Goal: Information Seeking & Learning: Learn about a topic

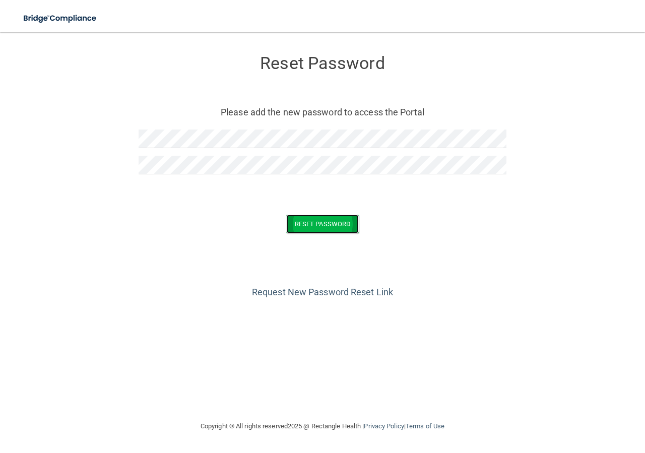
click at [305, 230] on button "Reset Password" at bounding box center [322, 224] width 73 height 19
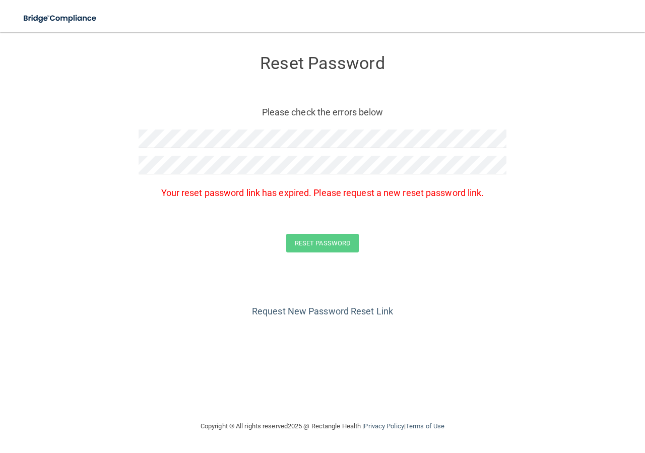
drag, startPoint x: 110, startPoint y: 258, endPoint x: 229, endPoint y: 245, distance: 119.7
click at [120, 252] on form "Reset Password Please check the errors below Your reset password link has expir…" at bounding box center [322, 155] width 605 height 227
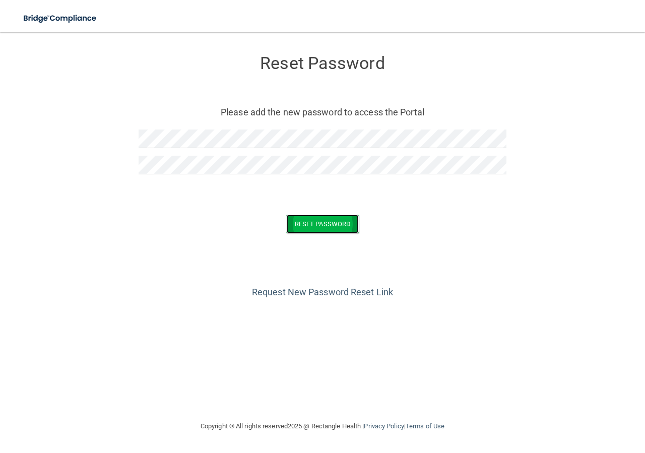
click at [353, 225] on button "Reset Password" at bounding box center [322, 224] width 73 height 19
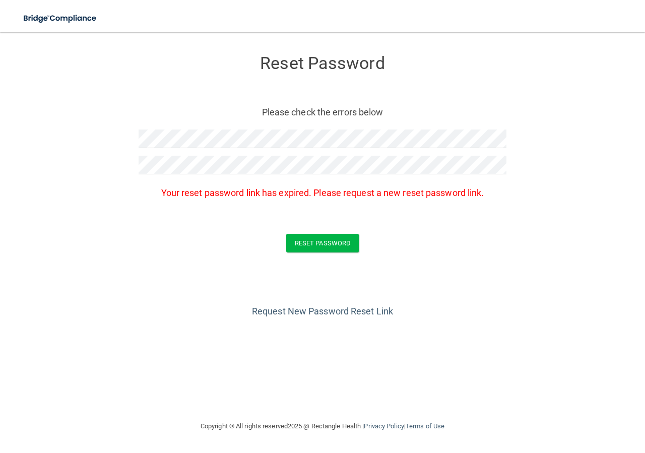
click at [356, 219] on form "Reset Password Please check the errors below Your reset password link has expir…" at bounding box center [322, 155] width 605 height 227
click at [339, 308] on link "Request New Password Reset Link" at bounding box center [322, 311] width 141 height 11
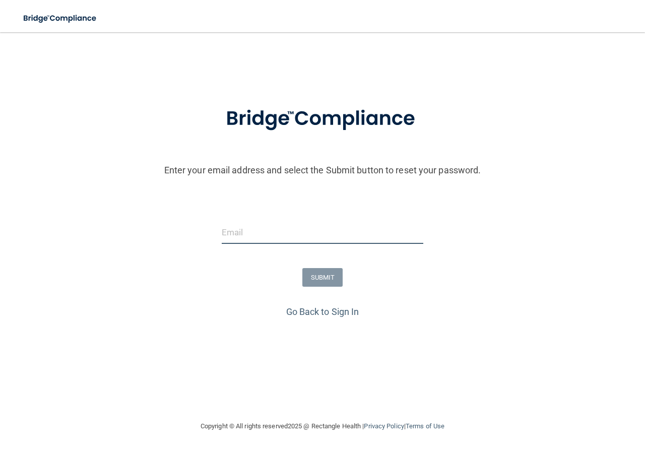
click at [290, 229] on input "email" at bounding box center [323, 232] width 202 height 23
type input "[EMAIL_ADDRESS][DOMAIN_NAME]"
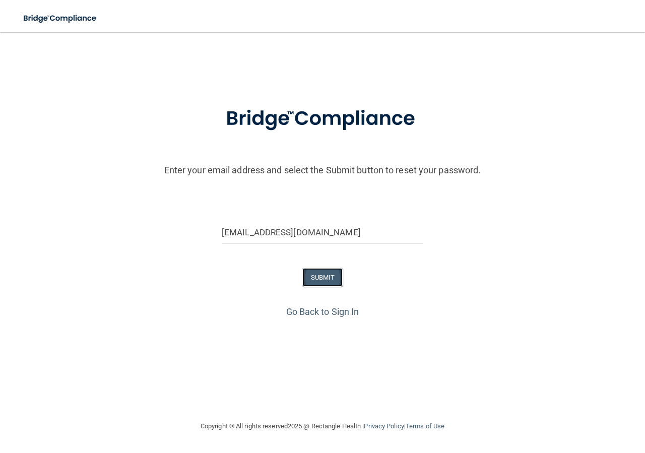
click at [317, 276] on button "SUBMIT" at bounding box center [322, 277] width 41 height 19
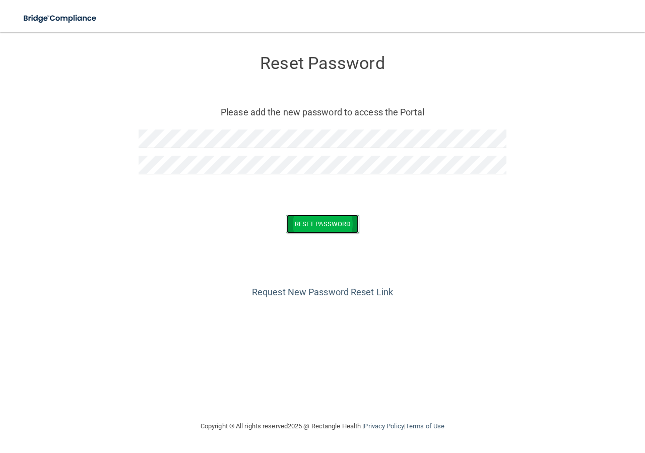
click at [324, 225] on button "Reset Password" at bounding box center [322, 224] width 73 height 19
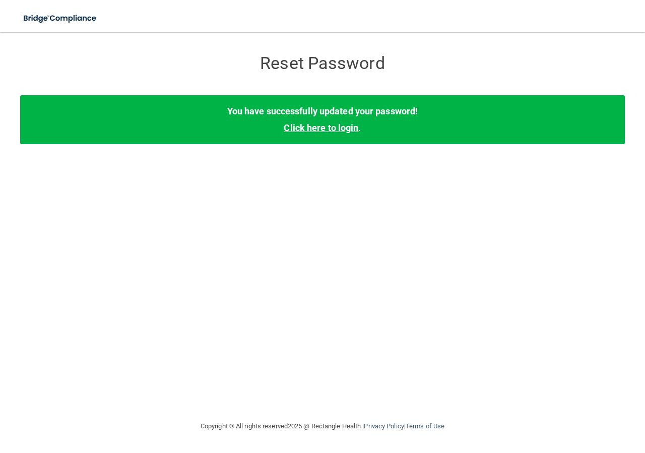
click at [330, 128] on link "Click here to login" at bounding box center [321, 127] width 75 height 11
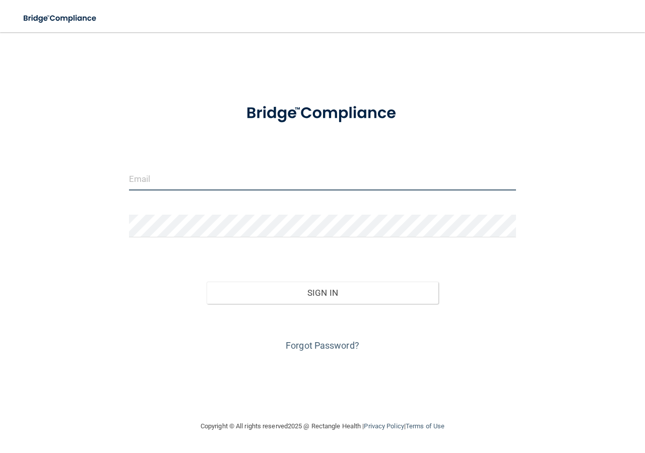
click at [178, 187] on input "email" at bounding box center [322, 179] width 387 height 23
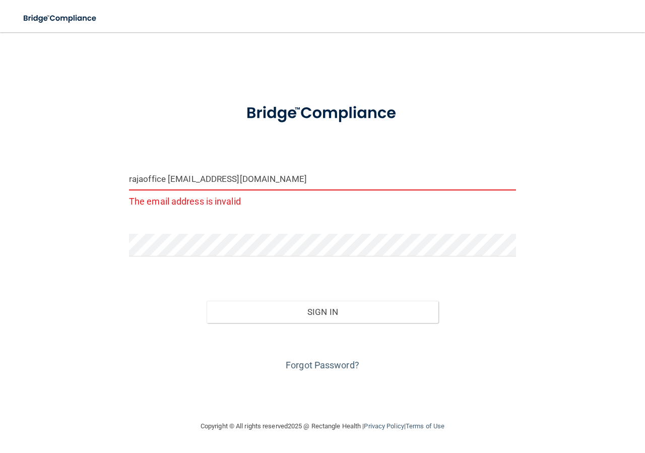
click at [241, 182] on input "rajaoffice rx@yahoo.com" at bounding box center [322, 179] width 387 height 23
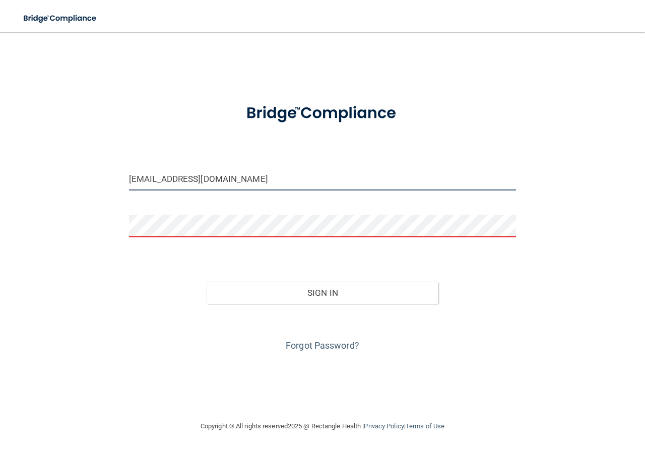
type input "[EMAIL_ADDRESS][DOMAIN_NAME]"
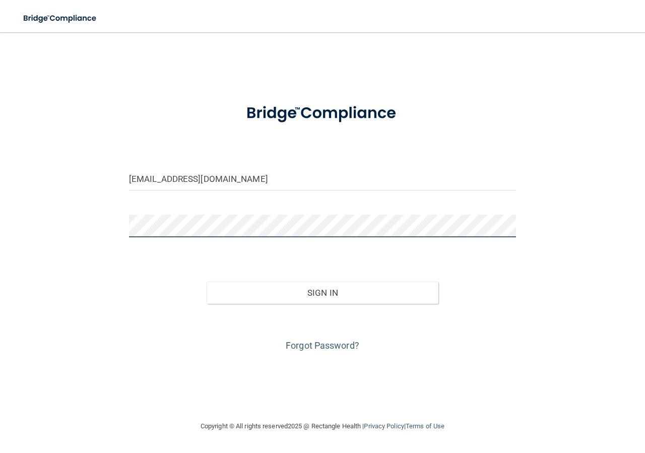
click at [207, 282] on button "Sign In" at bounding box center [323, 293] width 232 height 22
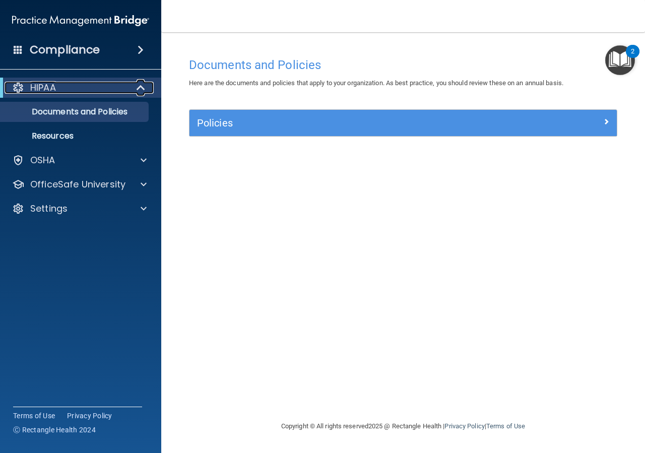
click at [83, 84] on div "HIPAA" at bounding box center [67, 88] width 124 height 12
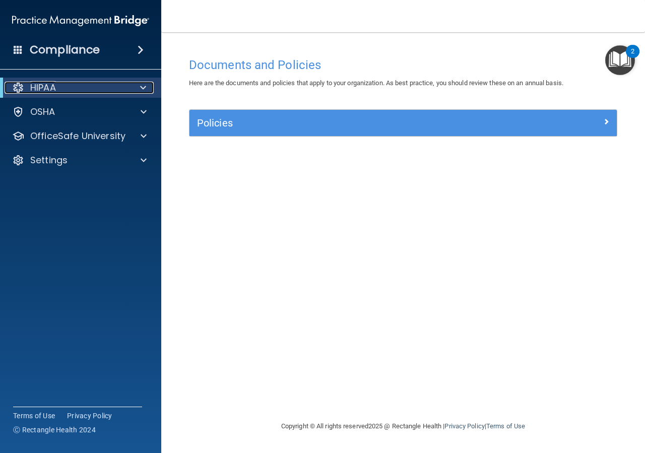
click at [127, 89] on div "HIPAA" at bounding box center [67, 88] width 124 height 12
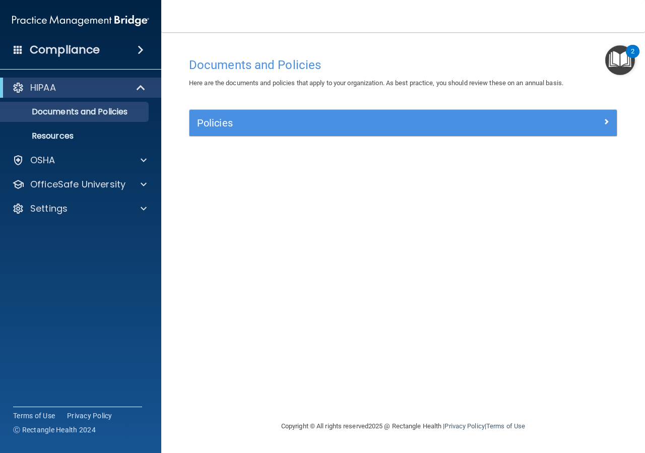
click at [357, 117] on div "Policies" at bounding box center [402, 123] width 427 height 26
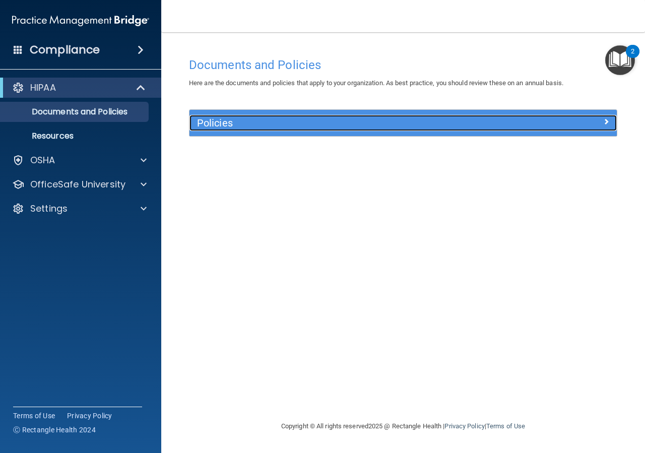
click at [606, 121] on span at bounding box center [606, 121] width 6 height 12
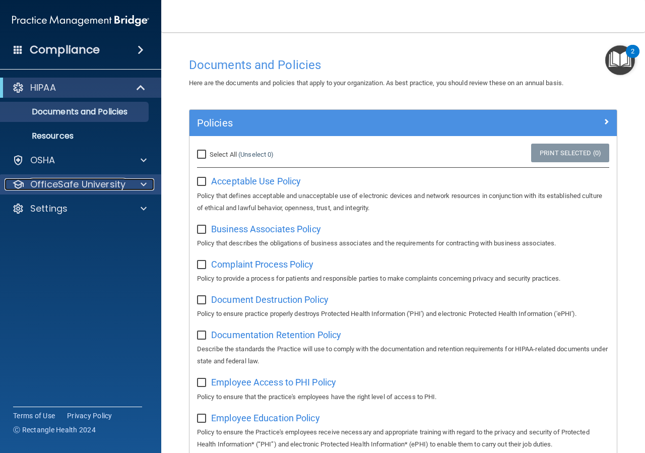
click at [70, 185] on p "OfficeSafe University" at bounding box center [77, 184] width 95 height 12
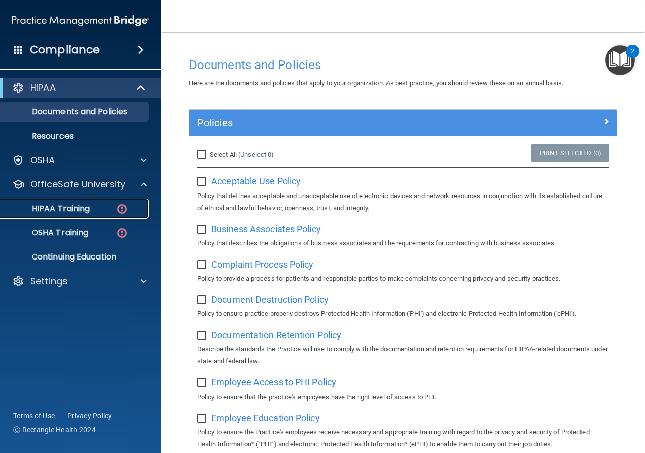
click at [87, 210] on p "HIPAA Training" at bounding box center [48, 209] width 83 height 10
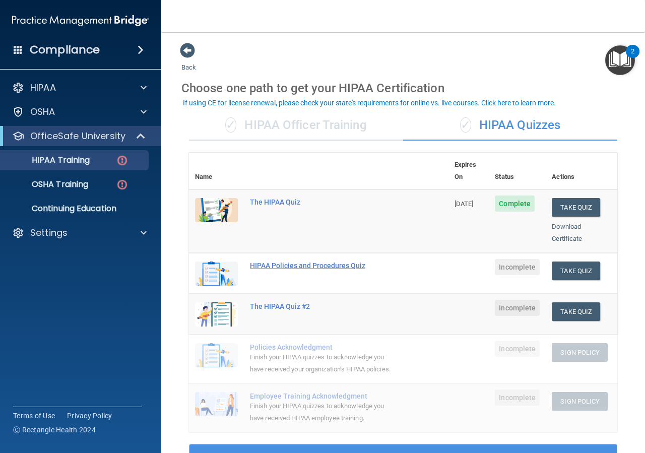
click at [282, 262] on div "HIPAA Policies and Procedures Quiz" at bounding box center [324, 266] width 148 height 8
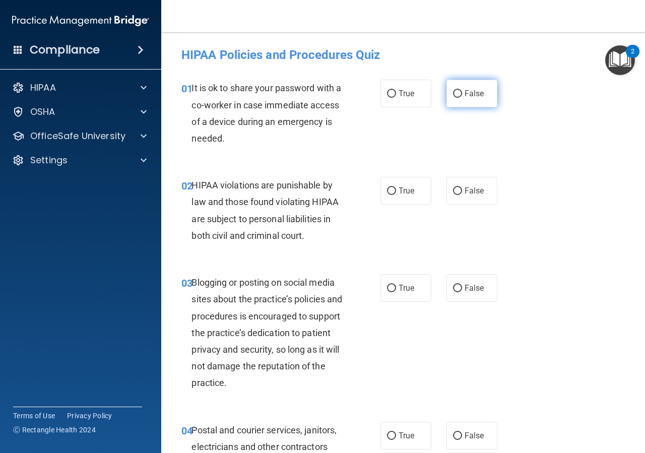
click at [453, 92] on input "False" at bounding box center [457, 94] width 9 height 8
radio input "true"
click at [392, 196] on label "True" at bounding box center [406, 191] width 51 height 28
click at [392, 195] on input "True" at bounding box center [391, 191] width 9 height 8
radio input "true"
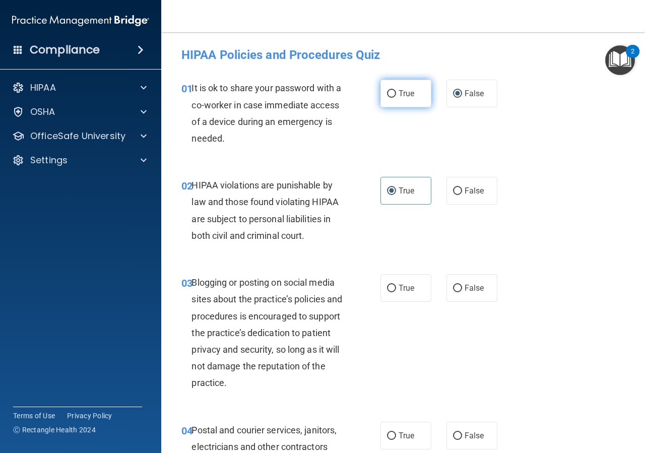
click at [390, 96] on input "True" at bounding box center [391, 94] width 9 height 8
radio input "true"
radio input "false"
click at [392, 289] on input "True" at bounding box center [391, 289] width 9 height 8
radio input "true"
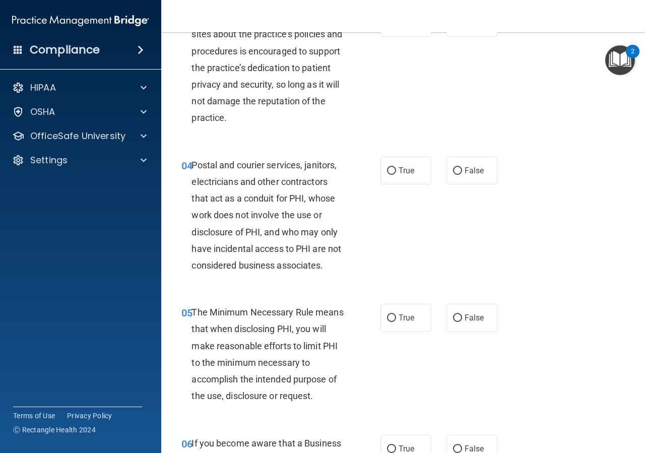
scroll to position [272, 0]
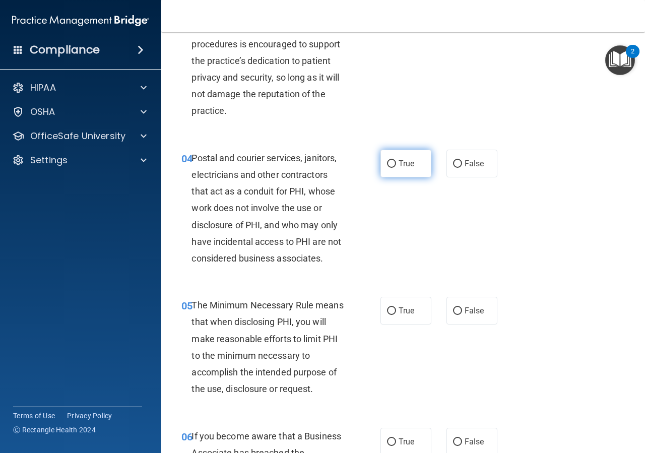
click at [389, 169] on label "True" at bounding box center [406, 164] width 51 height 28
click at [389, 168] on input "True" at bounding box center [391, 164] width 9 height 8
radio input "true"
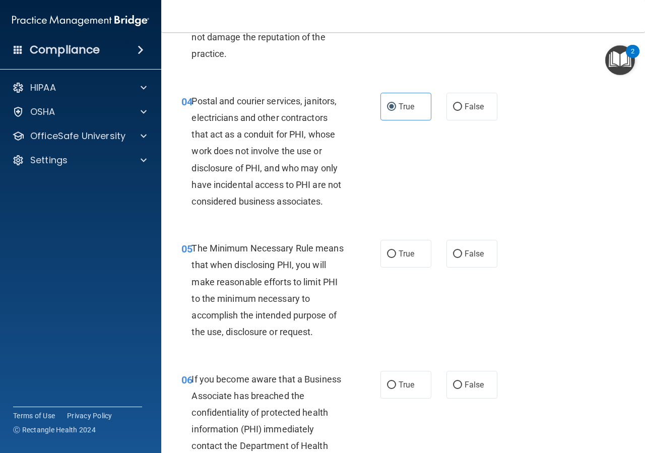
scroll to position [408, 0]
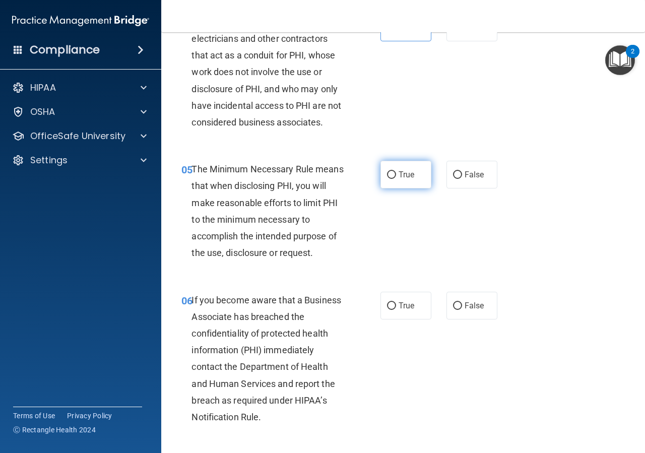
click at [384, 180] on label "True" at bounding box center [406, 175] width 51 height 28
click at [387, 179] on input "True" at bounding box center [391, 175] width 9 height 8
radio input "true"
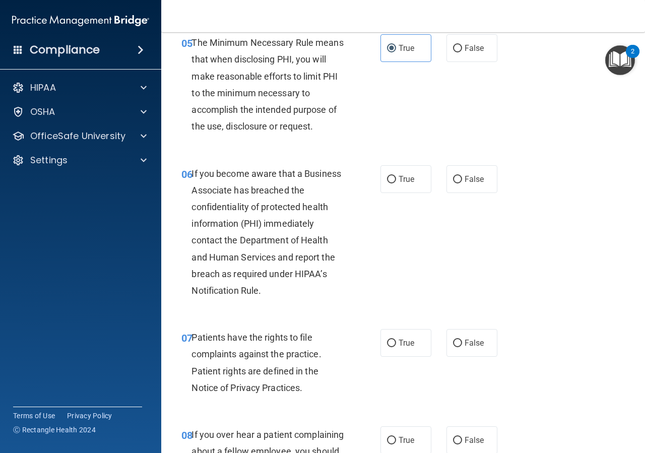
scroll to position [590, 0]
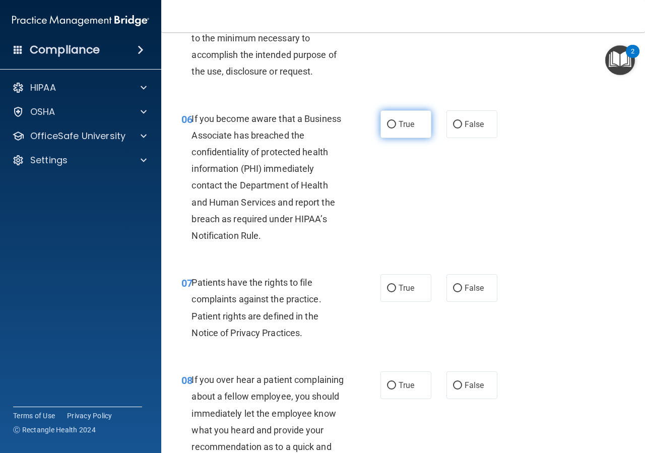
click at [392, 128] on label "True" at bounding box center [406, 124] width 51 height 28
click at [392, 128] on input "True" at bounding box center [391, 125] width 9 height 8
radio input "true"
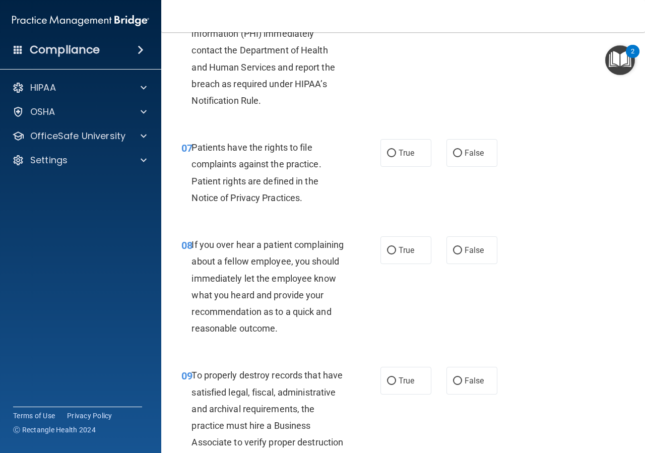
scroll to position [726, 0]
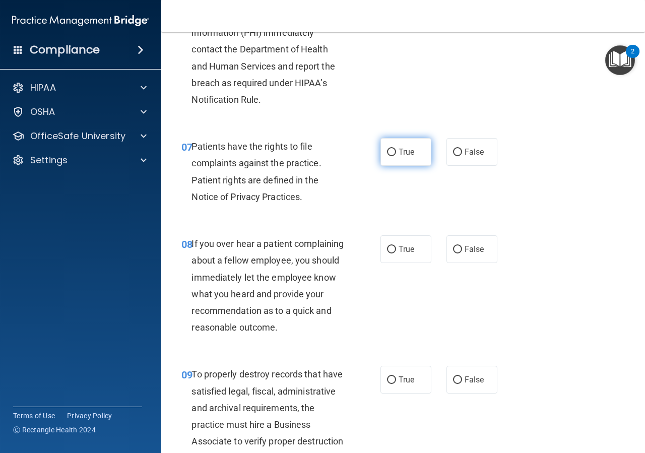
click at [389, 155] on input "True" at bounding box center [391, 153] width 9 height 8
radio input "true"
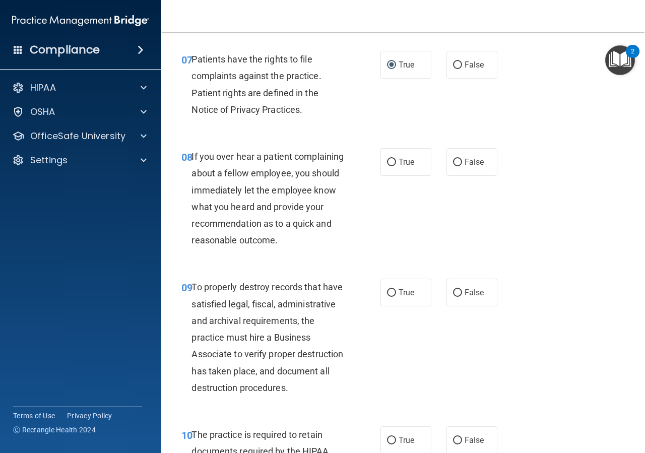
scroll to position [862, 0]
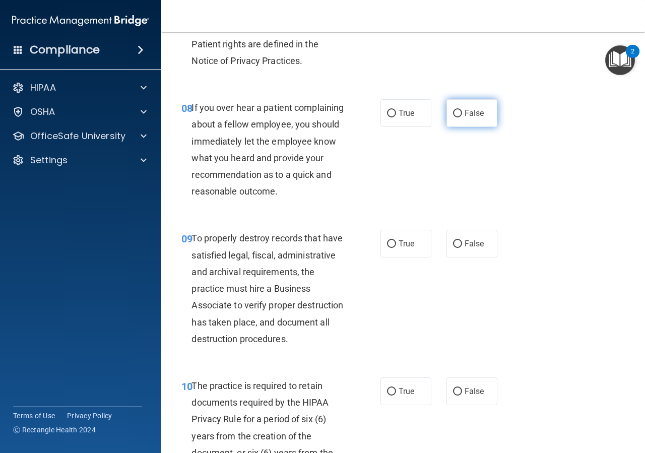
click at [465, 116] on span "False" at bounding box center [475, 113] width 20 height 10
click at [461, 116] on input "False" at bounding box center [457, 114] width 9 height 8
radio input "true"
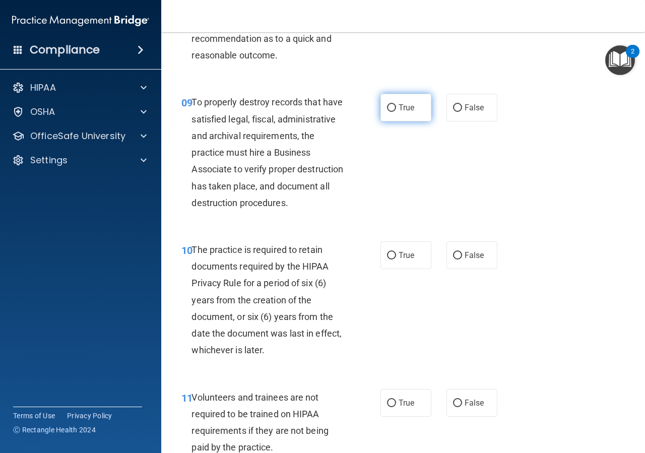
click at [389, 112] on input "True" at bounding box center [391, 108] width 9 height 8
radio input "true"
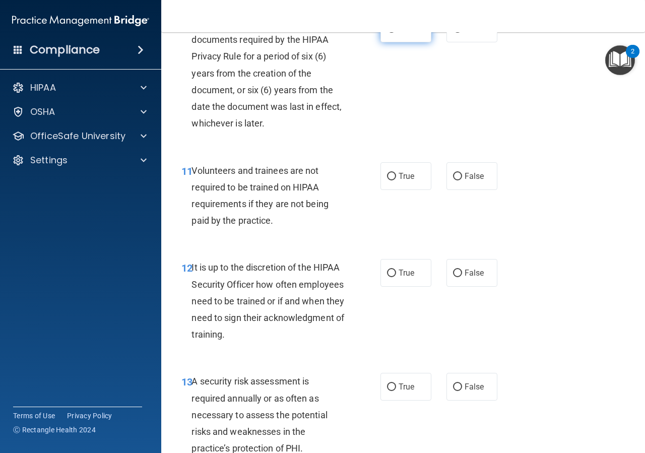
click at [402, 42] on label "True" at bounding box center [406, 29] width 51 height 28
click at [387, 33] on input "True" at bounding box center [391, 29] width 9 height 8
radio input "true"
click at [385, 190] on label "True" at bounding box center [406, 176] width 51 height 28
click at [387, 180] on input "True" at bounding box center [391, 177] width 9 height 8
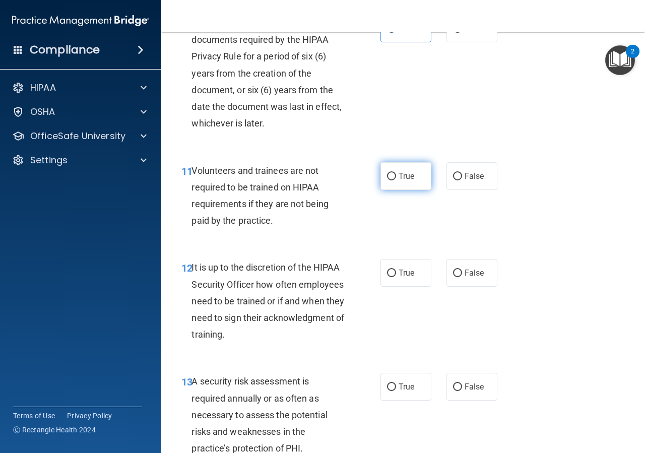
radio input "true"
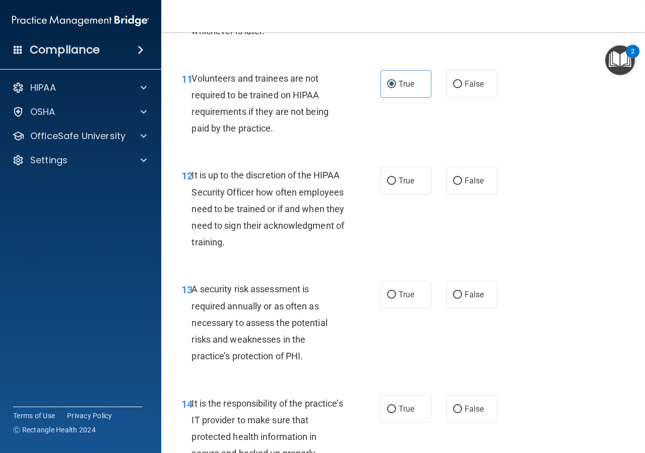
scroll to position [1361, 0]
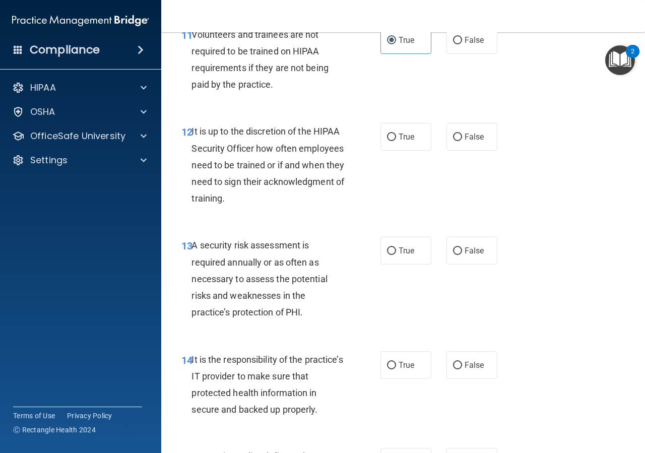
drag, startPoint x: 391, startPoint y: 175, endPoint x: 390, endPoint y: 193, distance: 17.2
click at [391, 151] on label "True" at bounding box center [406, 137] width 51 height 28
click at [391, 141] on input "True" at bounding box center [391, 138] width 9 height 8
radio input "true"
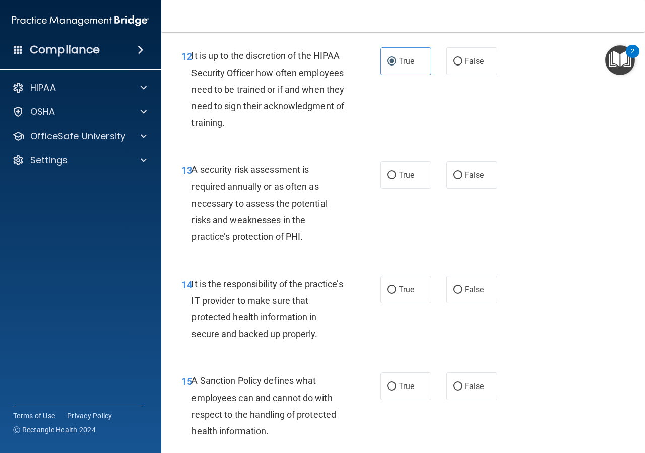
scroll to position [1451, 0]
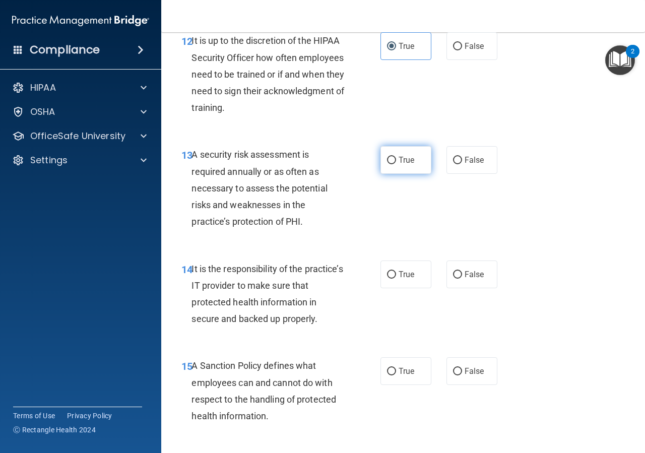
click at [390, 174] on label "True" at bounding box center [406, 160] width 51 height 28
click at [390, 164] on input "True" at bounding box center [391, 161] width 9 height 8
radio input "true"
click at [389, 288] on label "True" at bounding box center [406, 275] width 51 height 28
click at [389, 279] on input "True" at bounding box center [391, 275] width 9 height 8
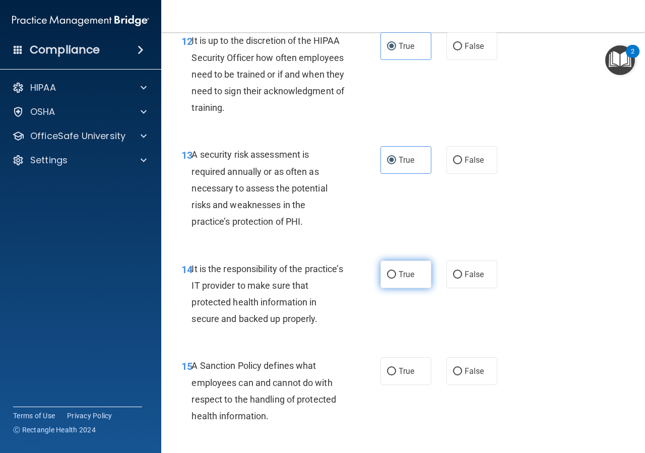
radio input "true"
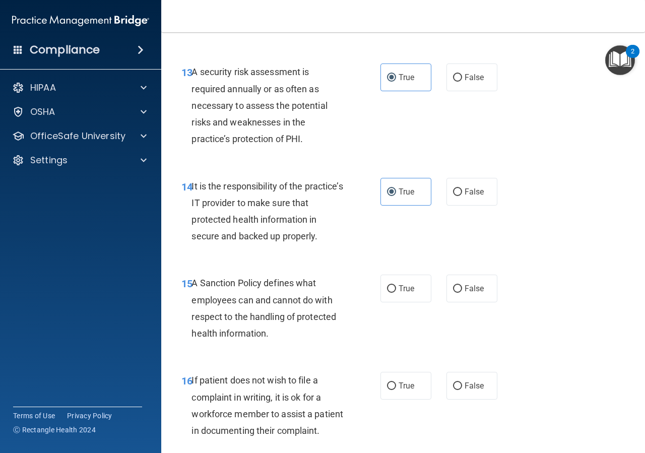
scroll to position [1633, 0]
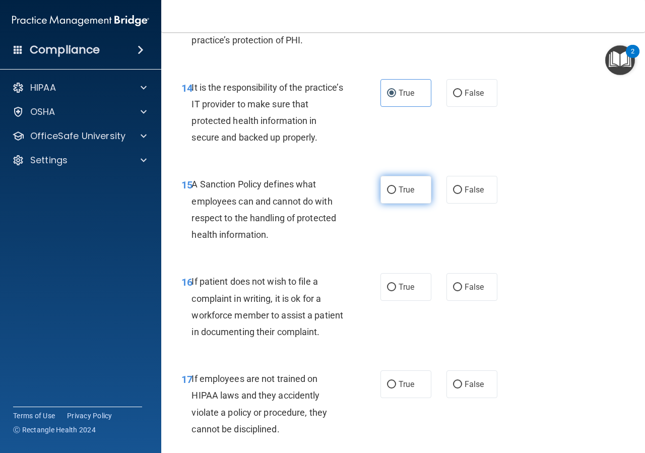
click at [402, 195] on span "True" at bounding box center [407, 190] width 16 height 10
click at [396, 194] on input "True" at bounding box center [391, 190] width 9 height 8
radio input "true"
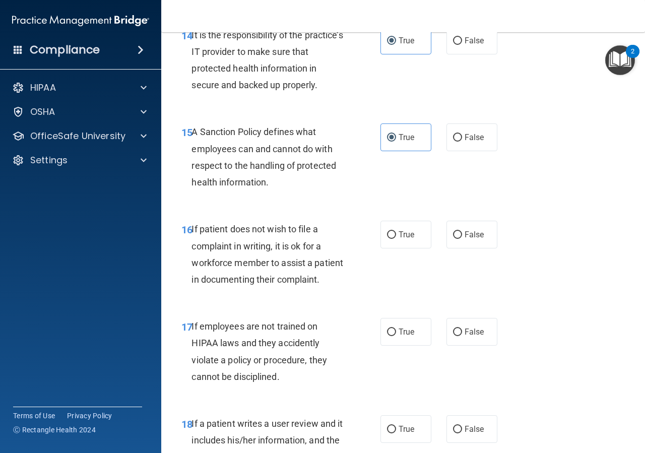
scroll to position [1724, 0]
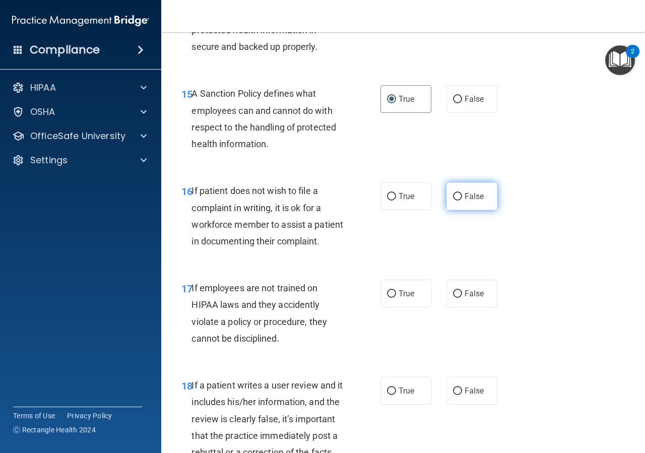
click at [453, 201] on input "False" at bounding box center [457, 197] width 9 height 8
radio input "true"
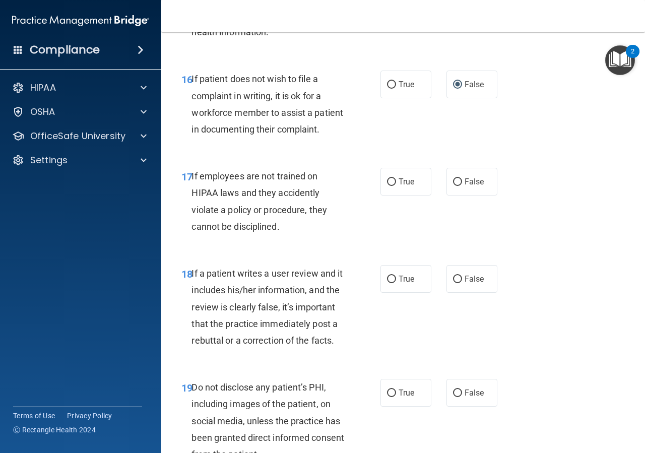
scroll to position [1950, 0]
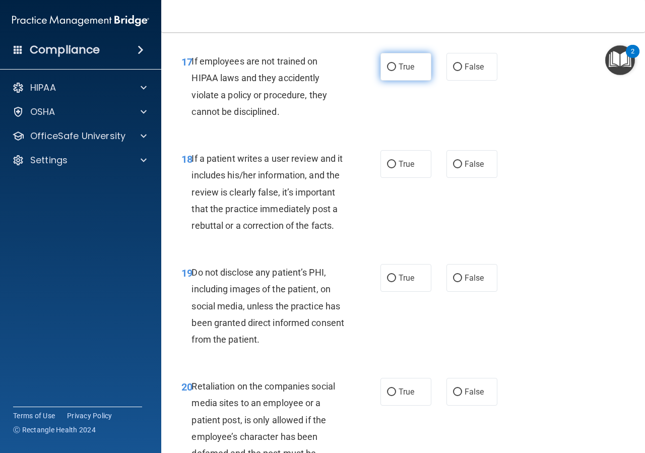
click at [399, 72] on span "True" at bounding box center [407, 67] width 16 height 10
click at [396, 71] on input "True" at bounding box center [391, 68] width 9 height 8
radio input "true"
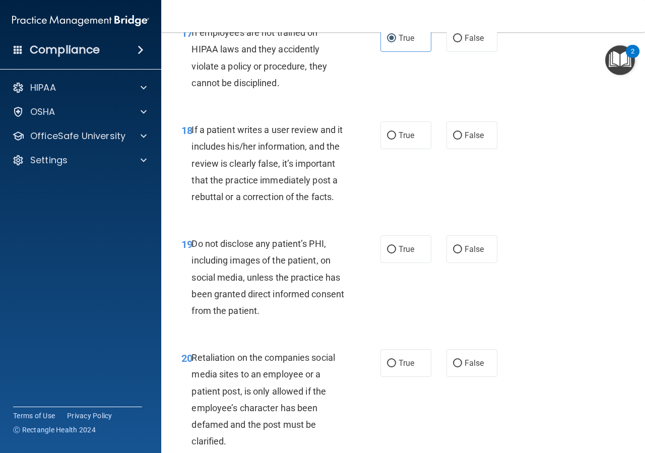
scroll to position [1996, 0]
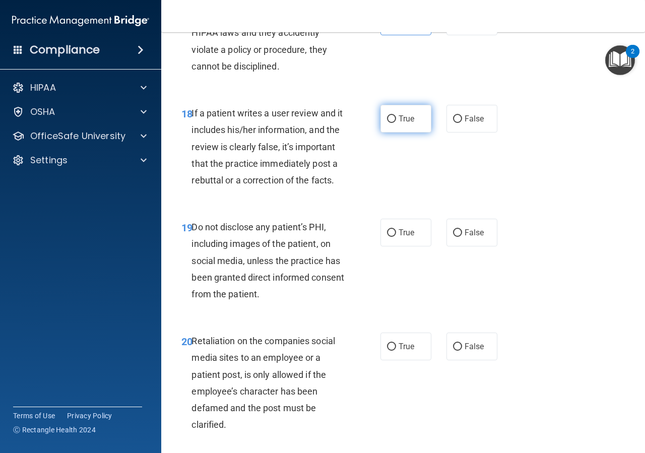
click at [405, 123] on span "True" at bounding box center [407, 119] width 16 height 10
click at [396, 123] on input "True" at bounding box center [391, 119] width 9 height 8
radio input "true"
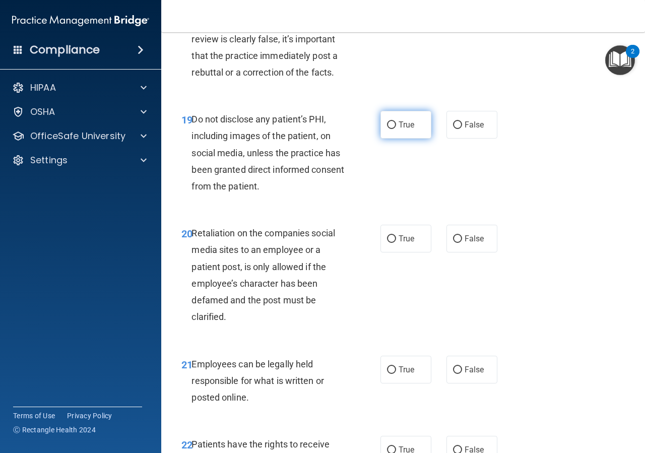
scroll to position [2132, 0]
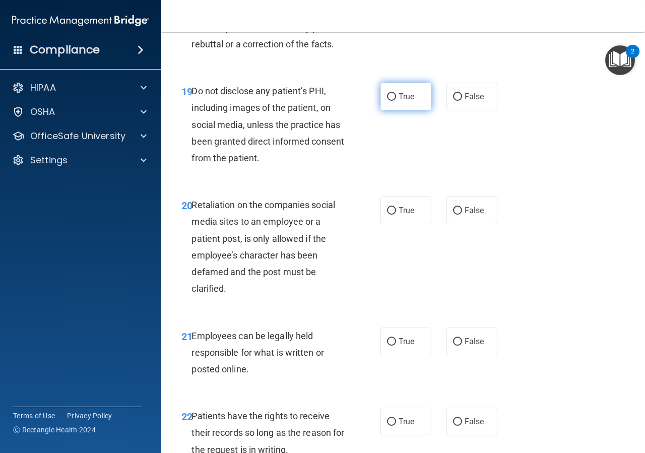
click at [399, 101] on span "True" at bounding box center [407, 97] width 16 height 10
click at [395, 101] on input "True" at bounding box center [391, 97] width 9 height 8
radio input "true"
click at [385, 224] on label "True" at bounding box center [406, 211] width 51 height 28
click at [387, 215] on input "True" at bounding box center [391, 211] width 9 height 8
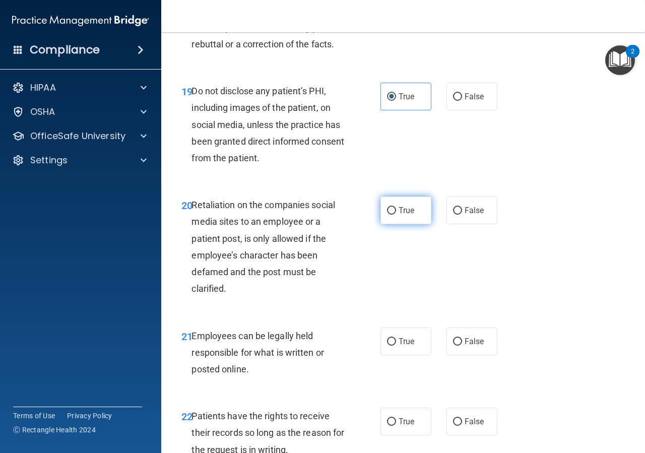
radio input "true"
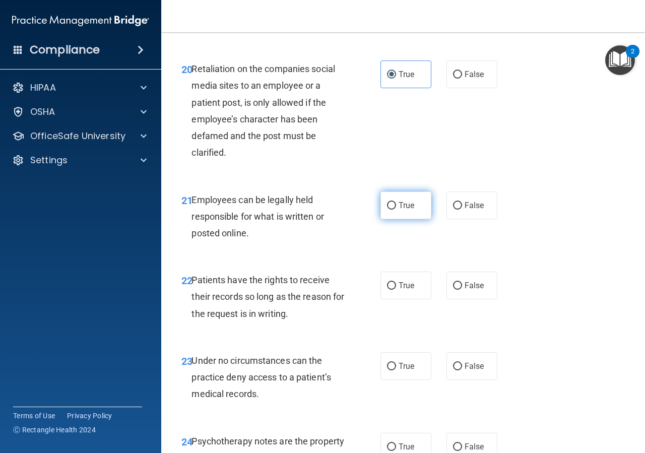
click at [413, 219] on label "True" at bounding box center [406, 206] width 51 height 28
click at [396, 210] on input "True" at bounding box center [391, 206] width 9 height 8
radio input "true"
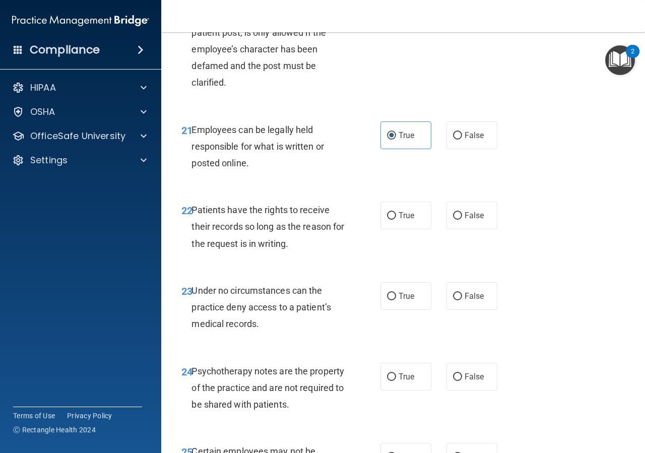
scroll to position [2359, 0]
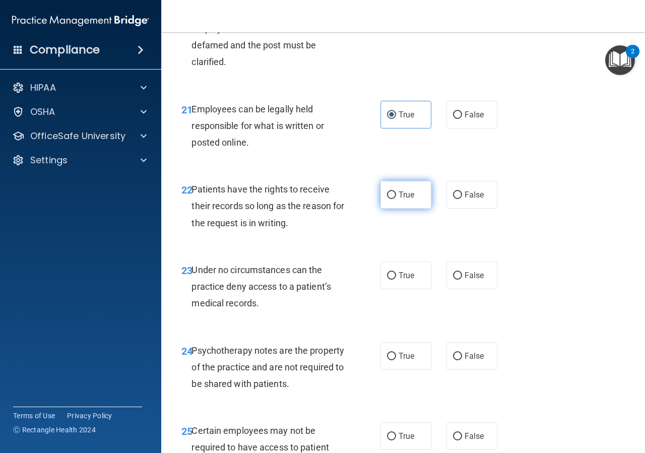
click at [394, 209] on label "True" at bounding box center [406, 195] width 51 height 28
click at [394, 199] on input "True" at bounding box center [391, 196] width 9 height 8
radio input "true"
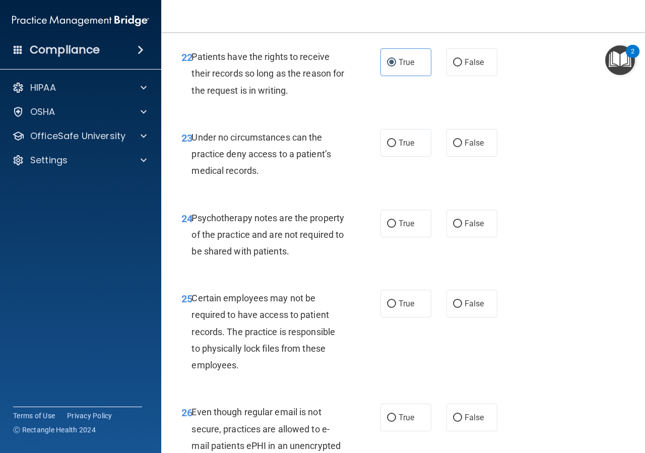
scroll to position [2540, 0]
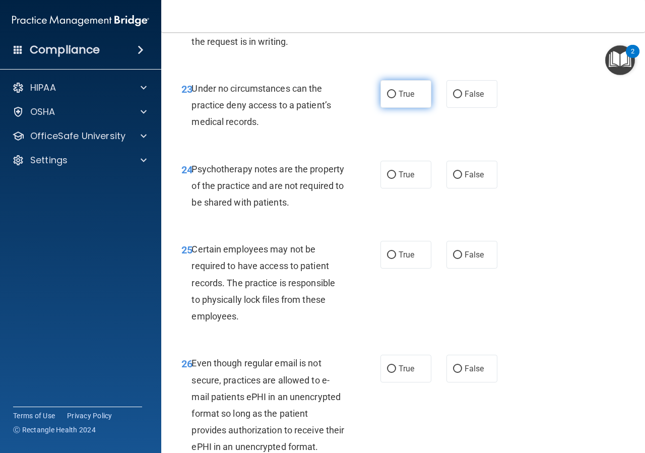
click at [399, 99] on span "True" at bounding box center [407, 94] width 16 height 10
click at [395, 98] on input "True" at bounding box center [391, 95] width 9 height 8
radio input "true"
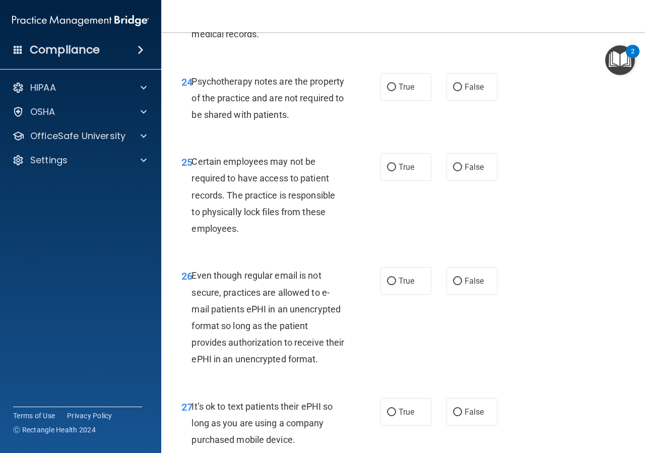
scroll to position [2676, 0]
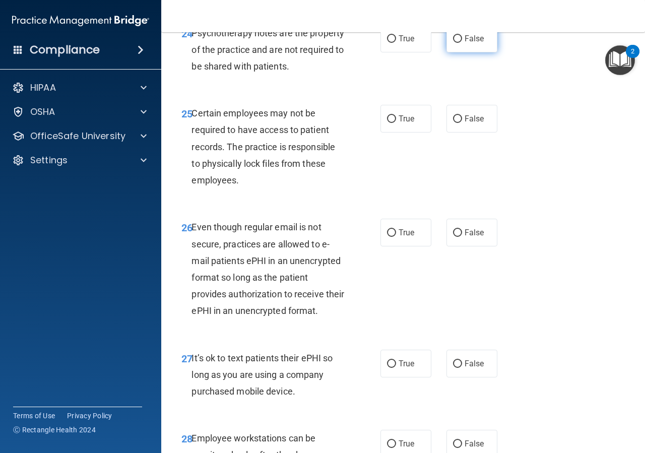
click at [448, 52] on label "False" at bounding box center [472, 39] width 51 height 28
click at [453, 43] on input "False" at bounding box center [457, 39] width 9 height 8
radio input "true"
click at [412, 133] on label "True" at bounding box center [406, 119] width 51 height 28
click at [396, 123] on input "True" at bounding box center [391, 119] width 9 height 8
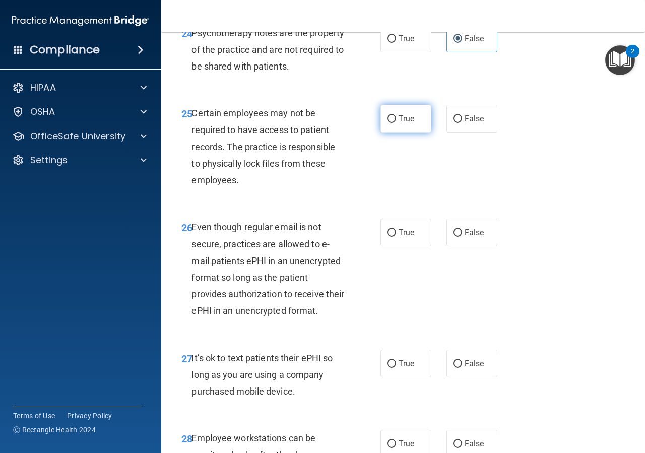
radio input "true"
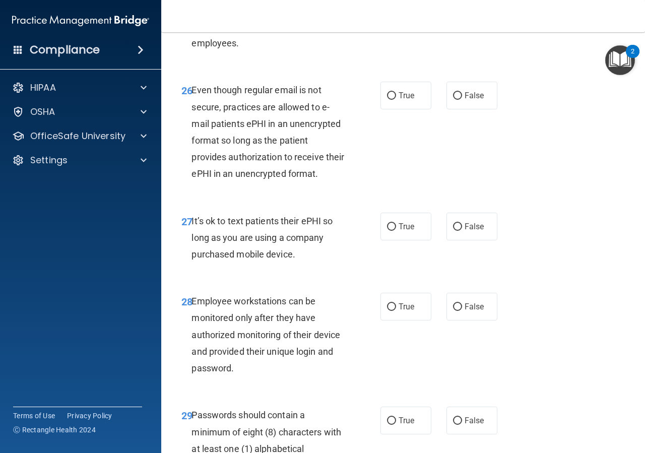
scroll to position [2858, 0]
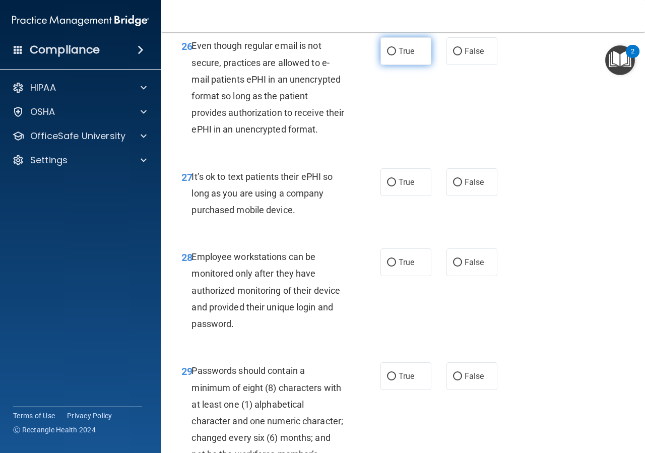
click at [387, 55] on input "True" at bounding box center [391, 52] width 9 height 8
radio input "true"
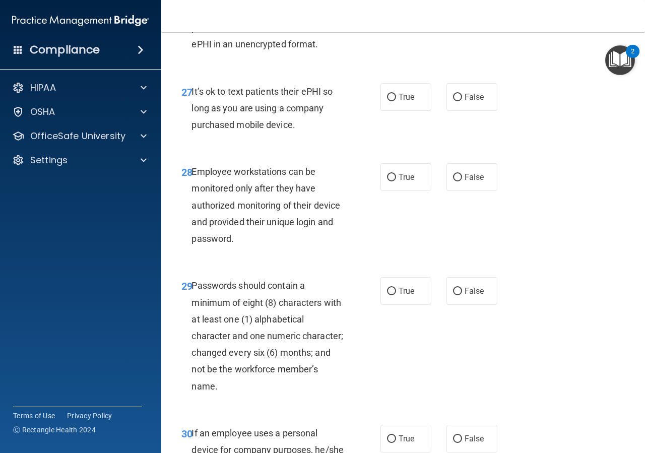
scroll to position [2994, 0]
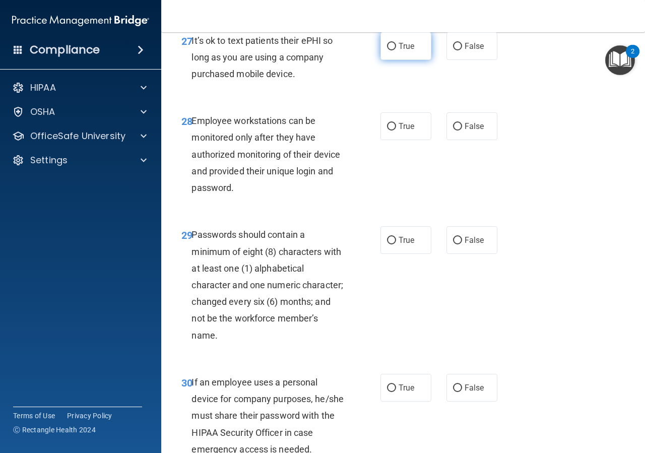
click at [410, 60] on label "True" at bounding box center [406, 46] width 51 height 28
click at [396, 50] on input "True" at bounding box center [391, 47] width 9 height 8
radio input "true"
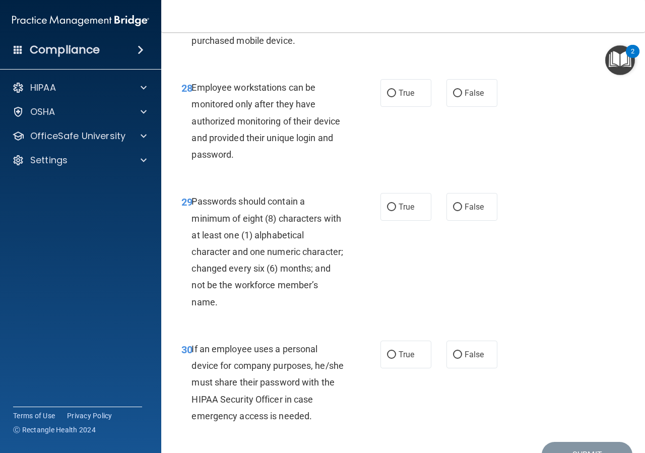
scroll to position [3039, 0]
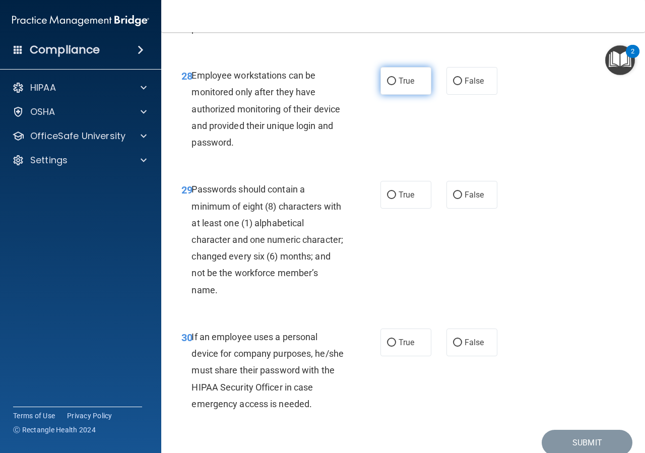
click at [387, 85] on input "True" at bounding box center [391, 82] width 9 height 8
radio input "true"
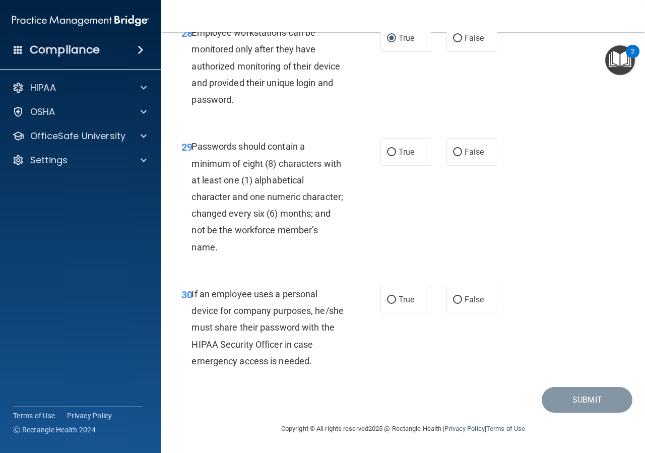
scroll to position [3130, 0]
click at [407, 157] on span "True" at bounding box center [407, 152] width 16 height 10
click at [396, 156] on input "True" at bounding box center [391, 153] width 9 height 8
radio input "true"
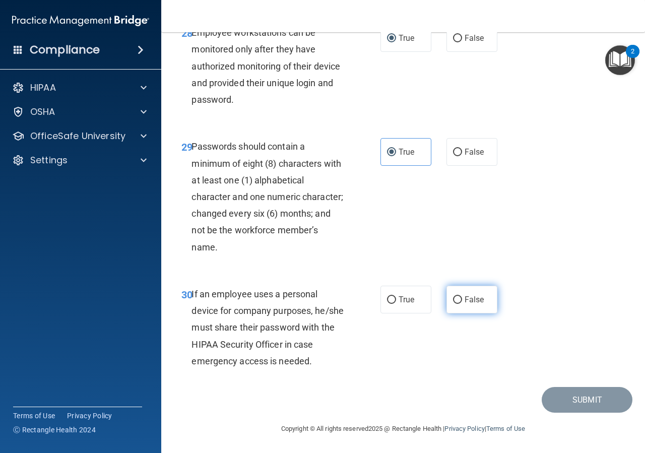
click at [477, 297] on span "False" at bounding box center [475, 300] width 20 height 10
click at [462, 297] on input "False" at bounding box center [457, 300] width 9 height 8
radio input "true"
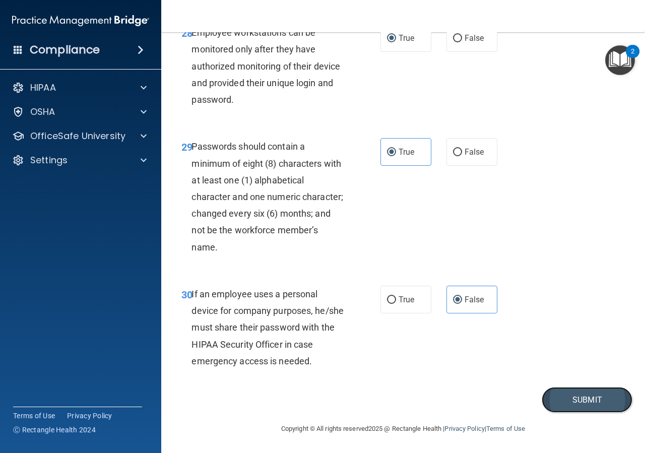
click at [569, 403] on button "Submit" at bounding box center [587, 400] width 91 height 26
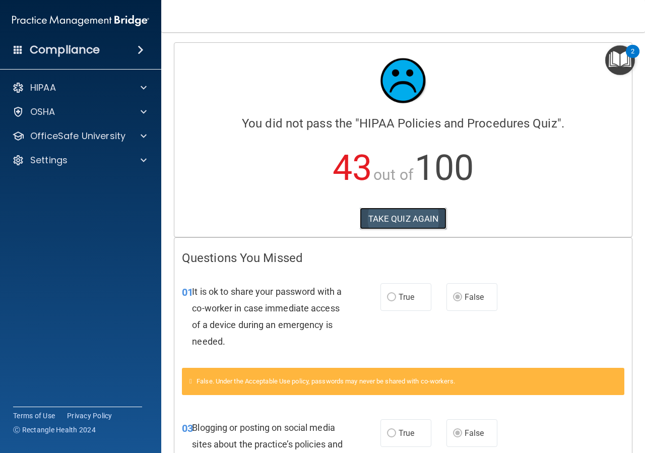
click at [381, 220] on button "TAKE QUIZ AGAIN" at bounding box center [403, 219] width 87 height 22
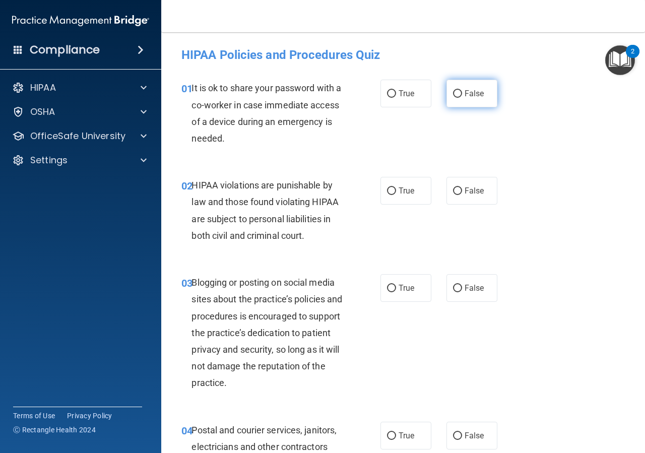
click at [455, 93] on input "False" at bounding box center [457, 94] width 9 height 8
radio input "true"
click at [404, 191] on span "True" at bounding box center [407, 191] width 16 height 10
click at [396, 191] on input "True" at bounding box center [391, 191] width 9 height 8
radio input "true"
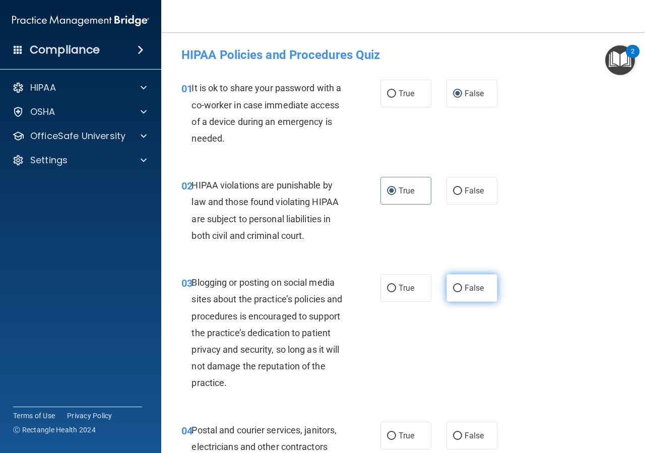
click at [454, 290] on input "False" at bounding box center [457, 289] width 9 height 8
radio input "true"
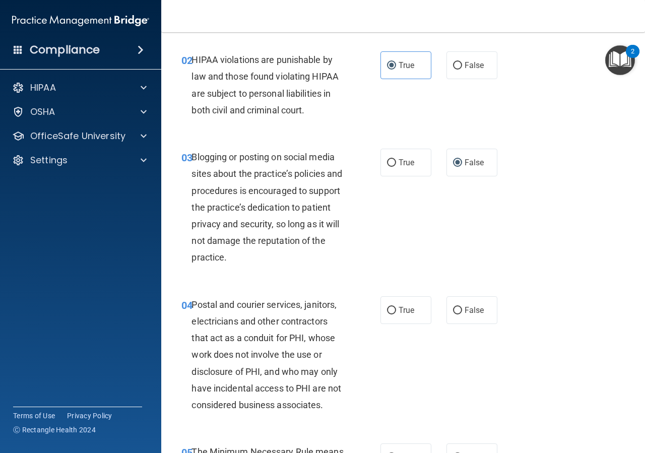
scroll to position [136, 0]
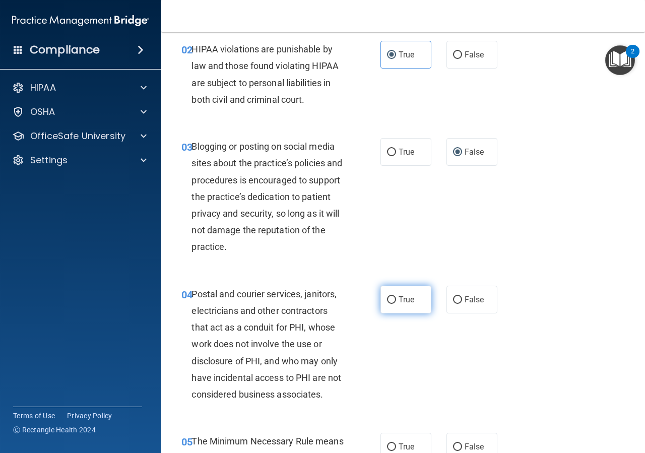
click at [387, 302] on input "True" at bounding box center [391, 300] width 9 height 8
radio input "true"
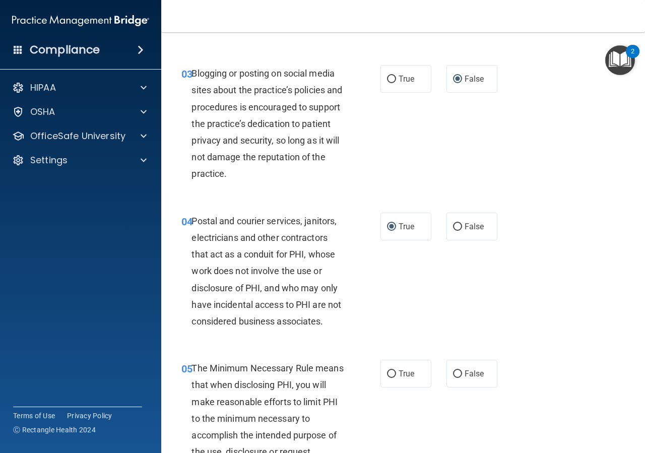
scroll to position [318, 0]
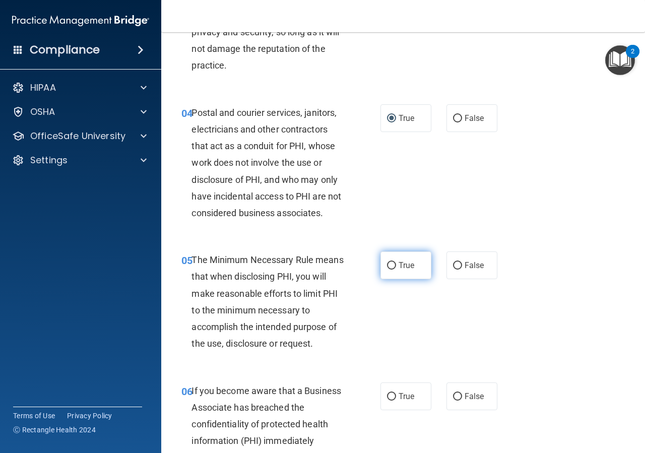
click at [388, 271] on label "True" at bounding box center [406, 265] width 51 height 28
click at [388, 270] on input "True" at bounding box center [391, 266] width 9 height 8
radio input "true"
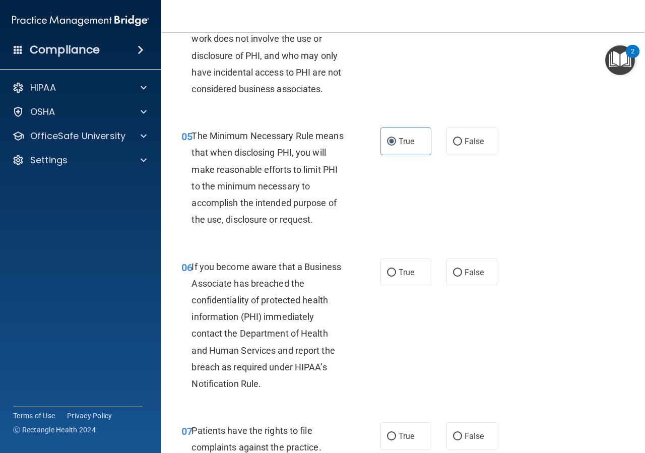
scroll to position [454, 0]
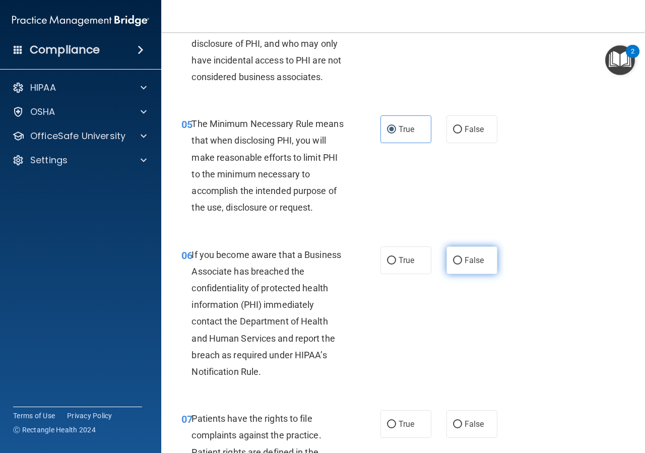
click at [453, 260] on input "False" at bounding box center [457, 261] width 9 height 8
radio input "true"
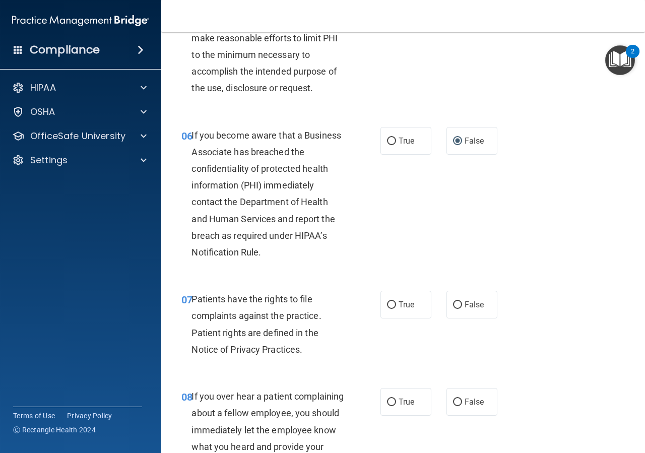
scroll to position [590, 0]
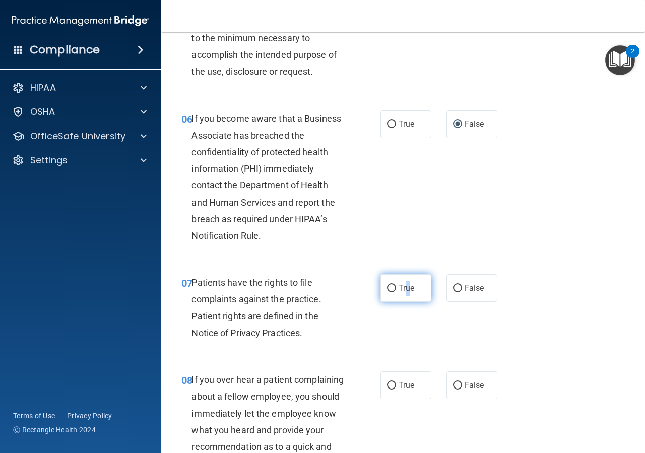
click at [403, 294] on label "True" at bounding box center [406, 288] width 51 height 28
click at [388, 387] on input "True" at bounding box center [391, 386] width 9 height 8
radio input "true"
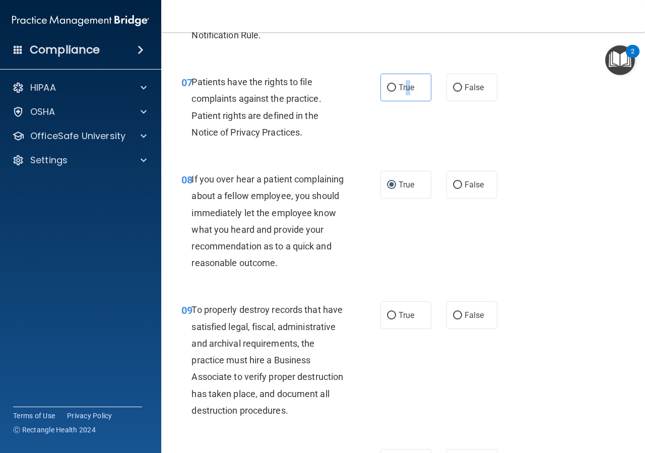
scroll to position [816, 0]
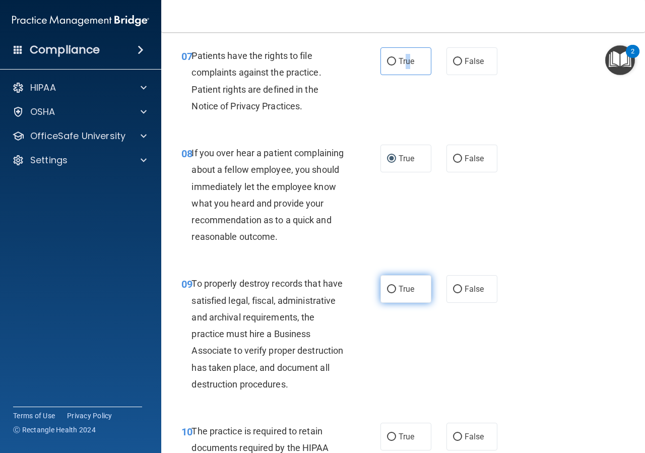
click at [387, 293] on input "True" at bounding box center [391, 290] width 9 height 8
radio input "true"
click at [465, 294] on span "False" at bounding box center [475, 289] width 20 height 10
click at [460, 293] on input "False" at bounding box center [457, 290] width 9 height 8
radio input "true"
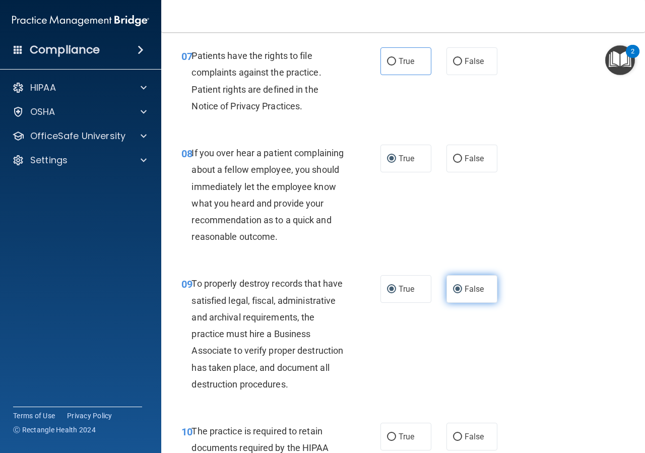
radio input "false"
drag, startPoint x: 389, startPoint y: 62, endPoint x: 395, endPoint y: 64, distance: 6.2
click at [392, 65] on input "True" at bounding box center [391, 62] width 9 height 8
radio input "true"
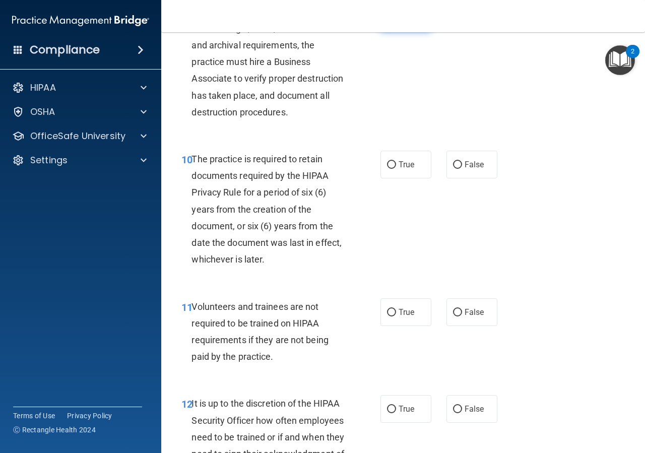
scroll to position [1134, 0]
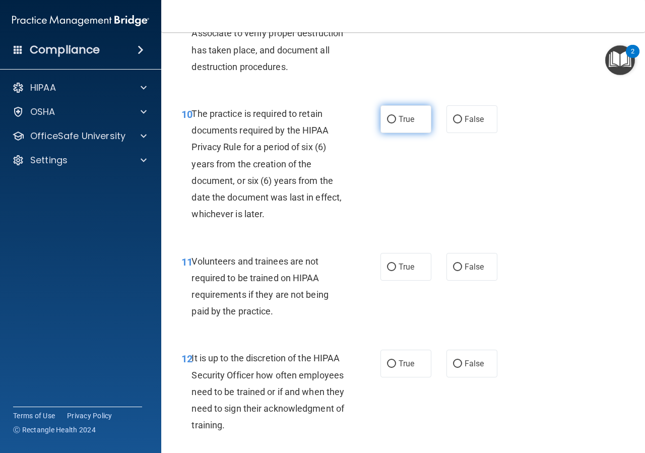
drag, startPoint x: 395, startPoint y: 153, endPoint x: 399, endPoint y: 165, distance: 12.6
click at [396, 133] on label "True" at bounding box center [406, 119] width 51 height 28
drag, startPoint x: 392, startPoint y: 156, endPoint x: 401, endPoint y: 184, distance: 29.2
click at [392, 133] on label "True" at bounding box center [406, 119] width 51 height 28
click at [392, 123] on input "True" at bounding box center [391, 120] width 9 height 8
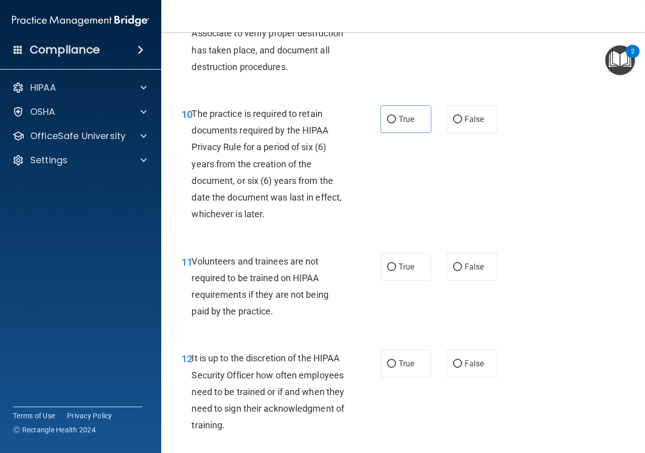
radio input "true"
click at [456, 271] on input "False" at bounding box center [457, 268] width 9 height 8
radio input "true"
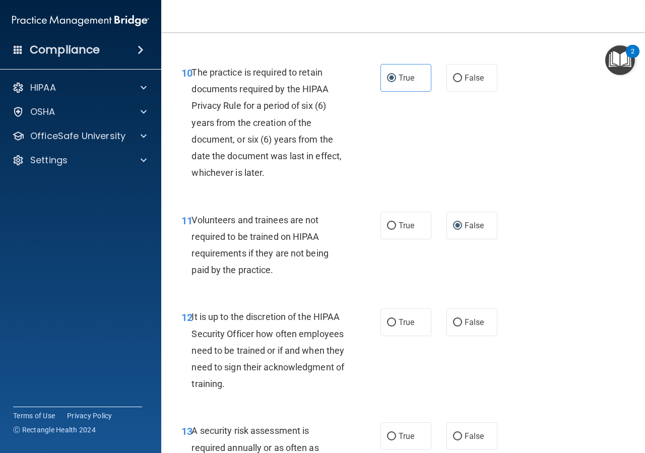
scroll to position [1270, 0]
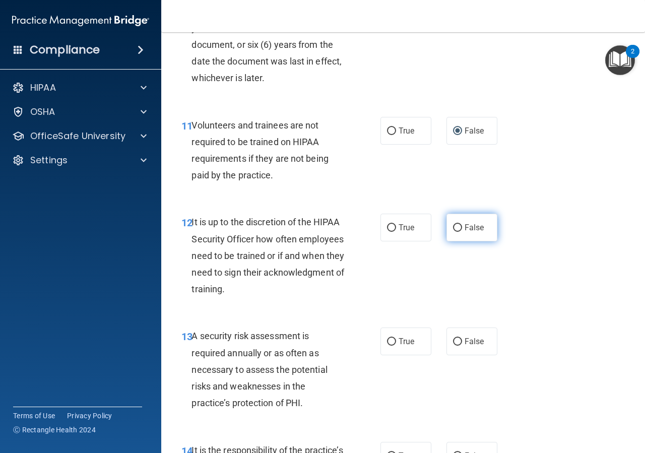
click at [453, 232] on input "False" at bounding box center [457, 228] width 9 height 8
radio input "true"
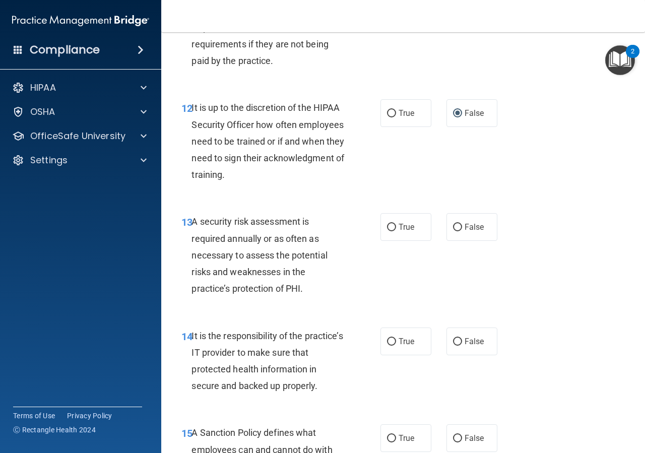
scroll to position [1406, 0]
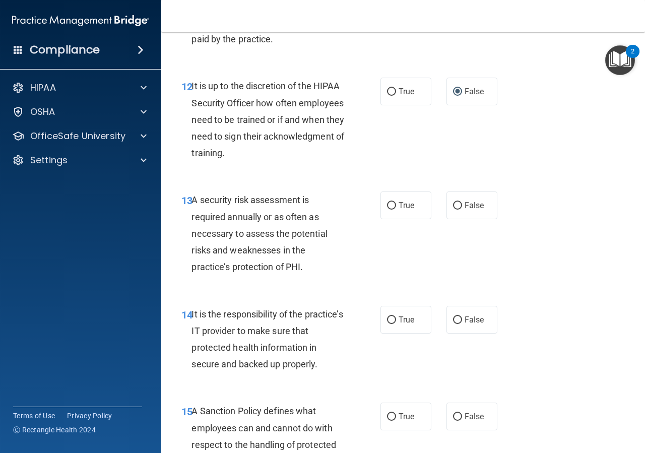
drag, startPoint x: 391, startPoint y: 244, endPoint x: 404, endPoint y: 278, distance: 36.2
click at [393, 219] on label "True" at bounding box center [406, 206] width 51 height 28
click at [387, 210] on input "True" at bounding box center [391, 206] width 9 height 8
radio input "true"
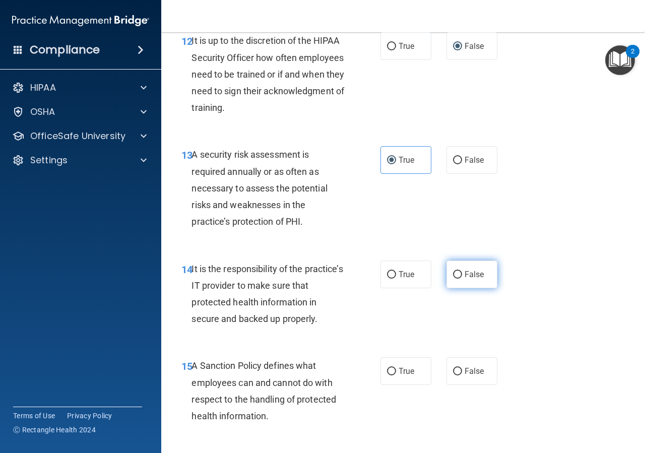
click at [457, 288] on label "False" at bounding box center [472, 275] width 51 height 28
click at [457, 279] on input "False" at bounding box center [457, 275] width 9 height 8
radio input "true"
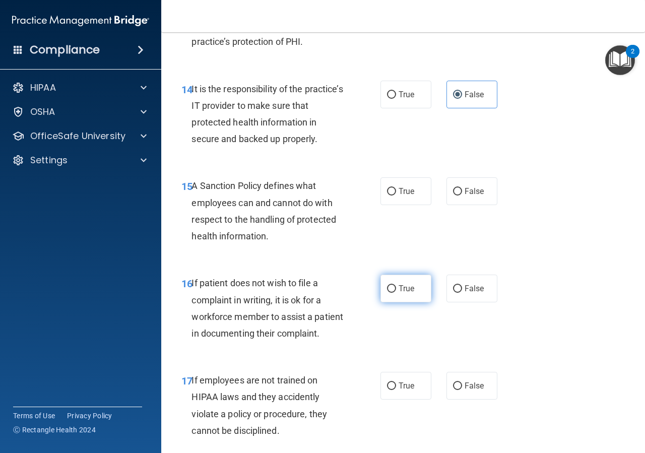
scroll to position [1633, 0]
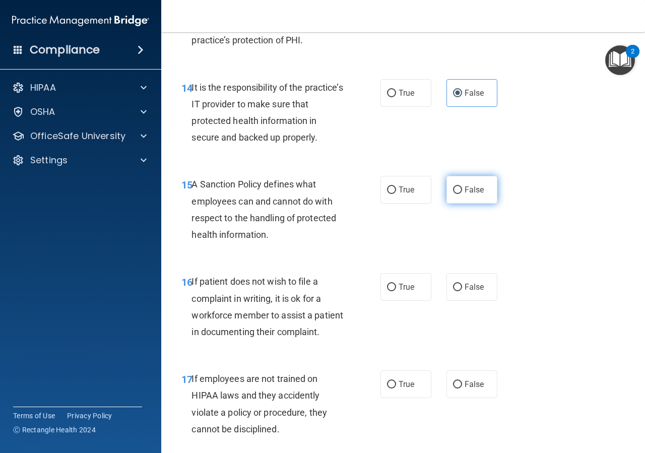
click at [453, 194] on input "False" at bounding box center [457, 190] width 9 height 8
radio input "true"
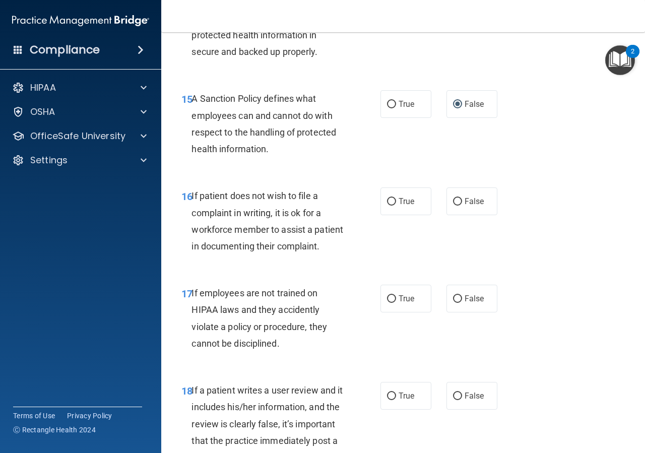
scroll to position [1724, 0]
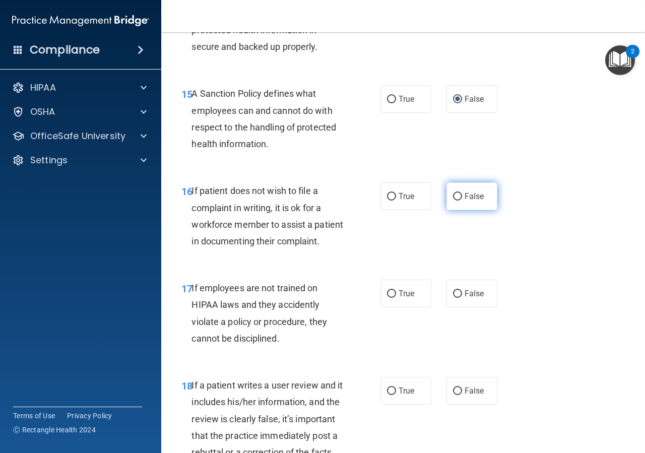
drag, startPoint x: 452, startPoint y: 232, endPoint x: 451, endPoint y: 237, distance: 5.6
click at [453, 201] on input "False" at bounding box center [457, 197] width 9 height 8
radio input "true"
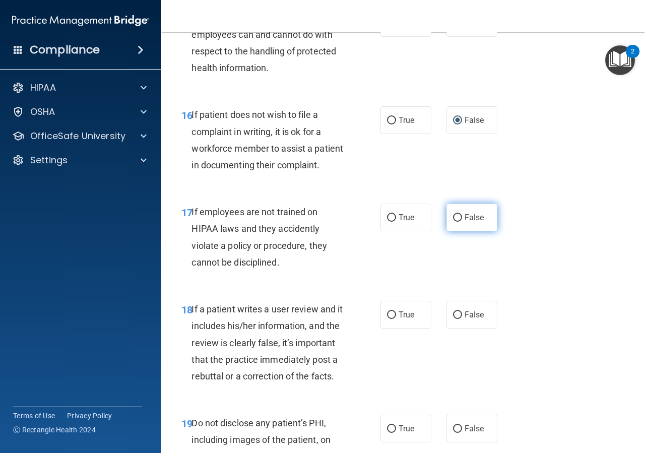
scroll to position [1814, 0]
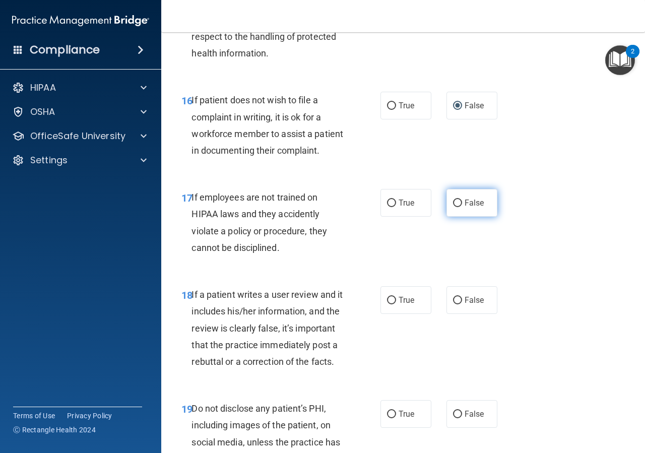
click at [455, 207] on input "False" at bounding box center [457, 204] width 9 height 8
radio input "true"
click at [459, 314] on label "False" at bounding box center [472, 300] width 51 height 28
click at [459, 304] on input "False" at bounding box center [457, 301] width 9 height 8
radio input "true"
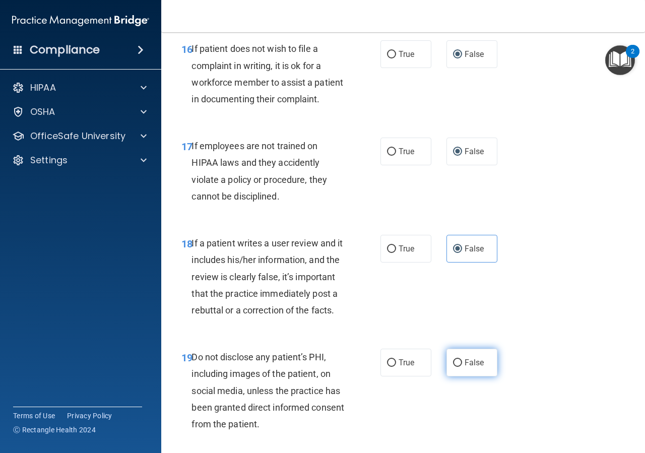
scroll to position [1950, 0]
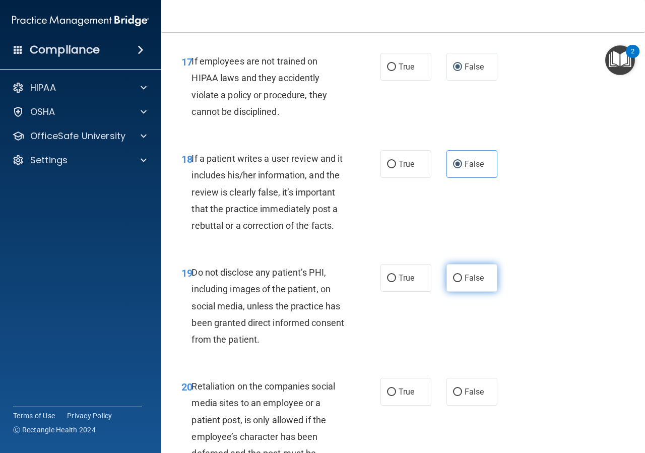
click at [449, 292] on label "False" at bounding box center [472, 278] width 51 height 28
click at [453, 282] on input "False" at bounding box center [457, 279] width 9 height 8
radio input "true"
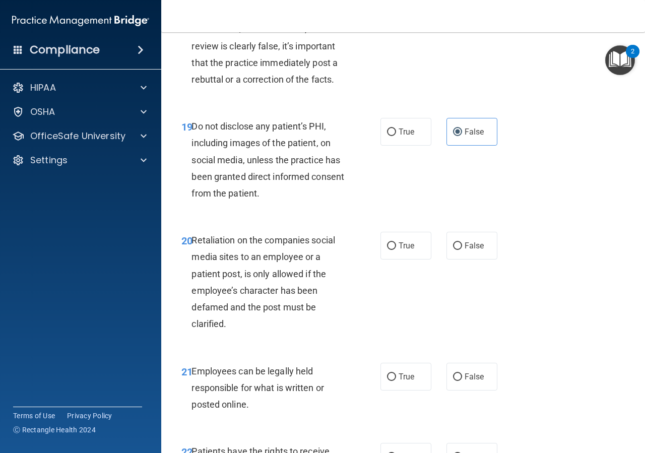
scroll to position [2223, 0]
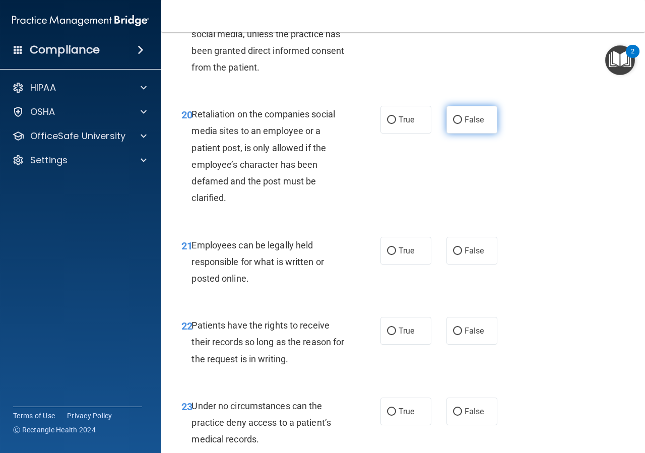
click at [453, 124] on input "False" at bounding box center [457, 120] width 9 height 8
radio input "true"
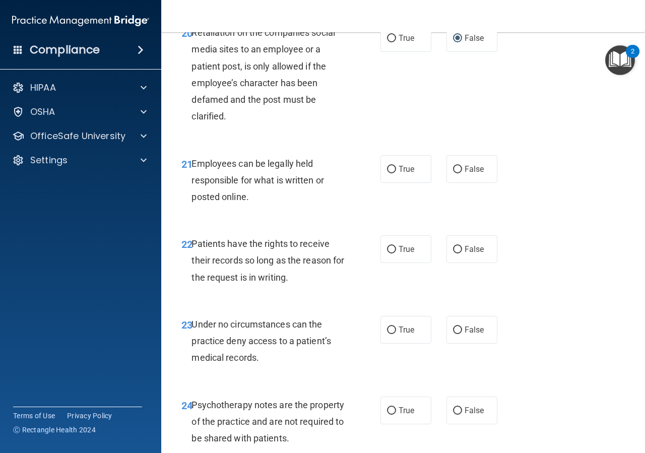
scroll to position [2313, 0]
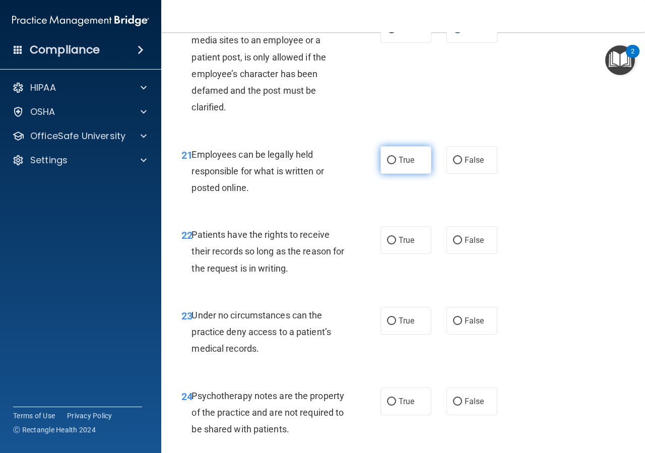
click at [388, 174] on label "True" at bounding box center [406, 160] width 51 height 28
click at [388, 164] on input "True" at bounding box center [391, 161] width 9 height 8
radio input "true"
click at [453, 244] on input "False" at bounding box center [457, 241] width 9 height 8
radio input "true"
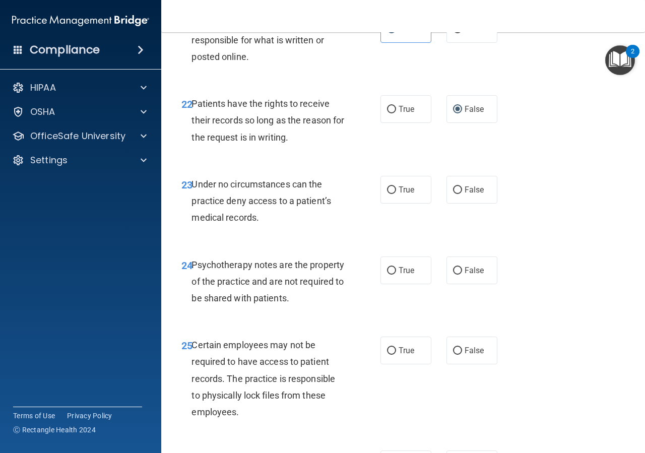
scroll to position [2449, 0]
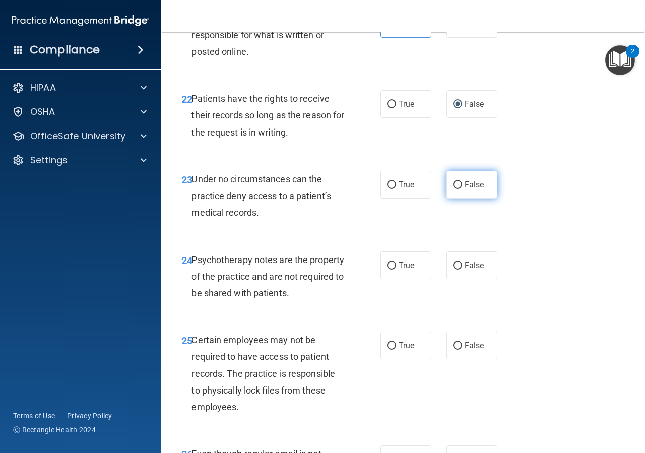
click at [453, 189] on input "False" at bounding box center [457, 185] width 9 height 8
radio input "true"
click at [453, 270] on input "False" at bounding box center [457, 266] width 9 height 8
radio input "true"
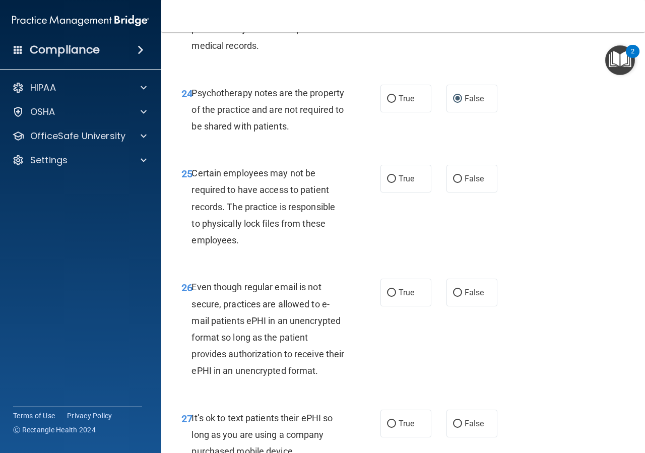
scroll to position [2631, 0]
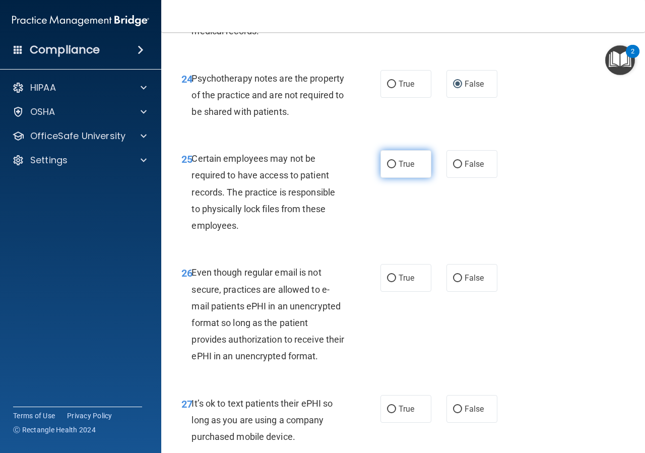
click at [388, 168] on input "True" at bounding box center [391, 165] width 9 height 8
radio input "true"
click at [387, 282] on input "True" at bounding box center [391, 279] width 9 height 8
radio input "true"
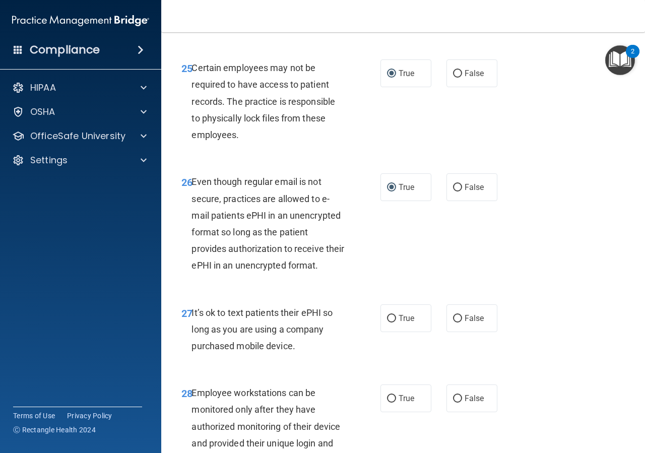
scroll to position [2812, 0]
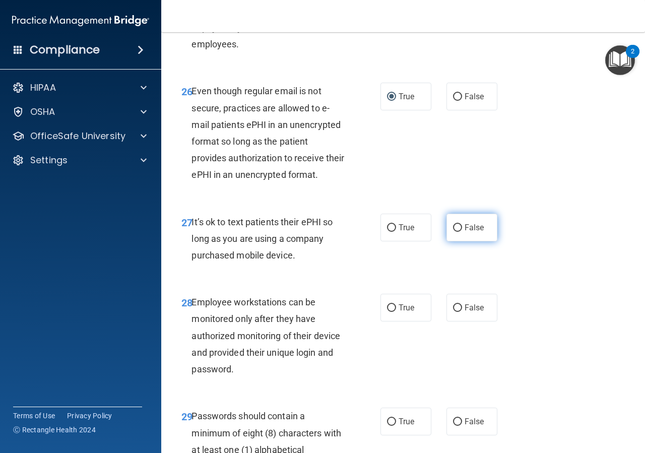
click at [455, 241] on label "False" at bounding box center [472, 228] width 51 height 28
click at [455, 232] on input "False" at bounding box center [457, 228] width 9 height 8
radio input "true"
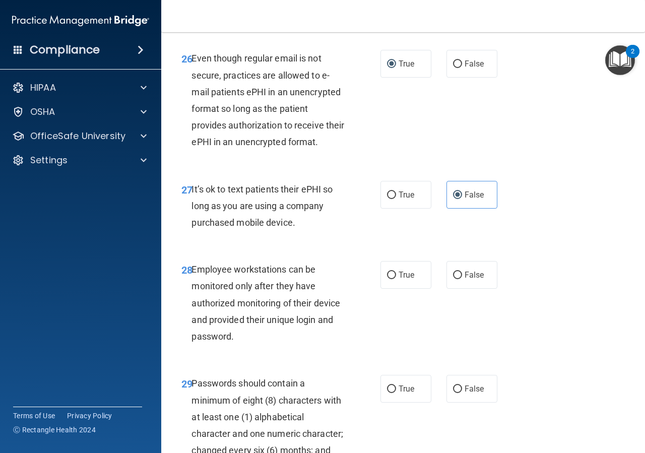
scroll to position [2858, 0]
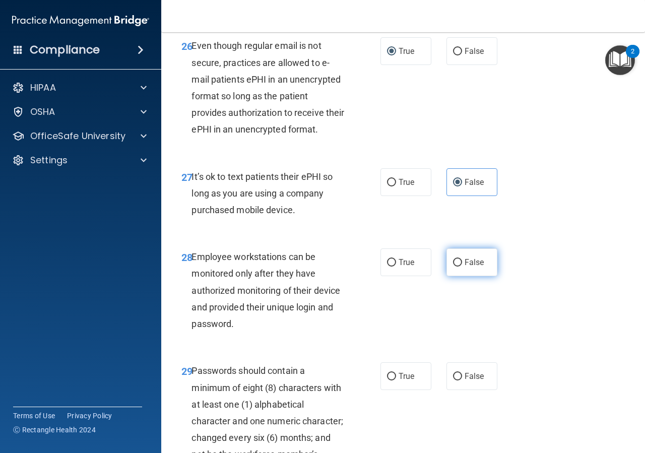
click at [453, 267] on input "False" at bounding box center [457, 263] width 9 height 8
radio input "true"
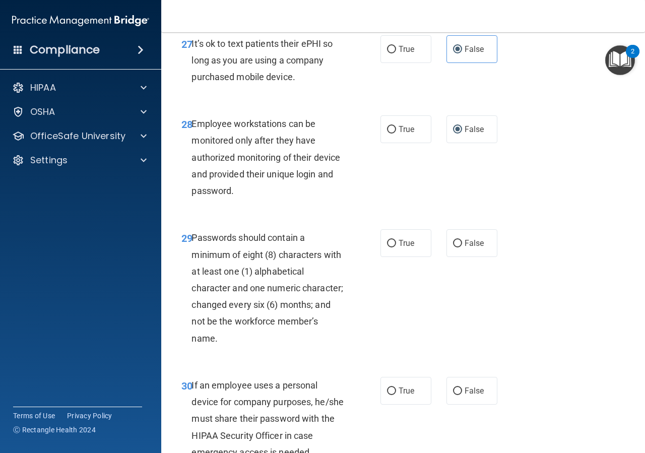
scroll to position [2994, 0]
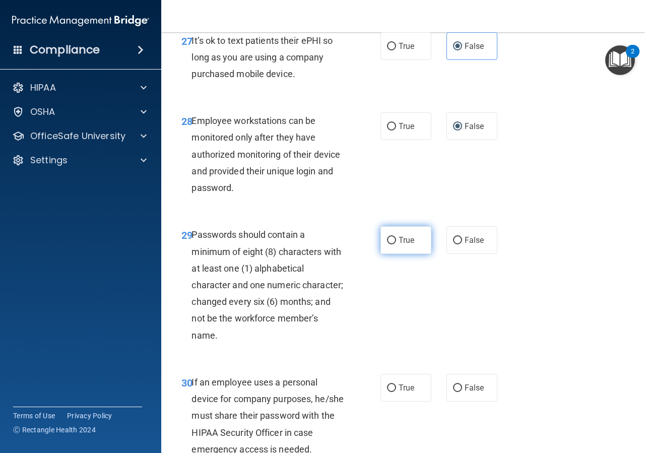
drag, startPoint x: 388, startPoint y: 309, endPoint x: 392, endPoint y: 313, distance: 5.4
click at [389, 244] on input "True" at bounding box center [391, 241] width 9 height 8
radio input "true"
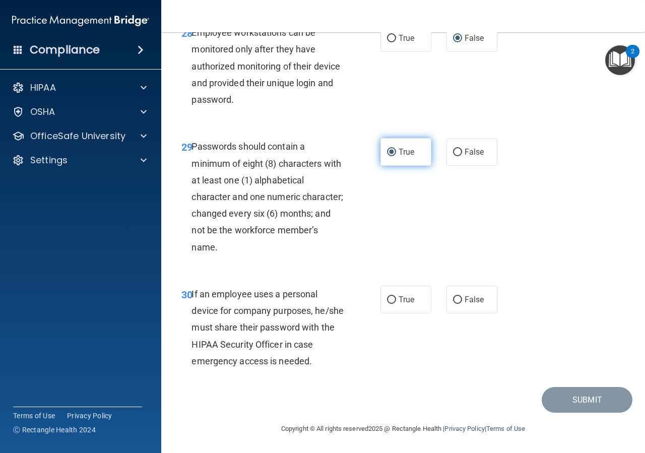
scroll to position [3150, 0]
drag, startPoint x: 388, startPoint y: 302, endPoint x: 395, endPoint y: 309, distance: 10.0
click at [390, 302] on input "True" at bounding box center [391, 300] width 9 height 8
radio input "true"
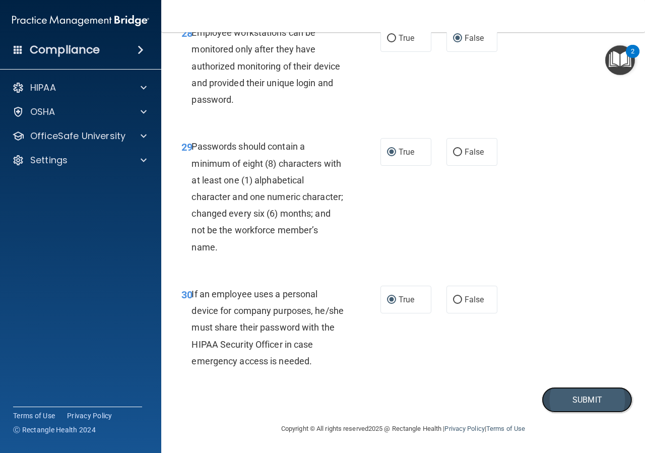
click at [577, 406] on button "Submit" at bounding box center [587, 400] width 91 height 26
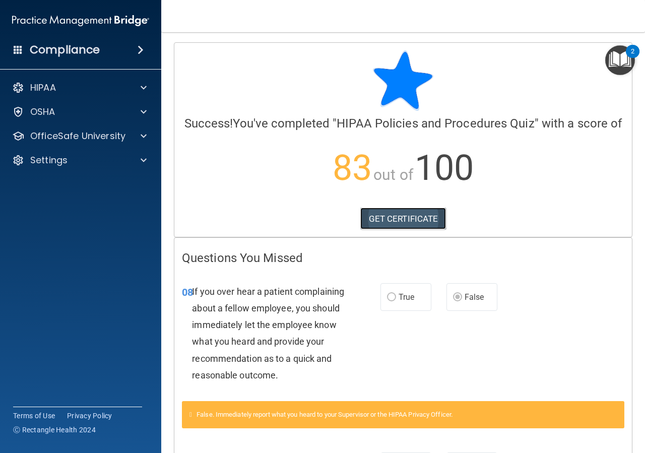
click at [428, 230] on link "GET CERTIFICATE" at bounding box center [403, 219] width 86 height 22
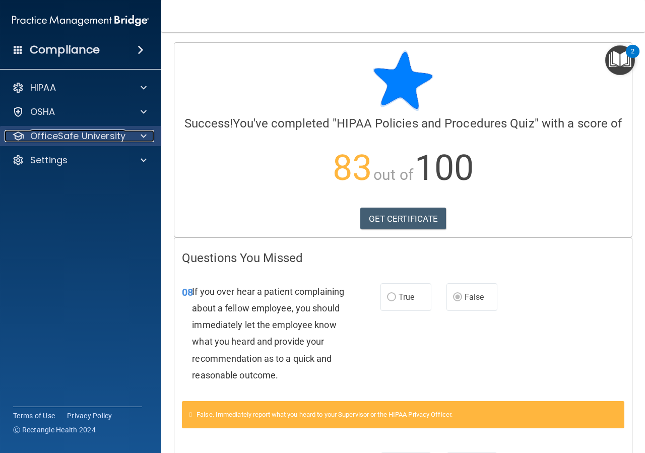
click at [74, 137] on p "OfficeSafe University" at bounding box center [77, 136] width 95 height 12
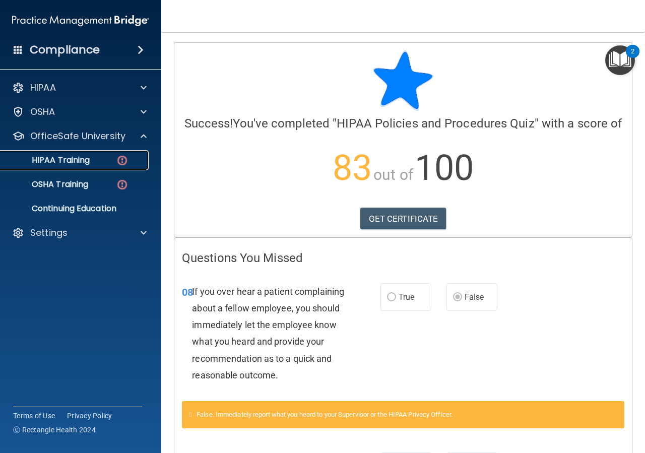
click at [90, 163] on p "HIPAA Training" at bounding box center [48, 160] width 83 height 10
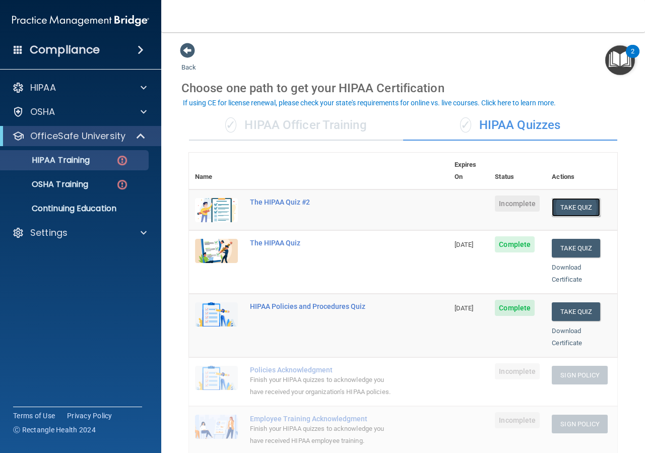
click at [567, 198] on button "Take Quiz" at bounding box center [576, 207] width 48 height 19
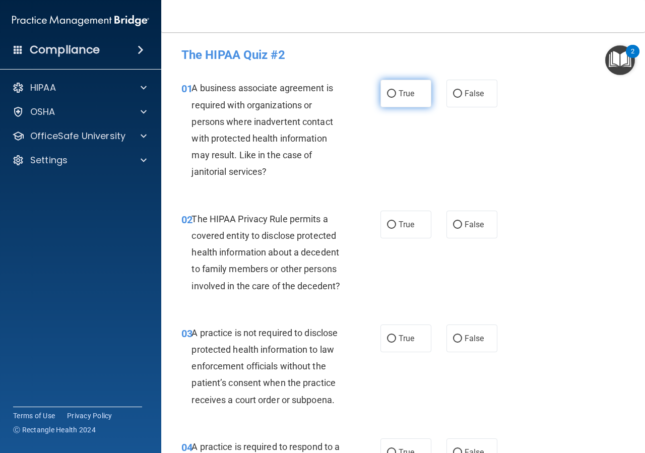
click at [403, 96] on span "True" at bounding box center [407, 94] width 16 height 10
click at [387, 94] on input "True" at bounding box center [391, 94] width 9 height 8
radio input "true"
drag, startPoint x: 393, startPoint y: 226, endPoint x: 392, endPoint y: 237, distance: 11.1
click at [393, 226] on label "True" at bounding box center [406, 225] width 51 height 28
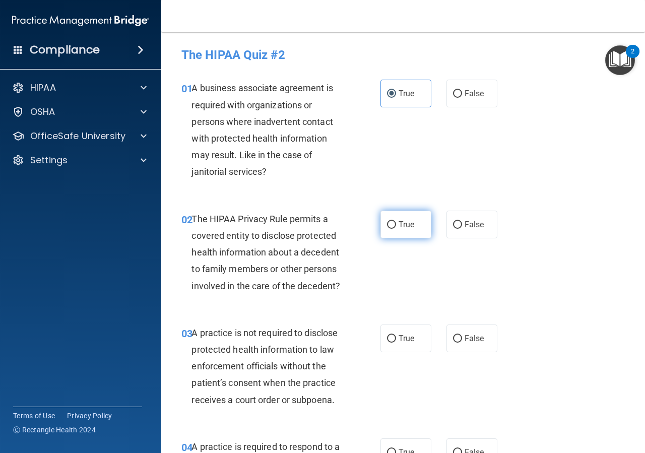
click at [393, 226] on input "True" at bounding box center [391, 225] width 9 height 8
radio input "true"
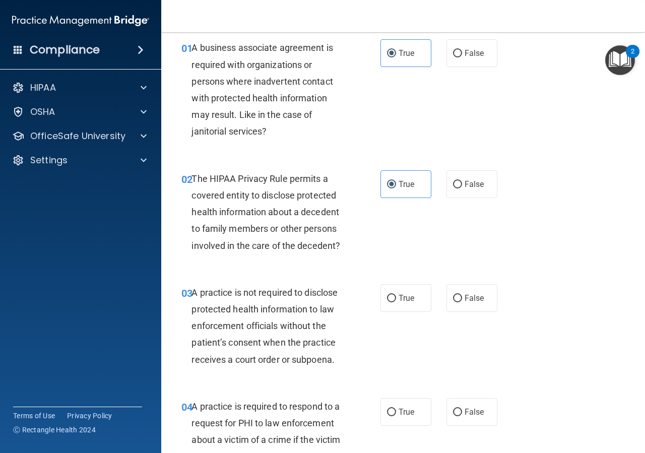
scroll to position [91, 0]
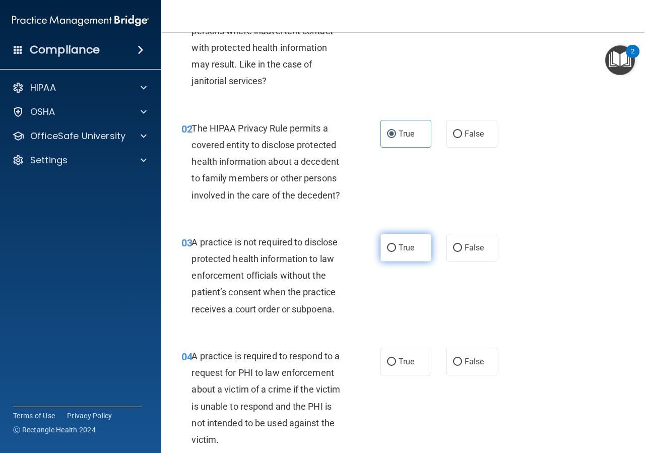
click at [417, 252] on label "True" at bounding box center [406, 248] width 51 height 28
click at [396, 252] on input "True" at bounding box center [391, 248] width 9 height 8
radio input "true"
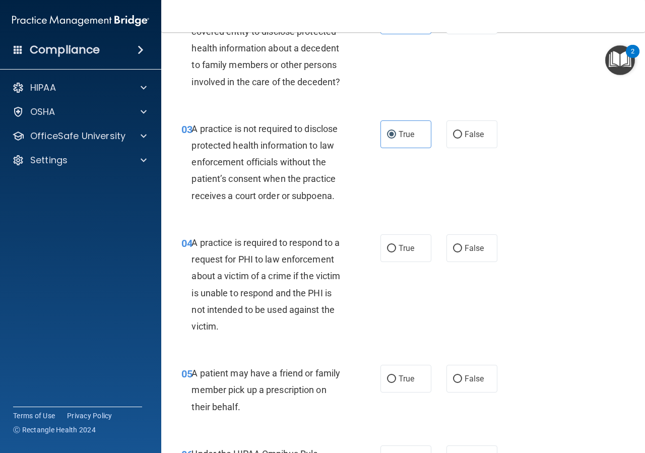
scroll to position [227, 0]
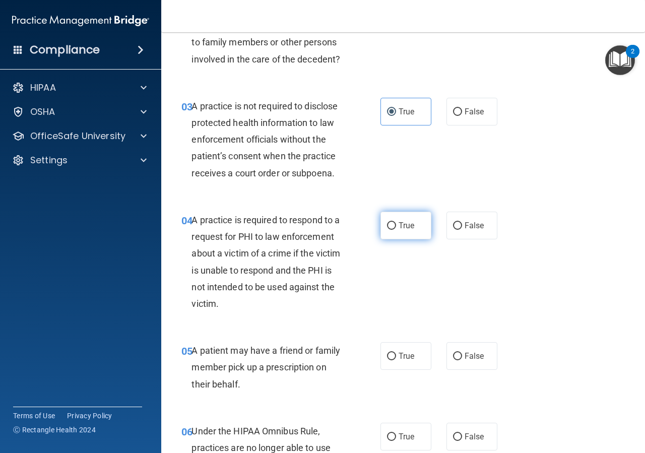
drag, startPoint x: 392, startPoint y: 221, endPoint x: 392, endPoint y: 227, distance: 5.5
click at [392, 225] on label "True" at bounding box center [406, 226] width 51 height 28
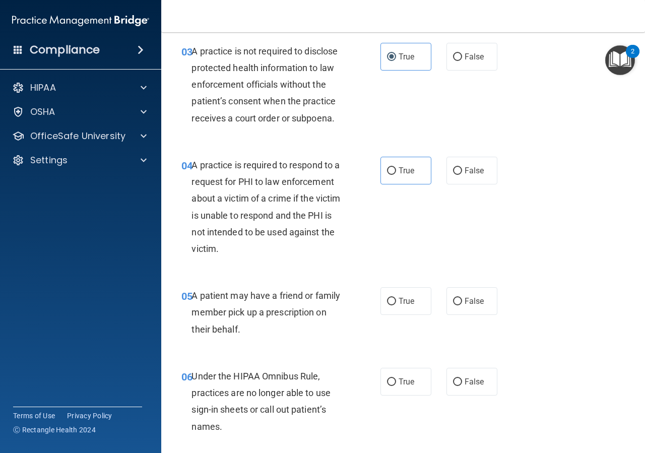
scroll to position [363, 0]
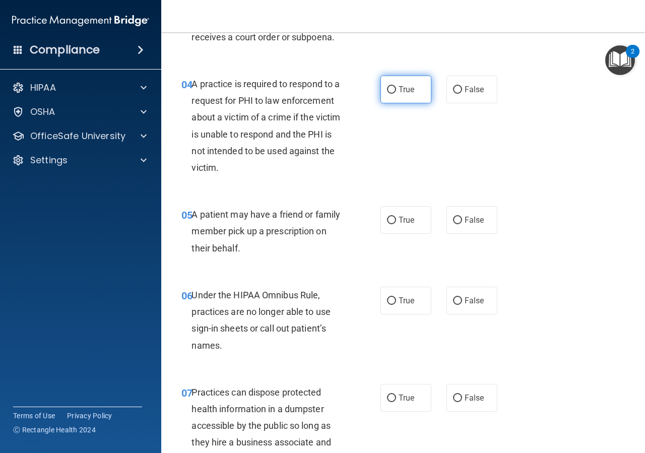
click at [389, 93] on input "True" at bounding box center [391, 90] width 9 height 8
radio input "true"
click at [453, 226] on label "False" at bounding box center [472, 220] width 51 height 28
click at [453, 224] on input "False" at bounding box center [457, 221] width 9 height 8
radio input "true"
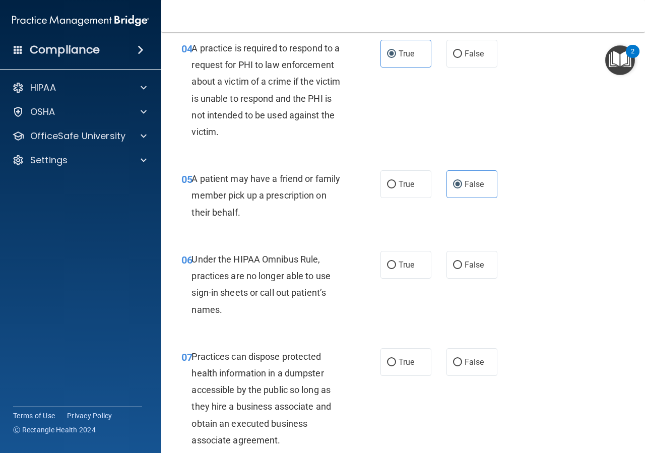
scroll to position [408, 0]
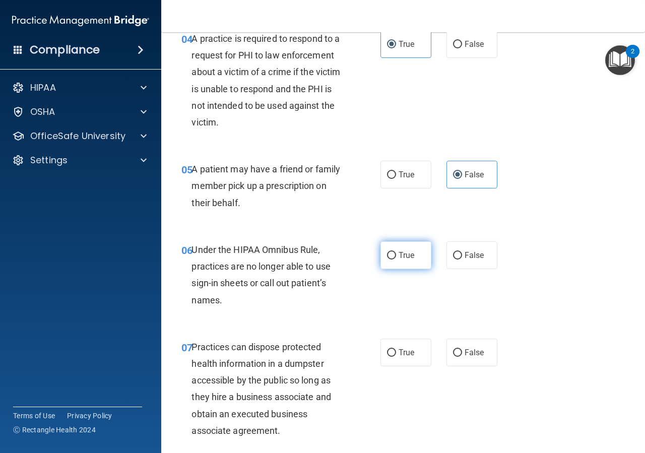
click at [402, 258] on span "True" at bounding box center [407, 255] width 16 height 10
click at [396, 258] on input "True" at bounding box center [391, 256] width 9 height 8
radio input "true"
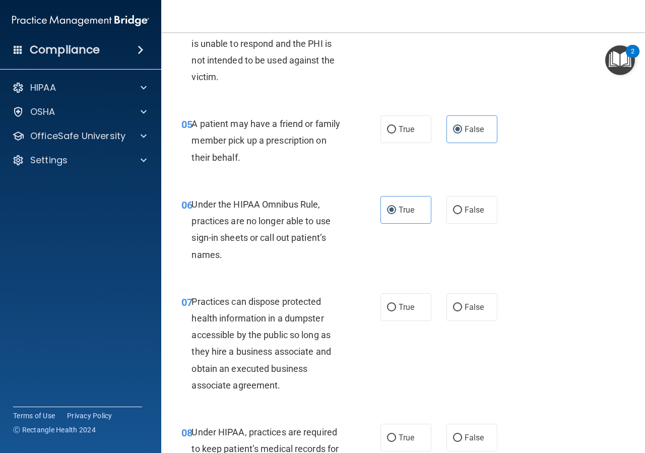
scroll to position [499, 0]
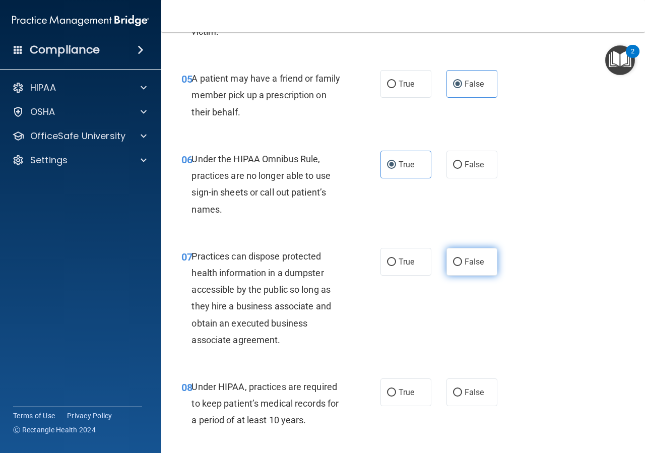
click at [453, 262] on input "False" at bounding box center [457, 263] width 9 height 8
radio input "true"
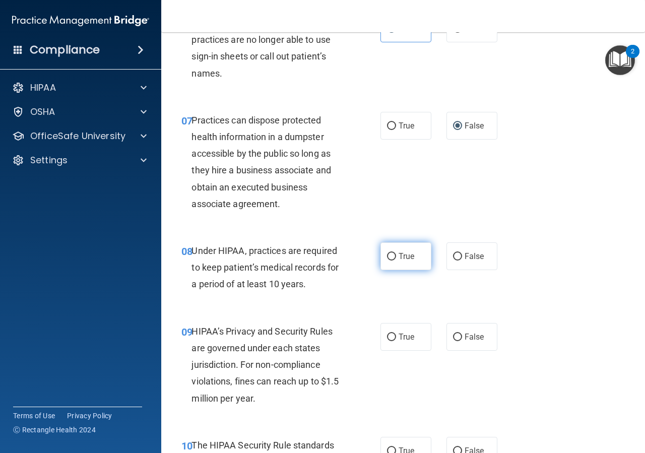
click at [394, 260] on label "True" at bounding box center [406, 256] width 51 height 28
click at [394, 260] on input "True" at bounding box center [391, 257] width 9 height 8
radio input "true"
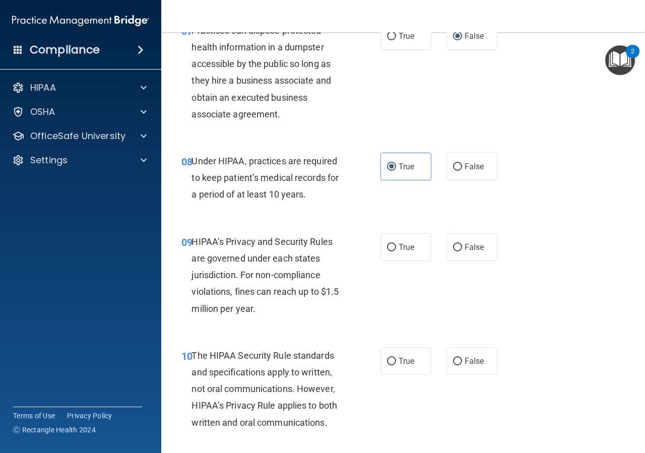
scroll to position [726, 0]
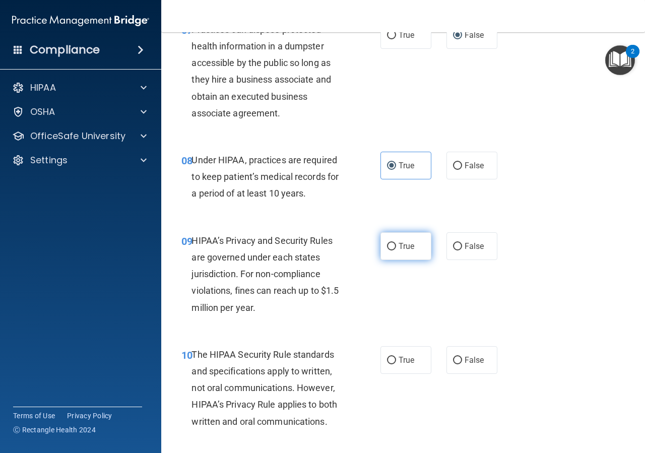
click at [393, 249] on label "True" at bounding box center [406, 246] width 51 height 28
click at [393, 249] on input "True" at bounding box center [391, 247] width 9 height 8
radio input "true"
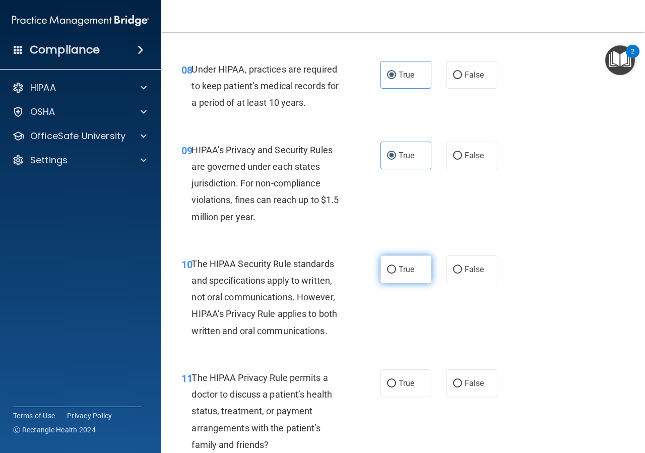
click at [405, 274] on span "True" at bounding box center [407, 270] width 16 height 10
click at [396, 274] on input "True" at bounding box center [391, 270] width 9 height 8
radio input "true"
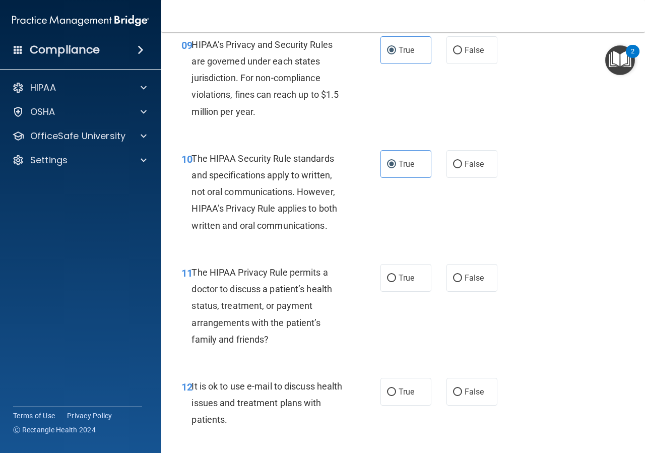
scroll to position [998, 0]
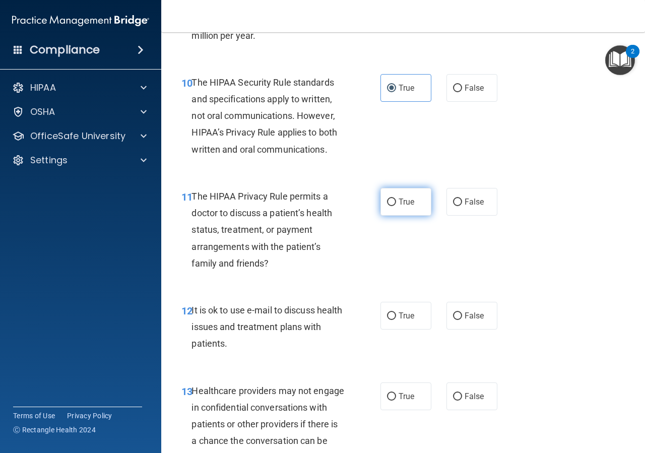
click at [388, 207] on label "True" at bounding box center [406, 202] width 51 height 28
click at [388, 206] on input "True" at bounding box center [391, 203] width 9 height 8
radio input "true"
click at [455, 317] on input "False" at bounding box center [457, 316] width 9 height 8
radio input "true"
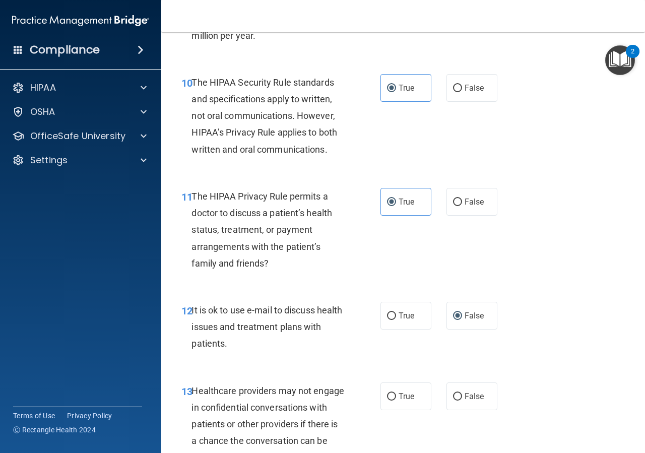
scroll to position [1179, 0]
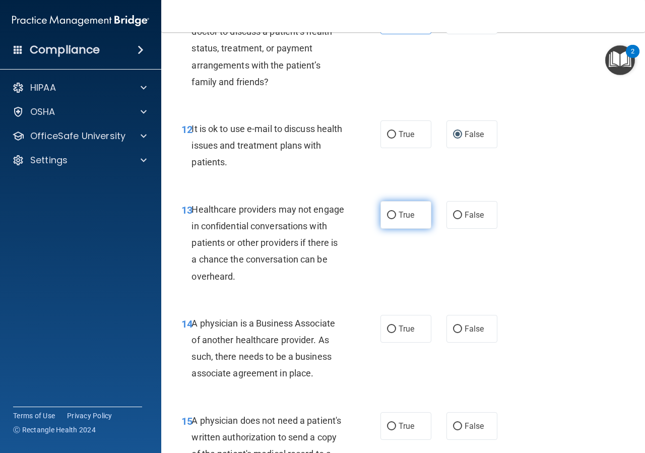
click at [403, 222] on label "True" at bounding box center [406, 215] width 51 height 28
click at [396, 219] on input "True" at bounding box center [391, 216] width 9 height 8
radio input "true"
click at [471, 221] on label "False" at bounding box center [472, 215] width 51 height 28
click at [462, 219] on input "False" at bounding box center [457, 216] width 9 height 8
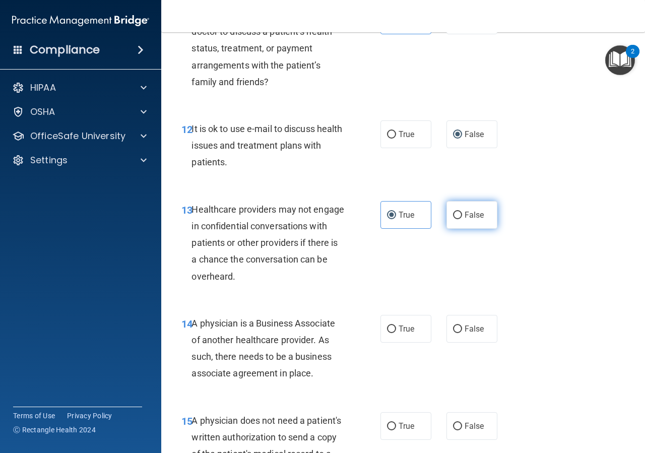
radio input "true"
radio input "false"
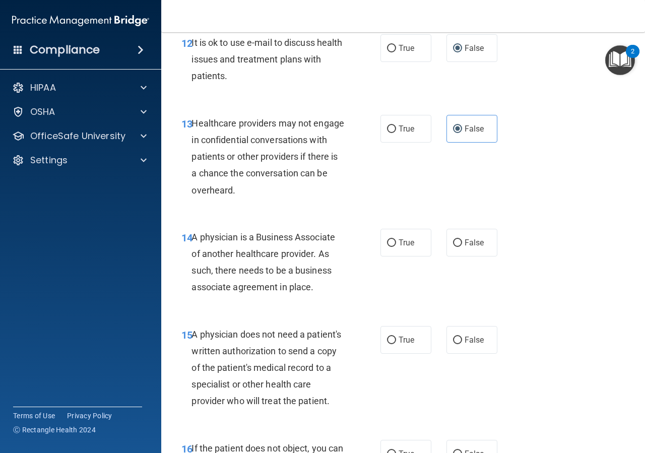
scroll to position [1270, 0]
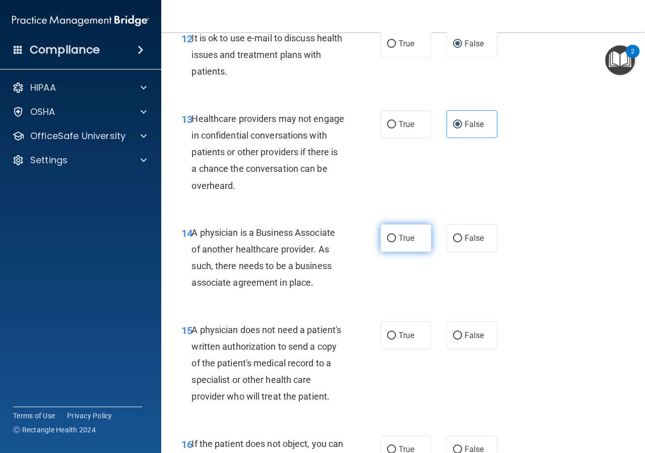
click at [399, 244] on label "True" at bounding box center [406, 238] width 51 height 28
click at [396, 242] on input "True" at bounding box center [391, 239] width 9 height 8
radio input "true"
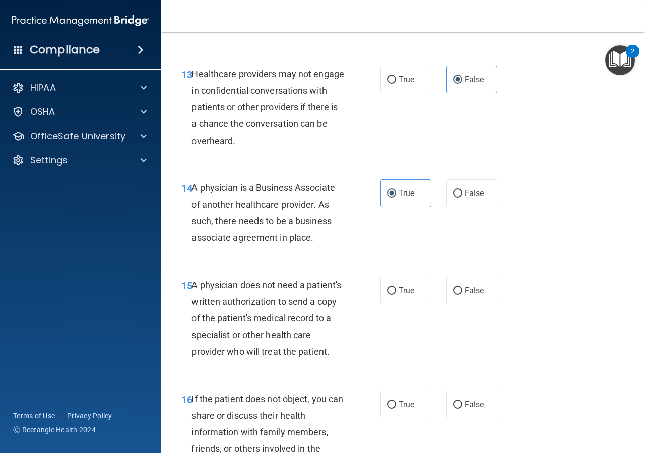
scroll to position [1406, 0]
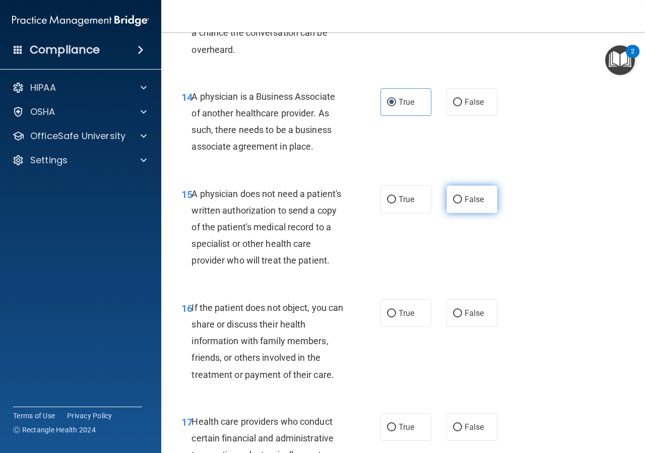
click at [453, 203] on input "False" at bounding box center [457, 200] width 9 height 8
radio input "true"
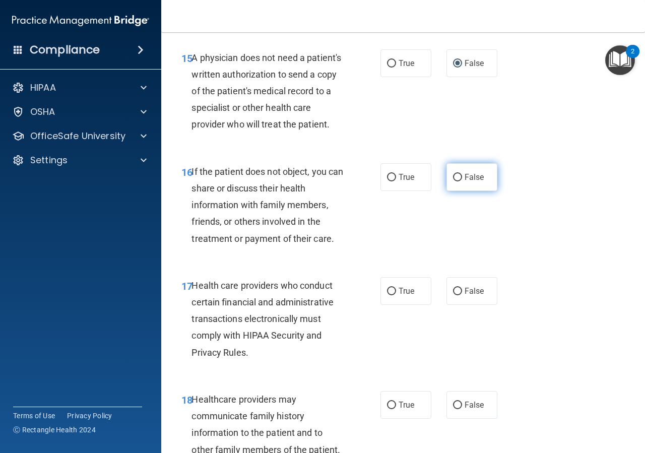
click at [453, 191] on label "False" at bounding box center [472, 177] width 51 height 28
click at [453, 181] on input "False" at bounding box center [457, 178] width 9 height 8
radio input "true"
click at [399, 296] on span "True" at bounding box center [407, 291] width 16 height 10
click at [395, 295] on input "True" at bounding box center [391, 292] width 9 height 8
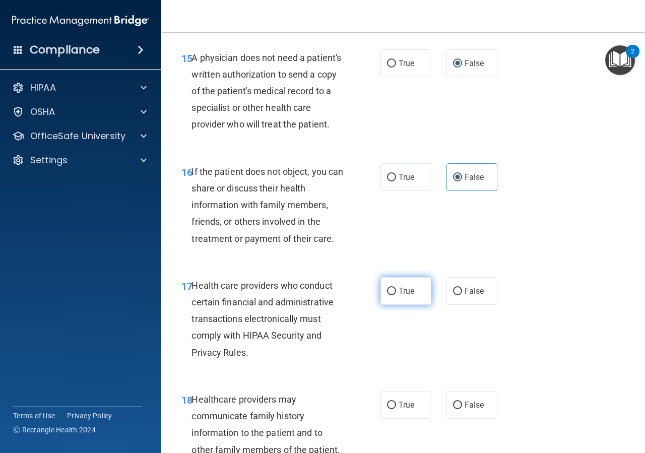
radio input "true"
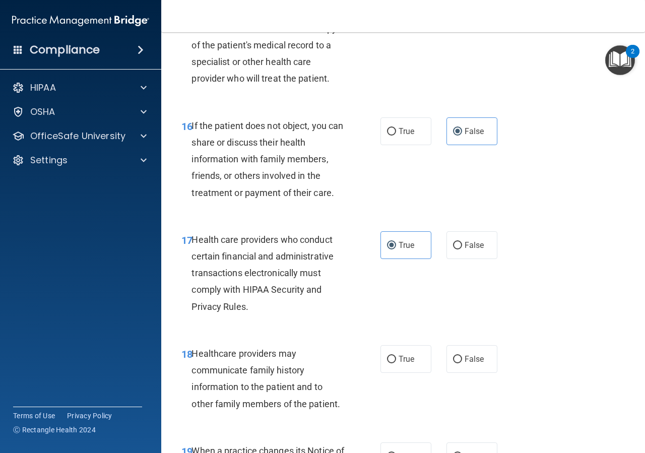
scroll to position [1633, 0]
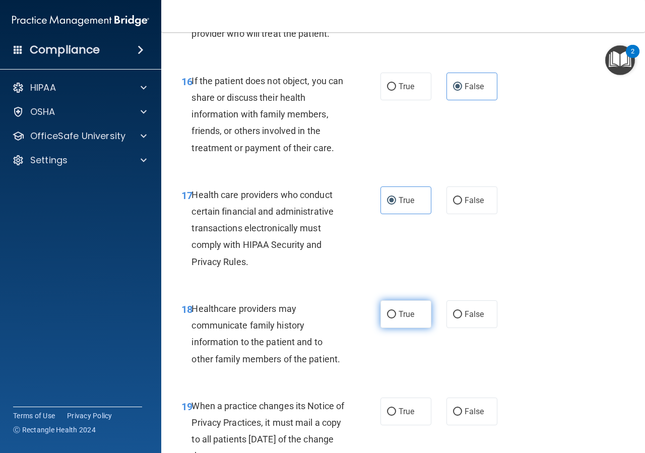
click at [390, 328] on label "True" at bounding box center [406, 314] width 51 height 28
click at [390, 319] on input "True" at bounding box center [391, 315] width 9 height 8
radio input "true"
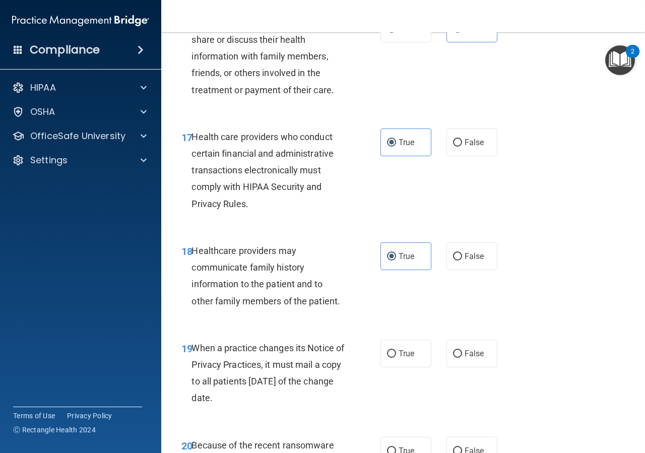
scroll to position [1724, 0]
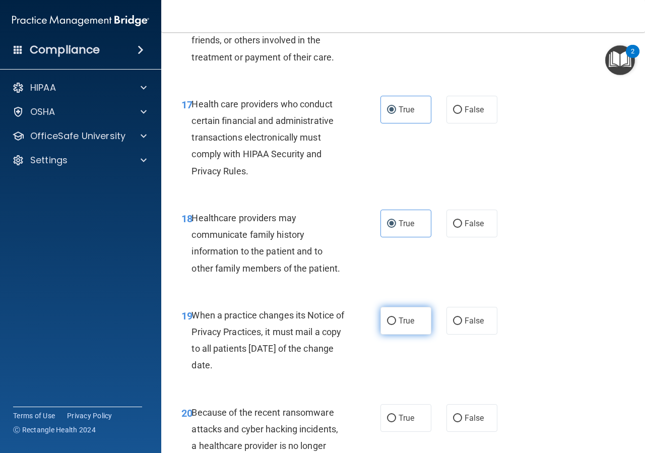
click at [399, 326] on span "True" at bounding box center [407, 321] width 16 height 10
click at [396, 325] on input "True" at bounding box center [391, 322] width 9 height 8
radio input "true"
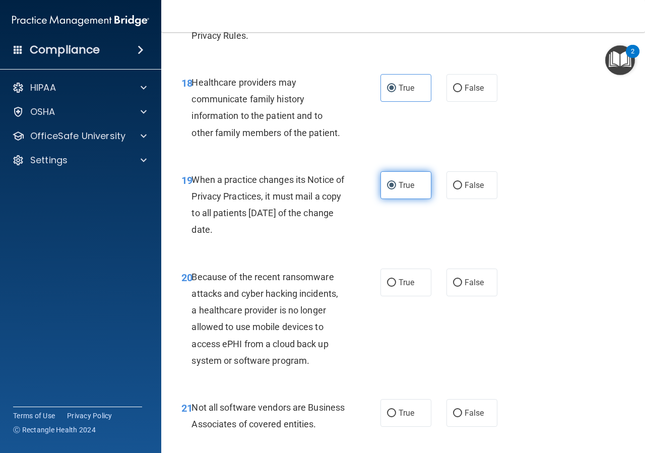
scroll to position [1860, 0]
click at [435, 296] on div "True False" at bounding box center [442, 282] width 122 height 28
click at [407, 287] on span "True" at bounding box center [407, 282] width 16 height 10
click at [396, 286] on input "True" at bounding box center [391, 283] width 9 height 8
radio input "true"
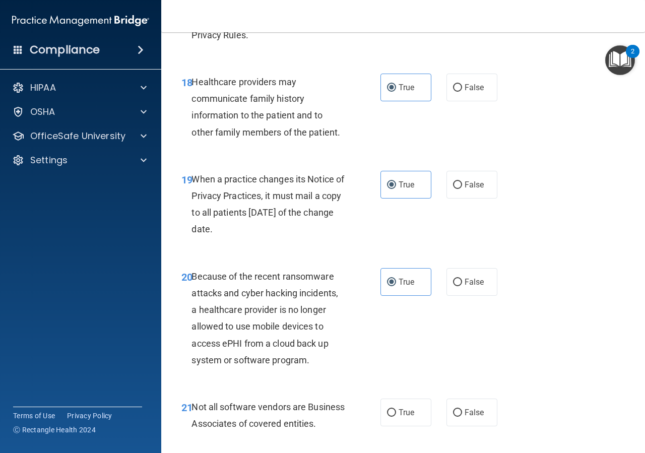
click at [424, 319] on div "20 Because of the recent ransomware attacks and cyber hacking incidents, a heal…" at bounding box center [403, 321] width 459 height 131
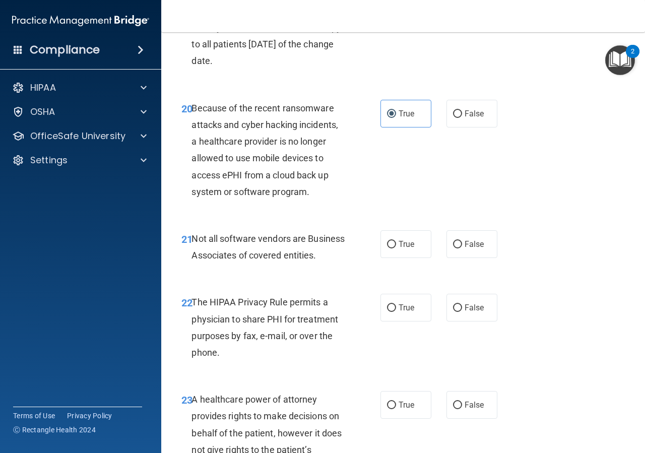
scroll to position [2041, 0]
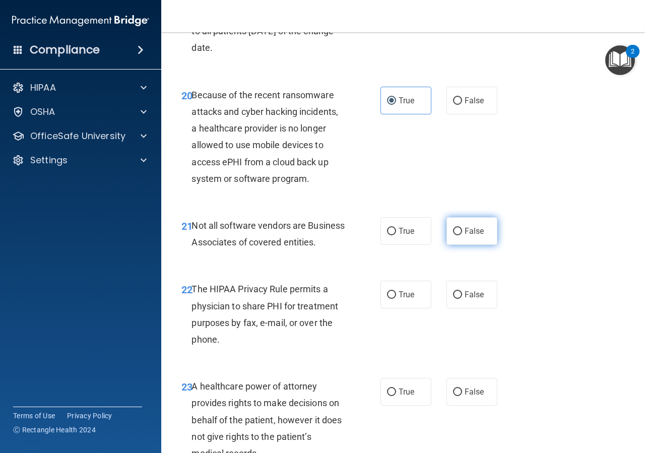
click at [465, 236] on span "False" at bounding box center [475, 231] width 20 height 10
click at [460, 235] on input "False" at bounding box center [457, 232] width 9 height 8
radio input "true"
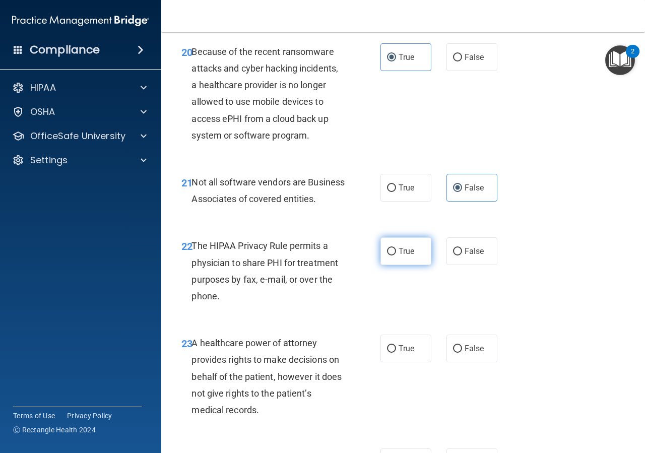
scroll to position [2132, 0]
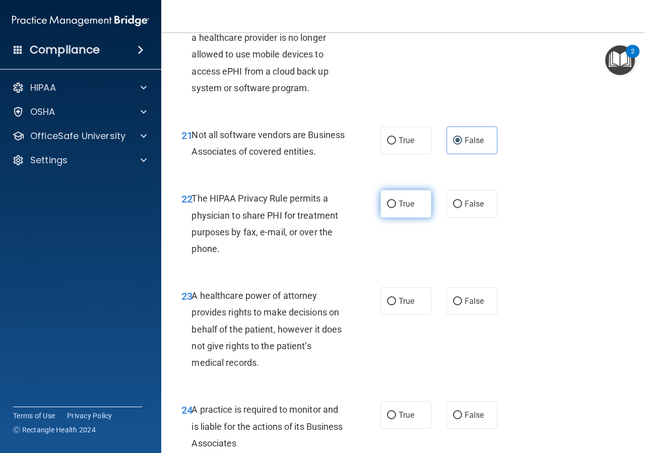
click at [391, 218] on label "True" at bounding box center [406, 204] width 51 height 28
click at [391, 208] on input "True" at bounding box center [391, 205] width 9 height 8
radio input "true"
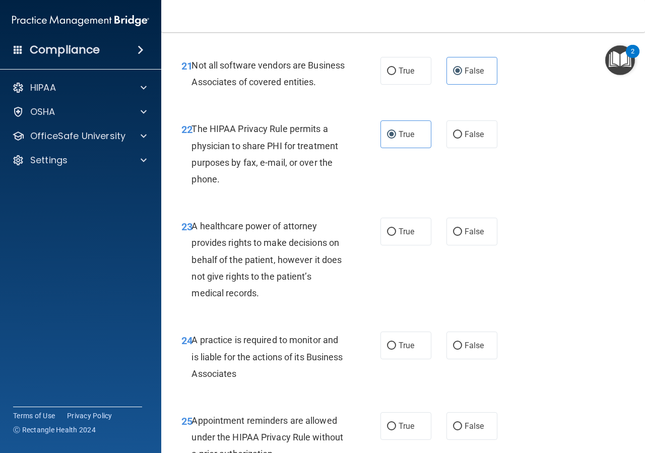
scroll to position [2268, 0]
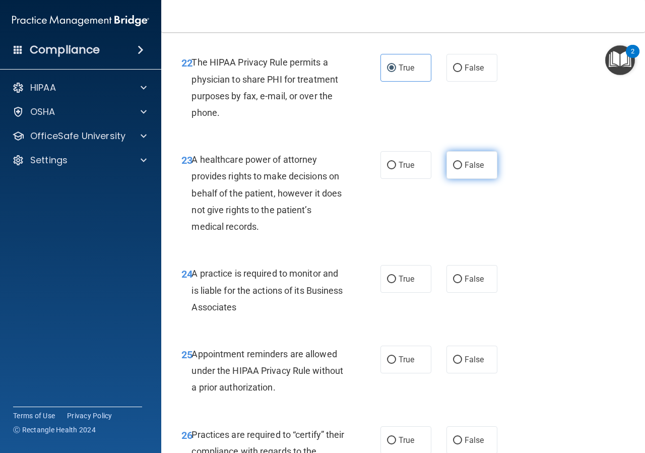
click at [453, 169] on input "False" at bounding box center [457, 166] width 9 height 8
radio input "true"
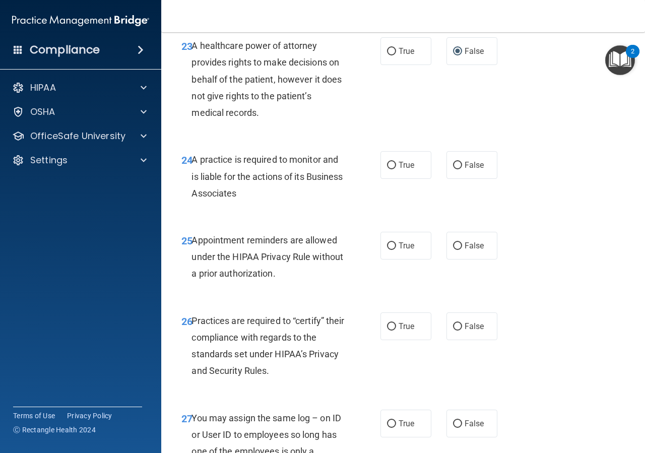
scroll to position [2449, 0]
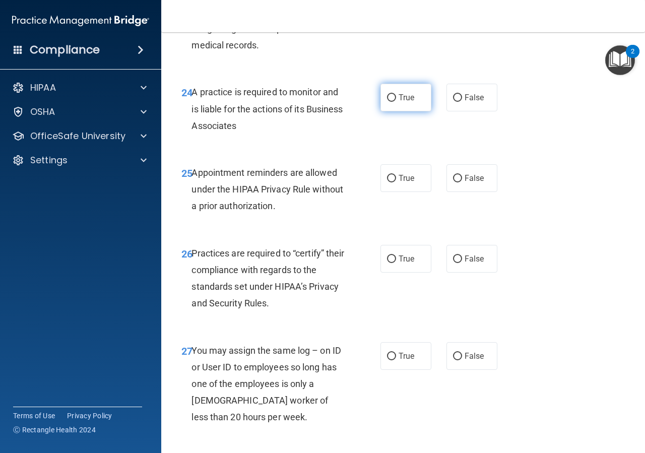
drag, startPoint x: 390, startPoint y: 134, endPoint x: 387, endPoint y: 141, distance: 7.5
click at [387, 111] on label "True" at bounding box center [406, 98] width 51 height 28
click at [454, 182] on input "False" at bounding box center [457, 179] width 9 height 8
radio input "true"
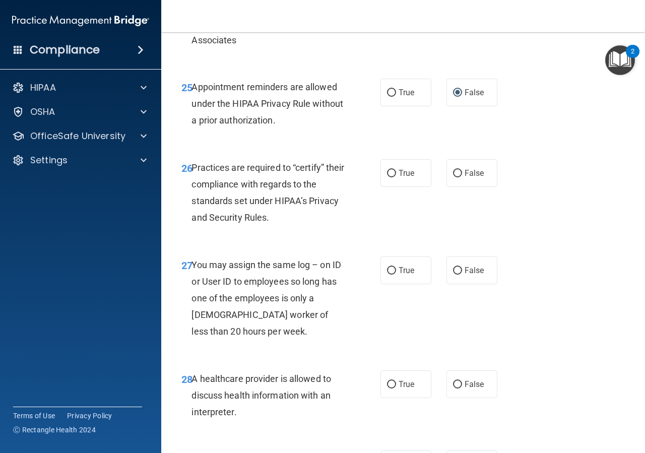
scroll to position [2540, 0]
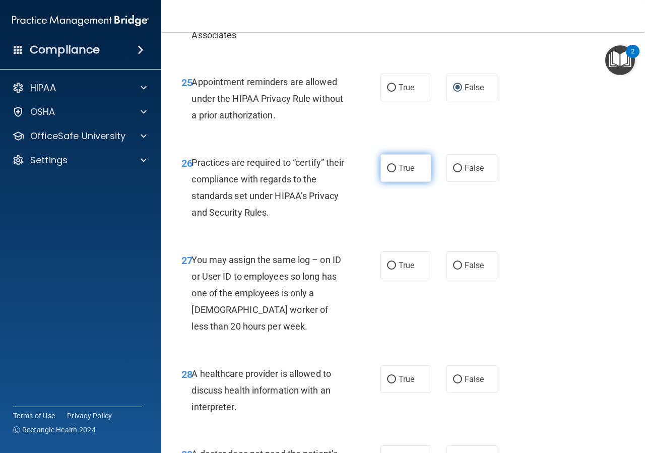
click at [399, 173] on span "True" at bounding box center [407, 168] width 16 height 10
click at [396, 172] on input "True" at bounding box center [391, 169] width 9 height 8
radio input "true"
click at [452, 279] on label "False" at bounding box center [472, 265] width 51 height 28
click at [453, 270] on input "False" at bounding box center [457, 266] width 9 height 8
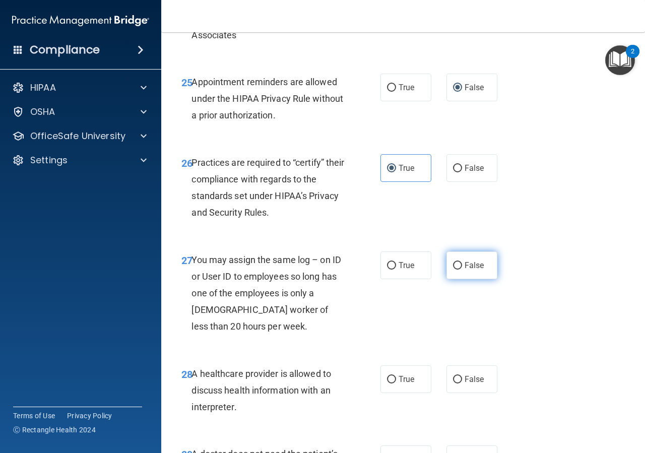
radio input "true"
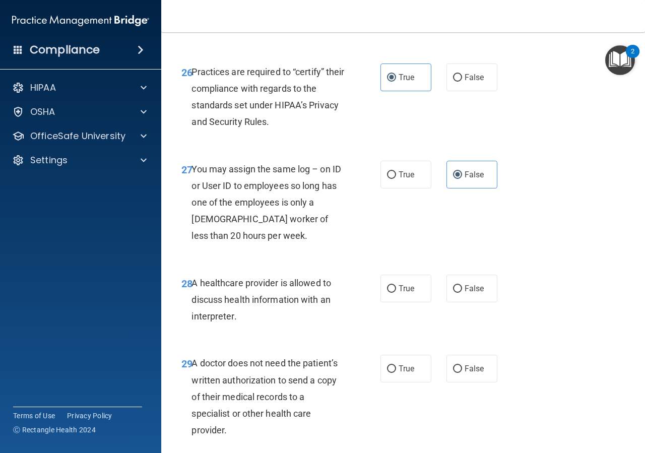
scroll to position [2676, 0]
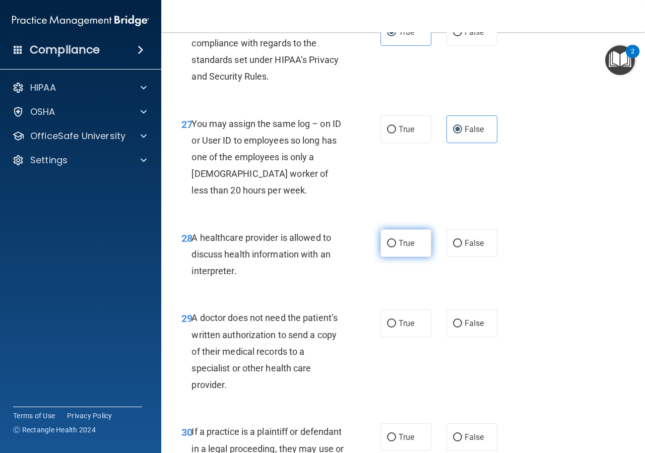
click at [415, 257] on label "True" at bounding box center [406, 243] width 51 height 28
click at [396, 247] on input "True" at bounding box center [391, 244] width 9 height 8
radio input "true"
click at [454, 257] on label "False" at bounding box center [472, 243] width 51 height 28
click at [454, 247] on input "False" at bounding box center [457, 244] width 9 height 8
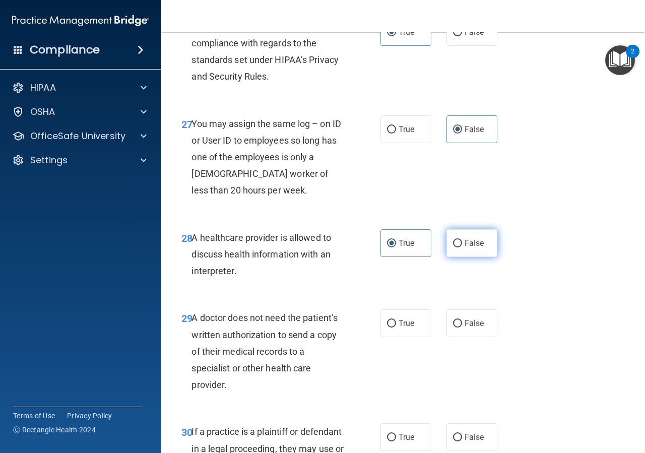
radio input "true"
radio input "false"
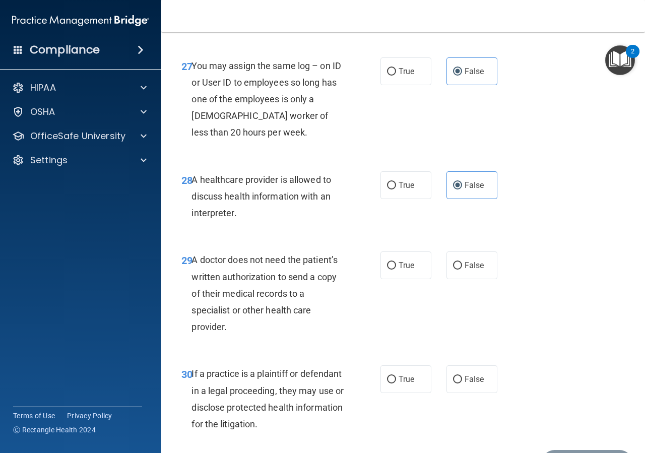
scroll to position [2767, 0]
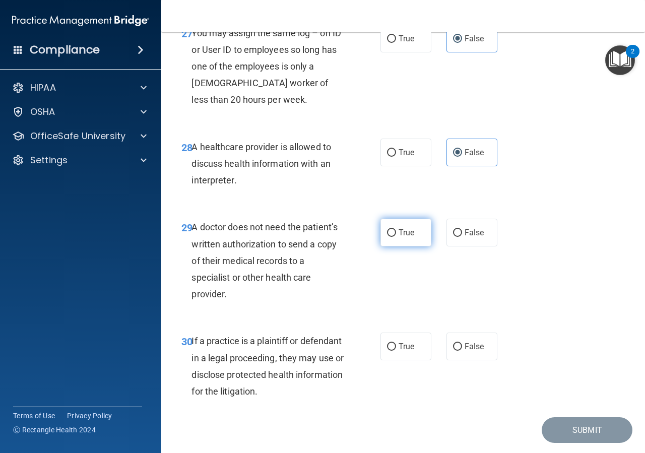
click at [387, 237] on input "True" at bounding box center [391, 233] width 9 height 8
radio input "true"
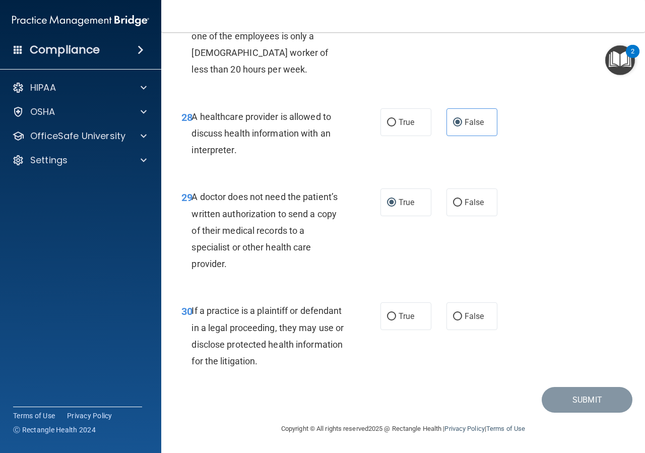
scroll to position [2831, 0]
click at [457, 317] on label "False" at bounding box center [472, 316] width 51 height 28
click at [457, 317] on input "False" at bounding box center [457, 317] width 9 height 8
radio input "true"
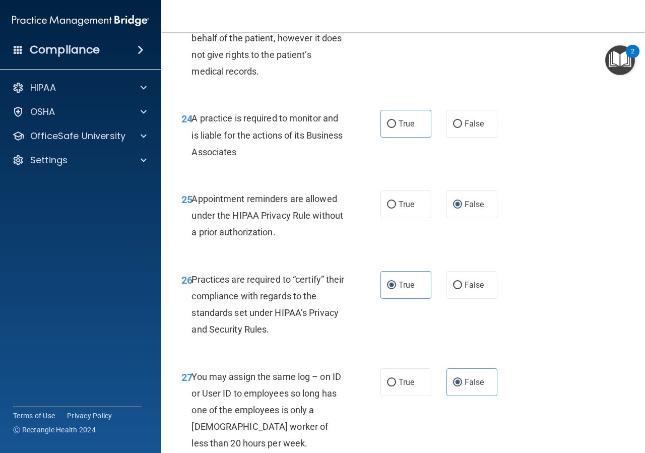
scroll to position [2378, 0]
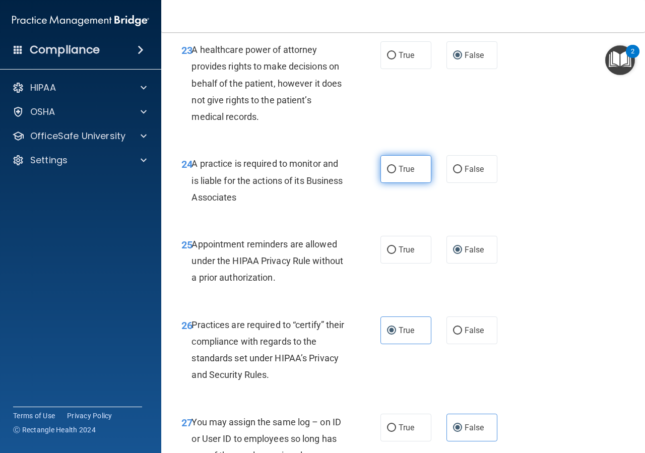
click at [405, 174] on span "True" at bounding box center [407, 169] width 16 height 10
click at [396, 173] on input "True" at bounding box center [391, 170] width 9 height 8
radio input "true"
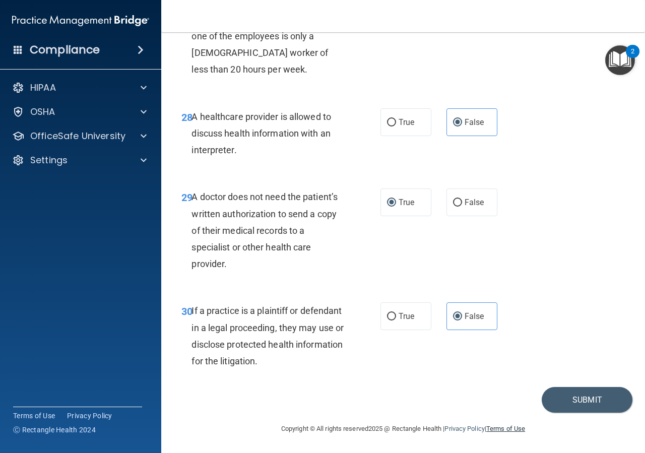
scroll to position [2831, 0]
click at [554, 390] on button "Submit" at bounding box center [587, 400] width 91 height 26
click at [567, 402] on button "Submit" at bounding box center [587, 400] width 91 height 26
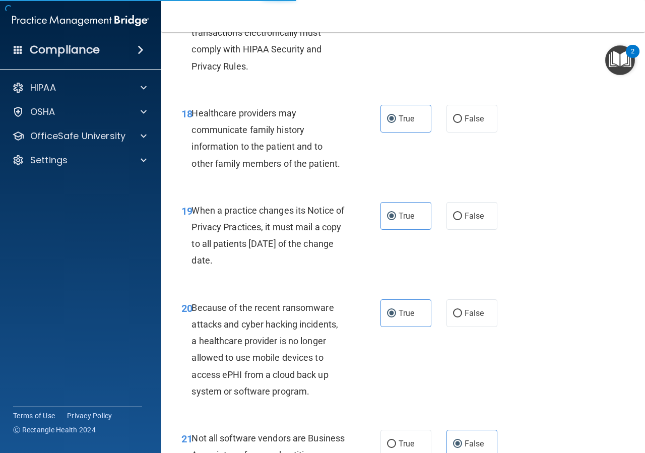
scroll to position [1743, 0]
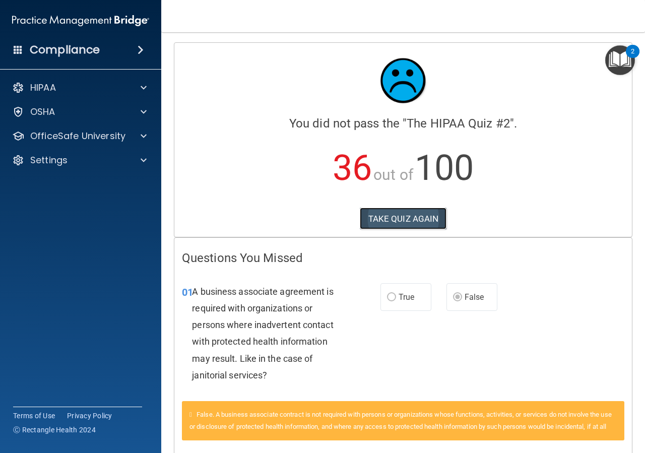
click at [391, 219] on button "TAKE QUIZ AGAIN" at bounding box center [403, 219] width 87 height 22
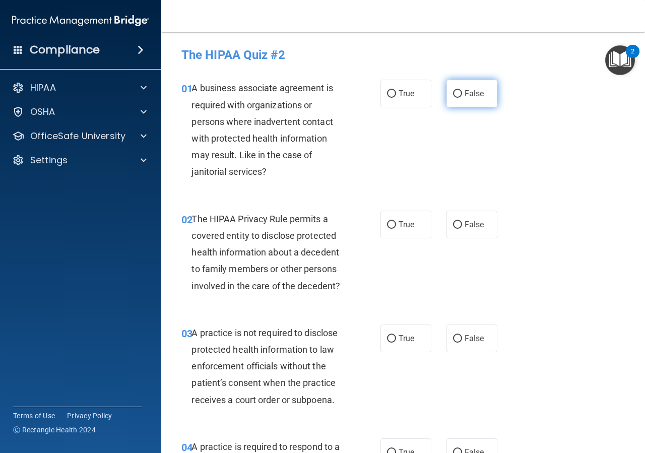
click at [454, 95] on input "False" at bounding box center [457, 94] width 9 height 8
radio input "true"
click at [399, 226] on span "True" at bounding box center [407, 225] width 16 height 10
click at [396, 226] on input "True" at bounding box center [391, 225] width 9 height 8
radio input "true"
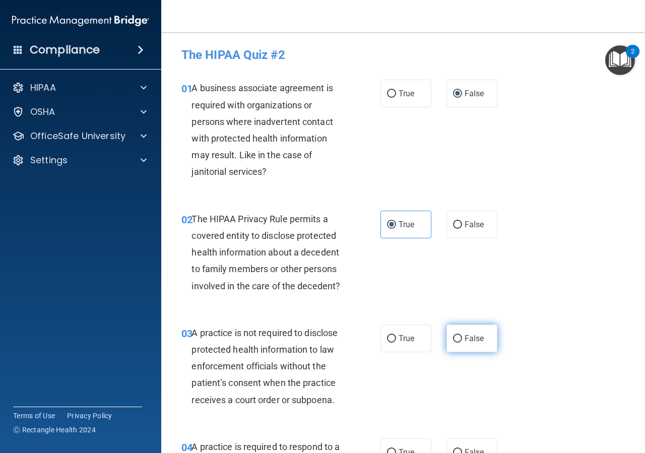
click at [453, 343] on label "False" at bounding box center [472, 339] width 51 height 28
click at [453, 343] on input "False" at bounding box center [457, 339] width 9 height 8
radio input "true"
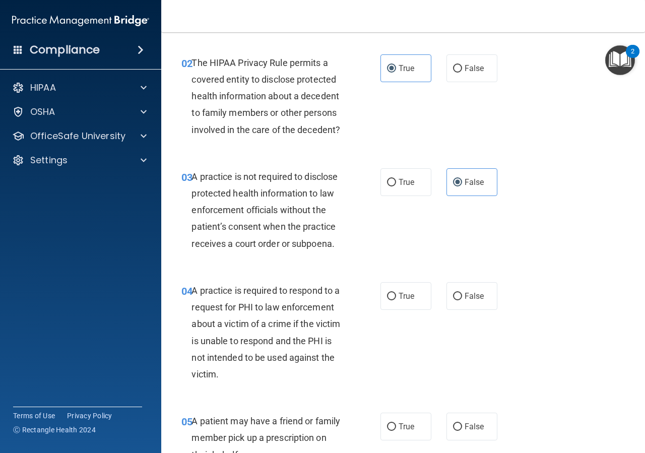
scroll to position [181, 0]
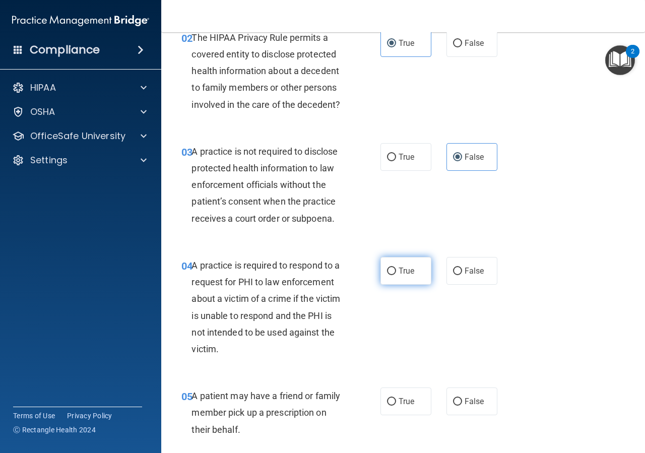
click at [404, 277] on label "True" at bounding box center [406, 271] width 51 height 28
click at [396, 275] on input "True" at bounding box center [391, 272] width 9 height 8
radio input "true"
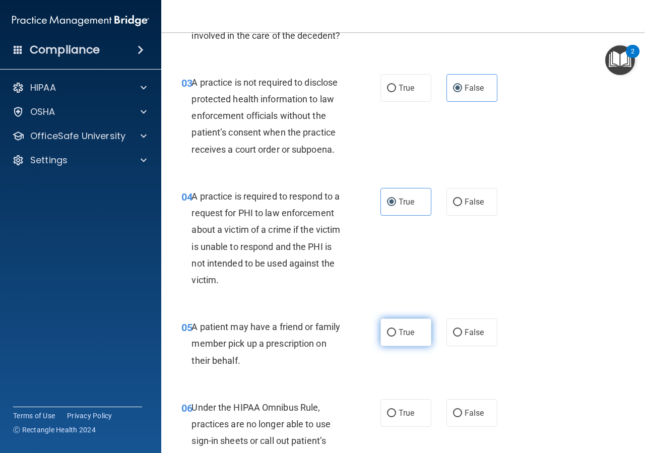
scroll to position [272, 0]
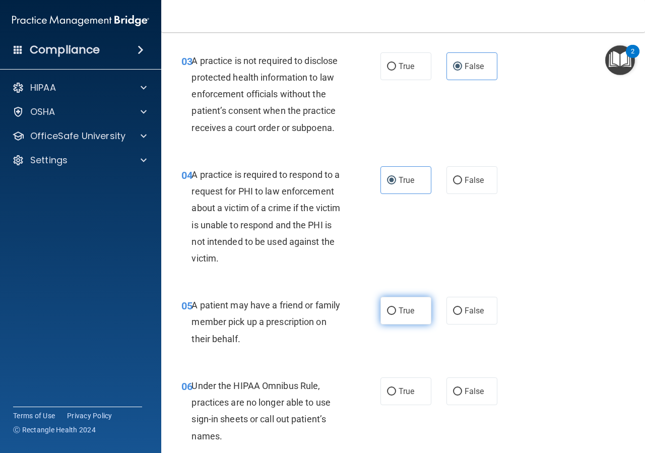
click at [383, 317] on label "True" at bounding box center [406, 311] width 51 height 28
click at [387, 315] on input "True" at bounding box center [391, 311] width 9 height 8
radio input "true"
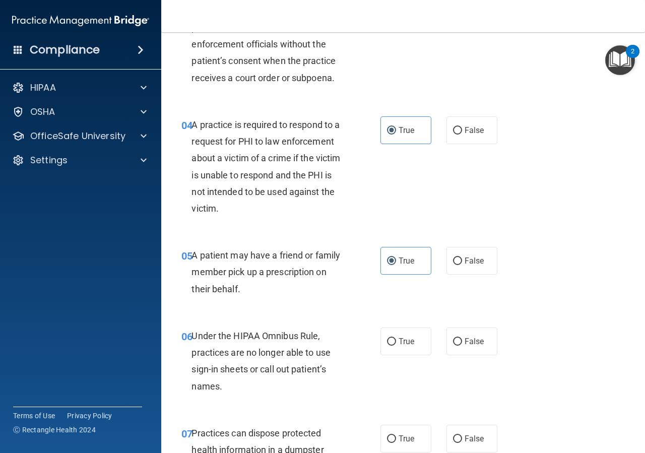
scroll to position [363, 0]
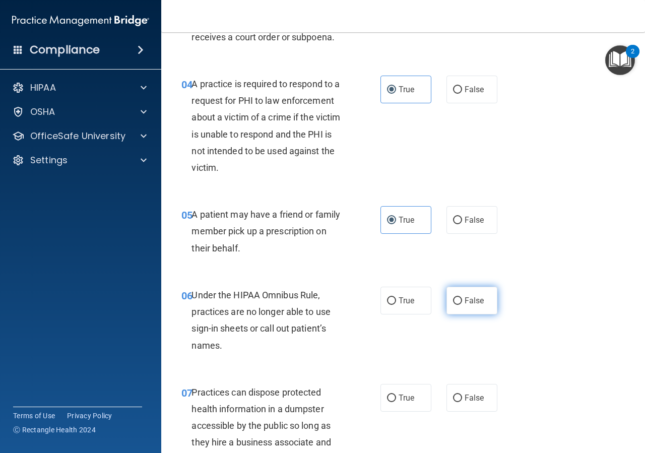
click at [465, 303] on span "False" at bounding box center [475, 301] width 20 height 10
click at [462, 303] on input "False" at bounding box center [457, 301] width 9 height 8
radio input "true"
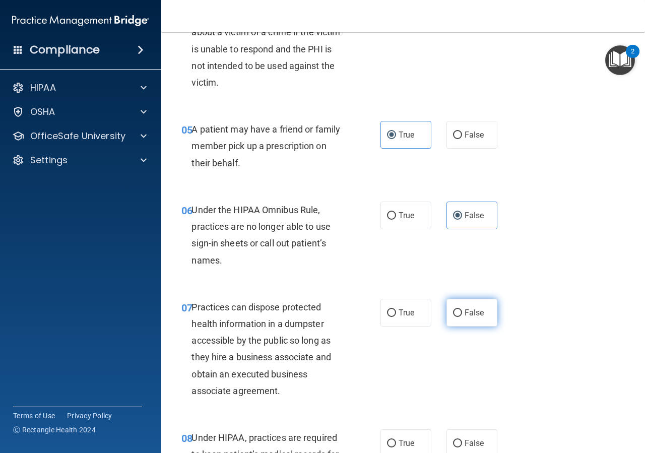
scroll to position [454, 0]
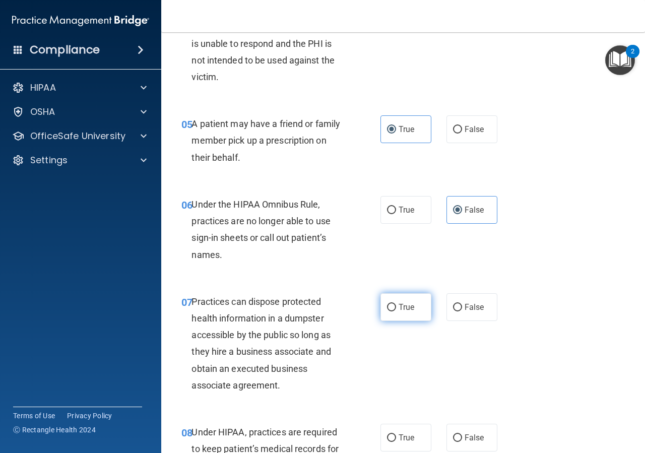
click at [395, 313] on label "True" at bounding box center [406, 307] width 51 height 28
click at [395, 311] on input "True" at bounding box center [391, 308] width 9 height 8
radio input "true"
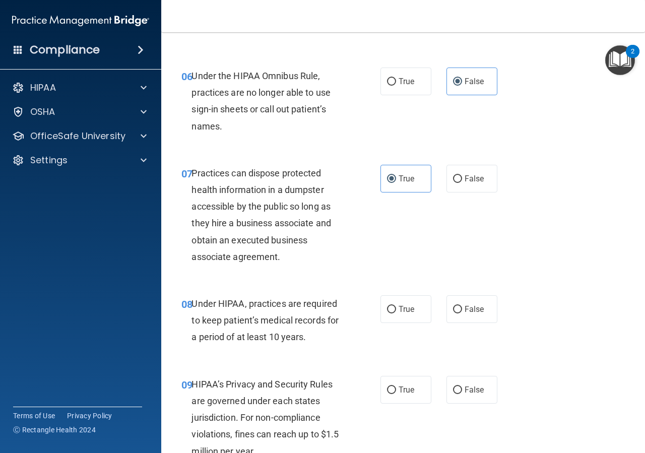
scroll to position [590, 0]
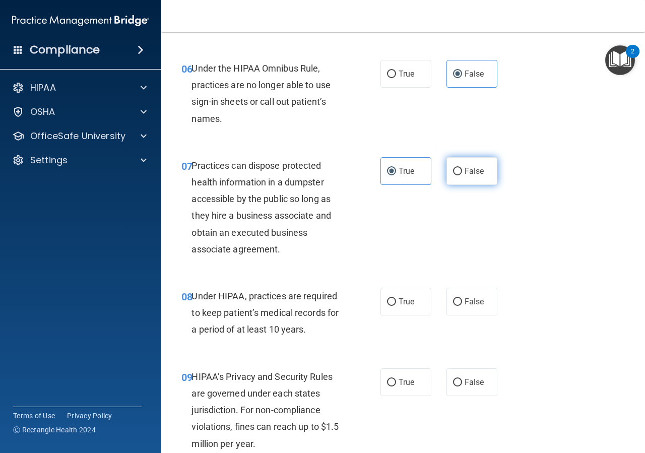
click at [453, 175] on input "False" at bounding box center [457, 172] width 9 height 8
radio input "true"
radio input "false"
click at [453, 309] on label "False" at bounding box center [472, 302] width 51 height 28
click at [453, 306] on input "False" at bounding box center [457, 302] width 9 height 8
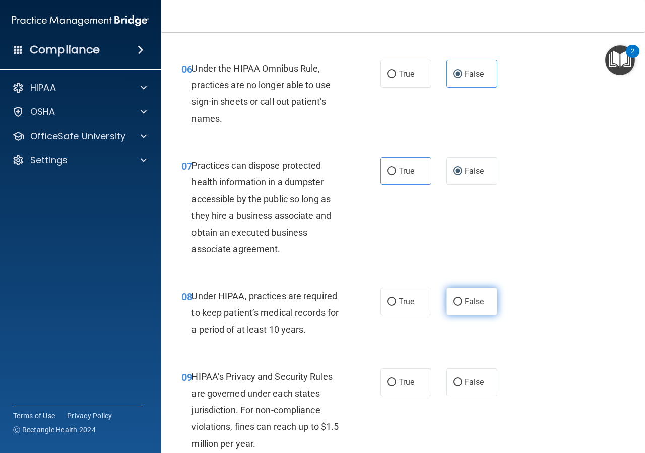
radio input "true"
click at [453, 386] on input "False" at bounding box center [457, 383] width 9 height 8
radio input "true"
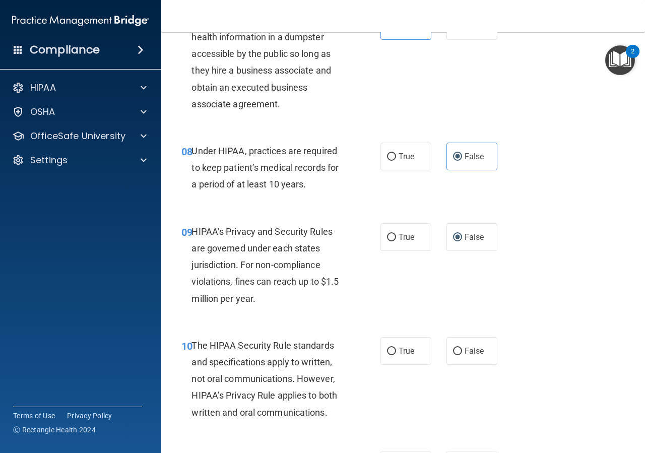
scroll to position [862, 0]
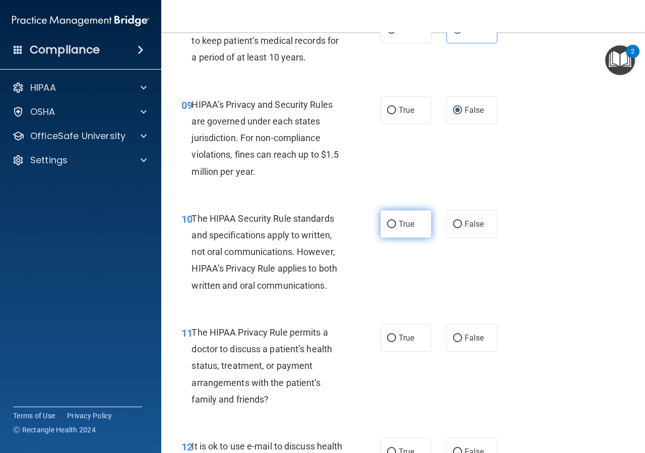
click at [397, 230] on label "True" at bounding box center [406, 224] width 51 height 28
click at [396, 228] on input "True" at bounding box center [391, 225] width 9 height 8
radio input "true"
click at [387, 341] on input "True" at bounding box center [391, 339] width 9 height 8
radio input "true"
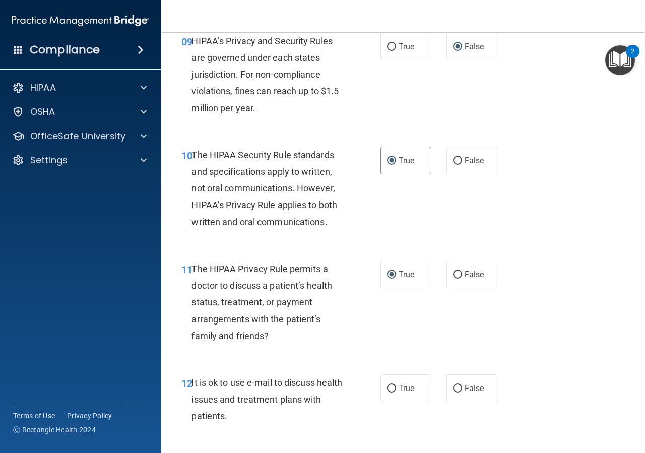
scroll to position [953, 0]
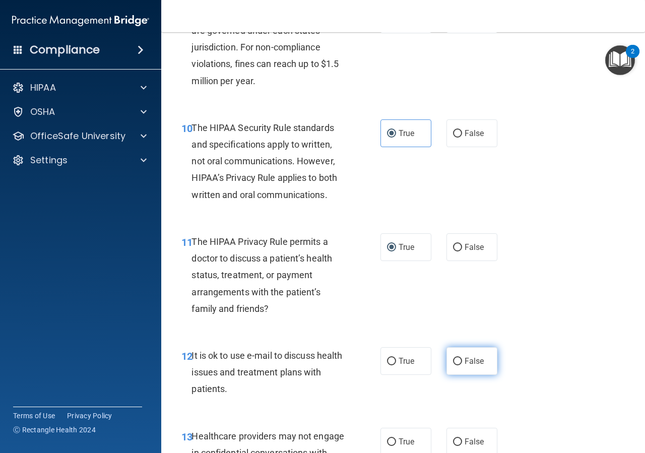
click at [459, 362] on label "False" at bounding box center [472, 361] width 51 height 28
click at [459, 362] on input "False" at bounding box center [457, 362] width 9 height 8
radio input "true"
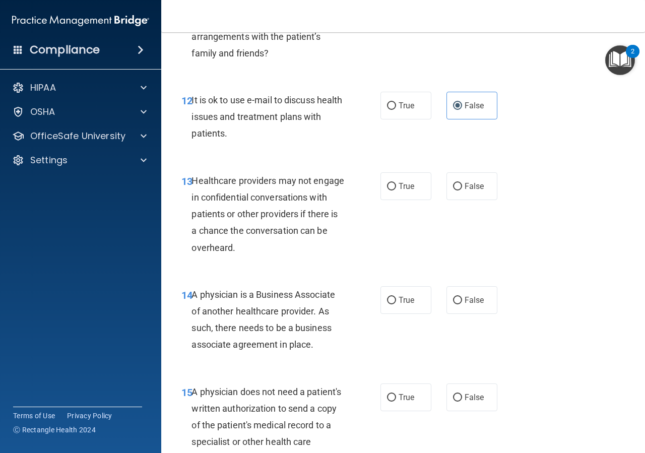
scroll to position [1225, 0]
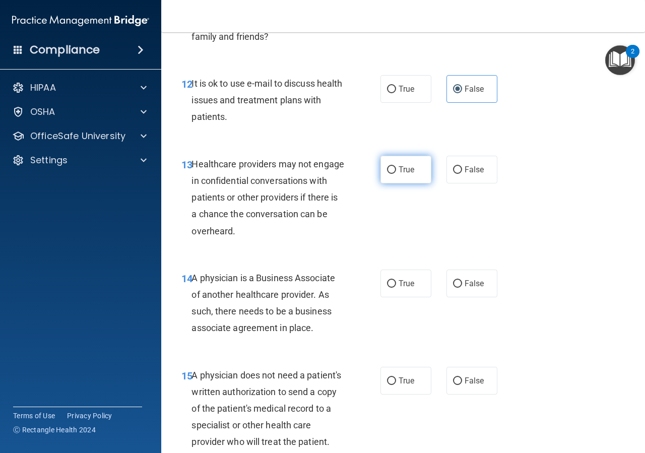
click at [402, 174] on span "True" at bounding box center [407, 170] width 16 height 10
click at [396, 174] on input "True" at bounding box center [391, 170] width 9 height 8
radio input "true"
click at [456, 289] on label "False" at bounding box center [472, 284] width 51 height 28
click at [456, 288] on input "False" at bounding box center [457, 284] width 9 height 8
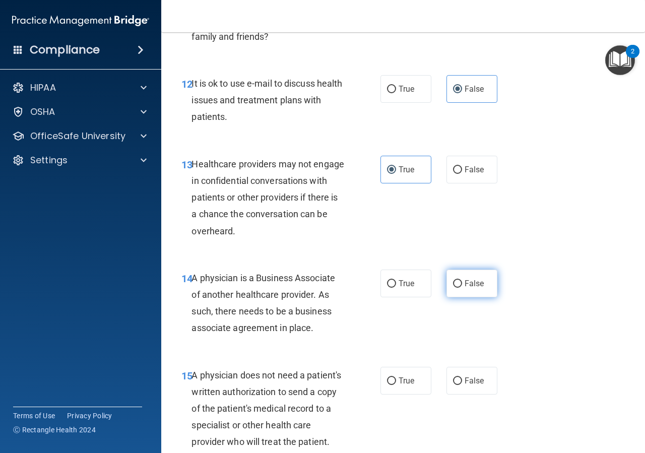
radio input "true"
click at [408, 386] on span "True" at bounding box center [407, 381] width 16 height 10
click at [396, 385] on input "True" at bounding box center [391, 381] width 9 height 8
radio input "true"
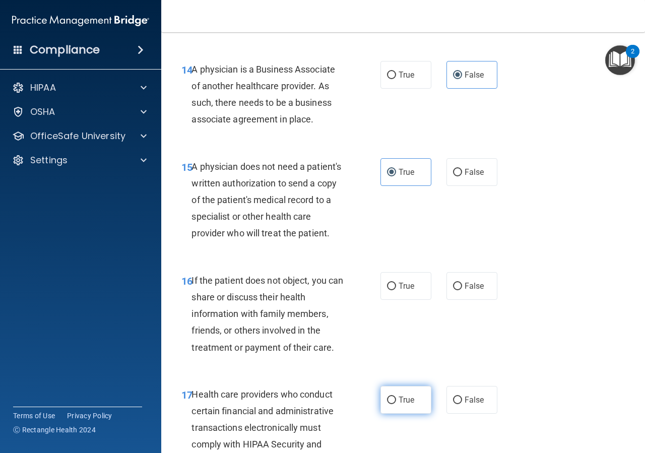
scroll to position [1451, 0]
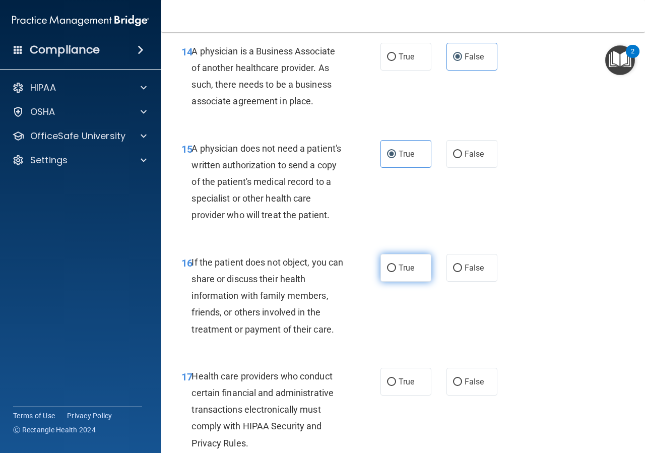
click at [398, 282] on label "True" at bounding box center [406, 268] width 51 height 28
click at [396, 272] on input "True" at bounding box center [391, 269] width 9 height 8
radio input "true"
click at [405, 387] on span "True" at bounding box center [407, 382] width 16 height 10
click at [396, 386] on input "True" at bounding box center [391, 382] width 9 height 8
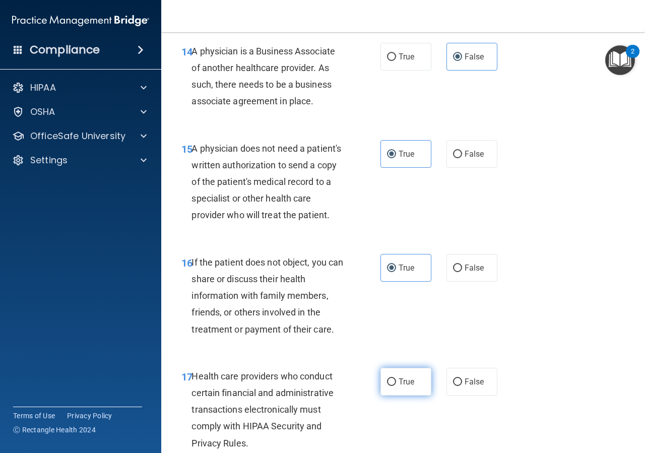
radio input "true"
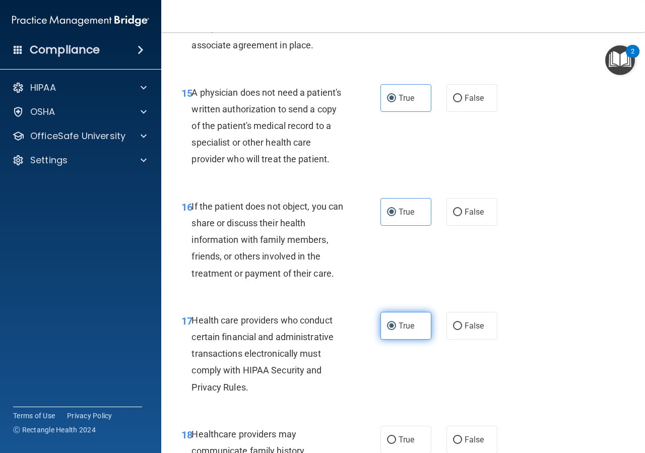
scroll to position [1542, 0]
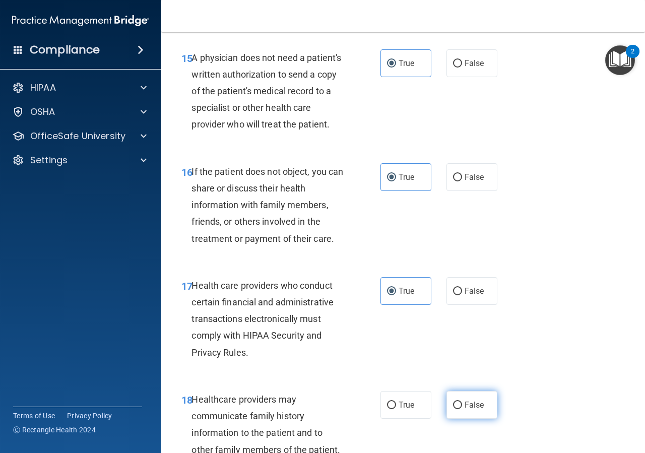
click at [453, 409] on input "False" at bounding box center [457, 406] width 9 height 8
radio input "true"
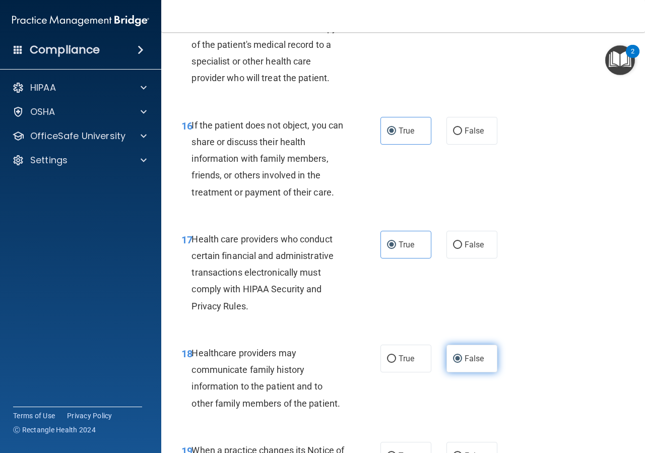
scroll to position [1678, 0]
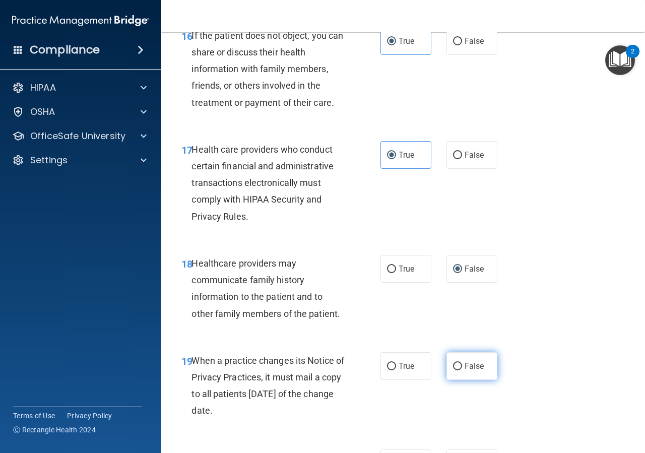
click at [457, 380] on label "False" at bounding box center [472, 366] width 51 height 28
click at [457, 370] on input "False" at bounding box center [457, 367] width 9 height 8
radio input "true"
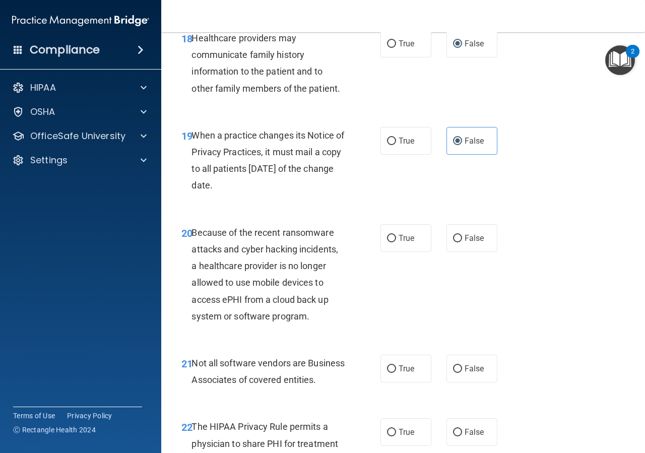
scroll to position [1905, 0]
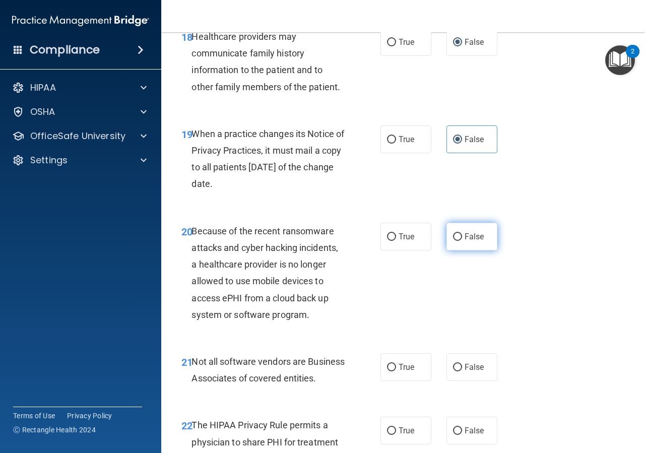
click at [453, 241] on input "False" at bounding box center [457, 237] width 9 height 8
radio input "true"
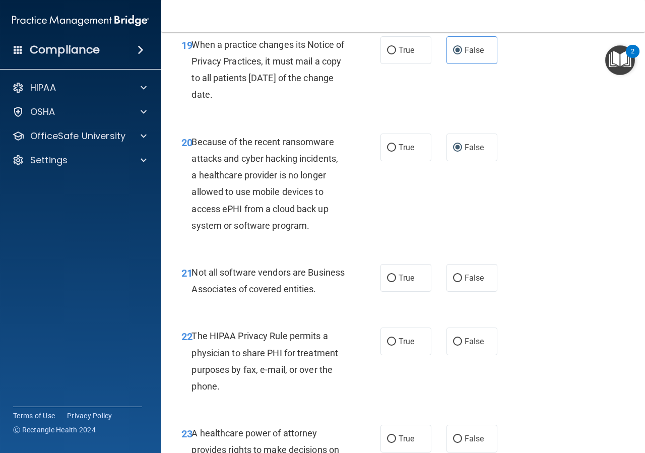
scroll to position [1996, 0]
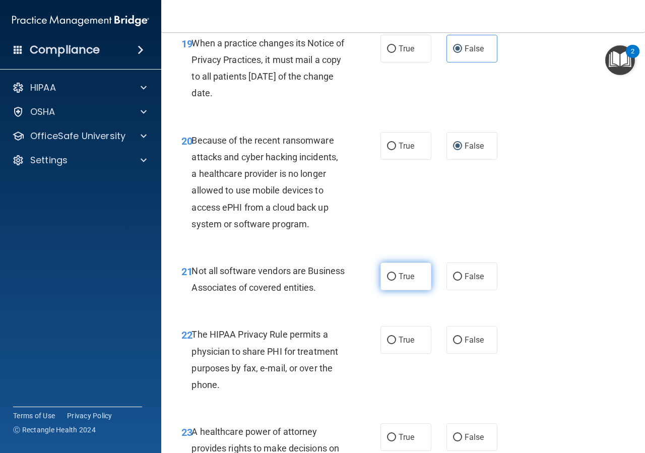
click at [404, 281] on span "True" at bounding box center [407, 277] width 16 height 10
click at [396, 281] on input "True" at bounding box center [391, 277] width 9 height 8
radio input "true"
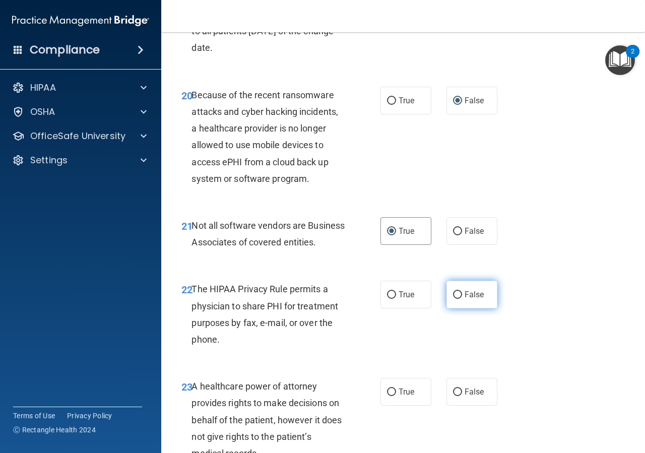
click at [459, 308] on label "False" at bounding box center [472, 295] width 51 height 28
click at [459, 299] on input "False" at bounding box center [457, 295] width 9 height 8
radio input "true"
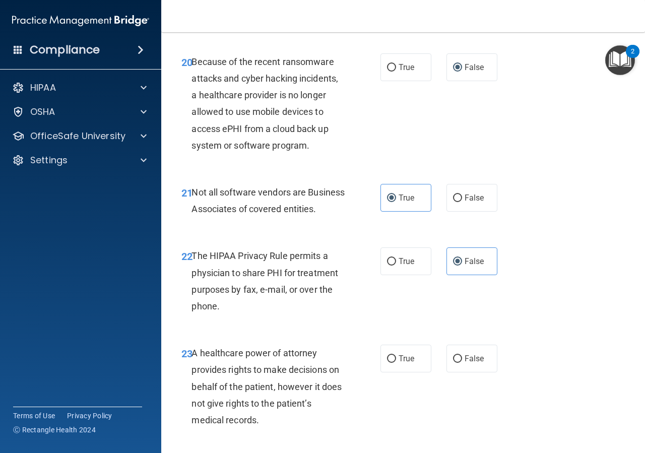
scroll to position [2087, 0]
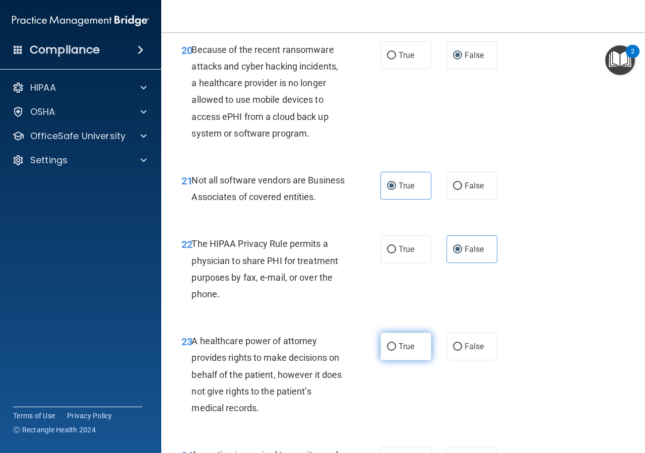
click at [402, 360] on label "True" at bounding box center [406, 347] width 51 height 28
click at [396, 351] on input "True" at bounding box center [391, 347] width 9 height 8
radio input "true"
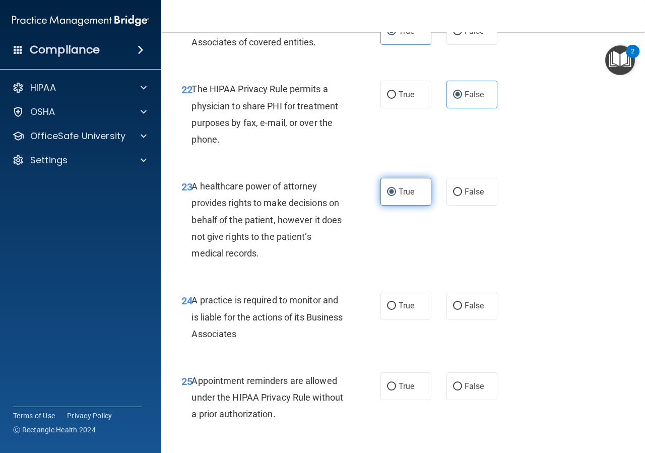
scroll to position [2268, 0]
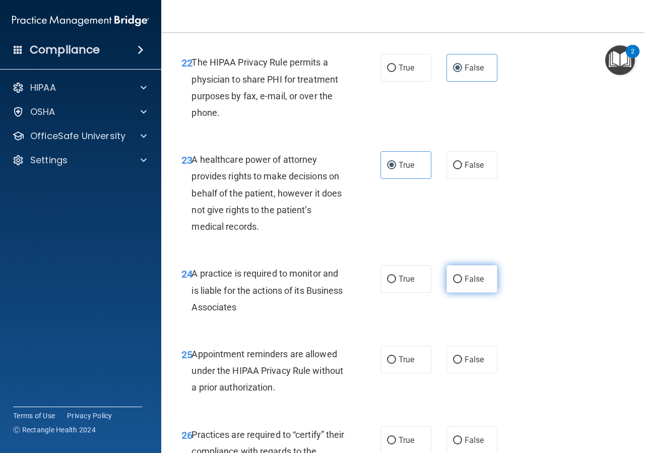
drag, startPoint x: 450, startPoint y: 315, endPoint x: 451, endPoint y: 324, distance: 8.6
click at [453, 283] on input "False" at bounding box center [457, 280] width 9 height 8
radio input "true"
click at [399, 364] on span "True" at bounding box center [407, 360] width 16 height 10
click at [396, 364] on input "True" at bounding box center [391, 360] width 9 height 8
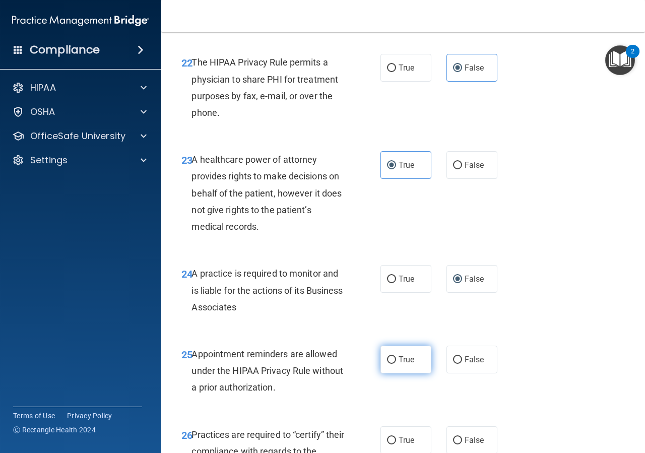
radio input "true"
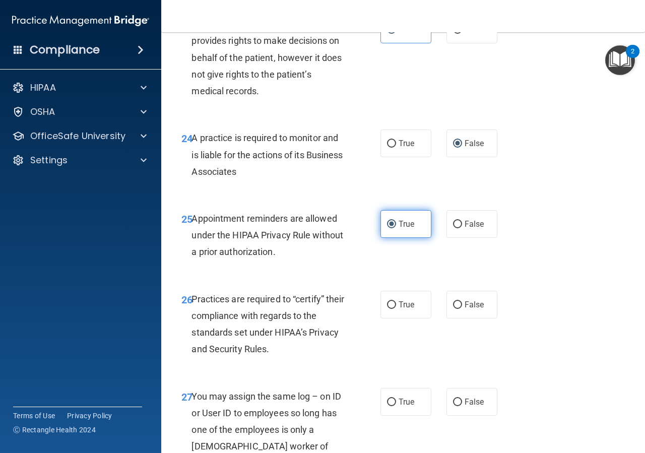
scroll to position [2404, 0]
click at [453, 308] on input "False" at bounding box center [457, 305] width 9 height 8
radio input "true"
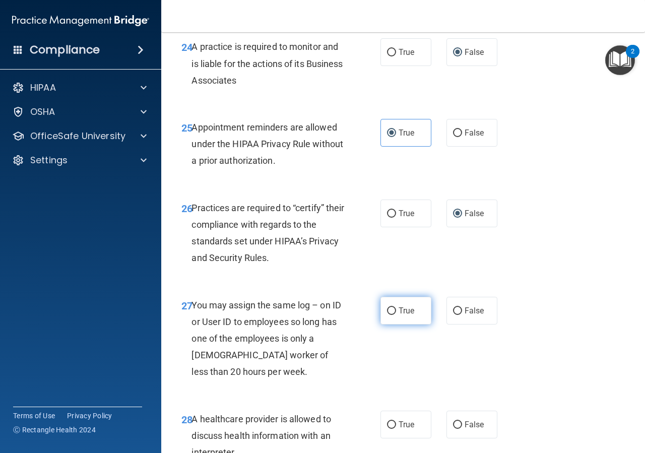
click at [396, 325] on label "True" at bounding box center [406, 311] width 51 height 28
click at [396, 315] on input "True" at bounding box center [391, 311] width 9 height 8
radio input "true"
click at [465, 315] on span "False" at bounding box center [475, 311] width 20 height 10
click at [462, 315] on input "False" at bounding box center [457, 311] width 9 height 8
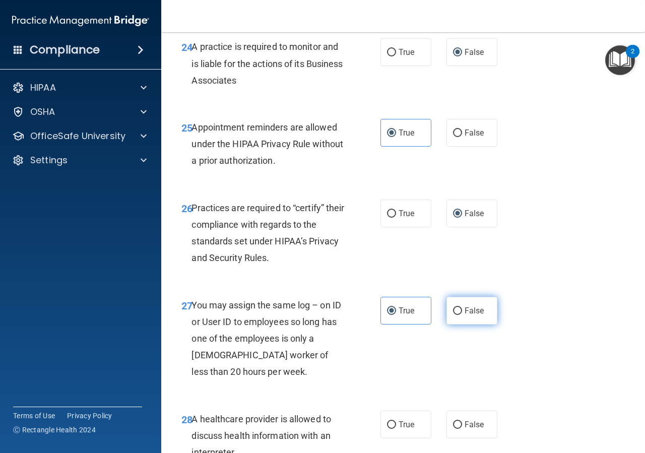
radio input "true"
radio input "false"
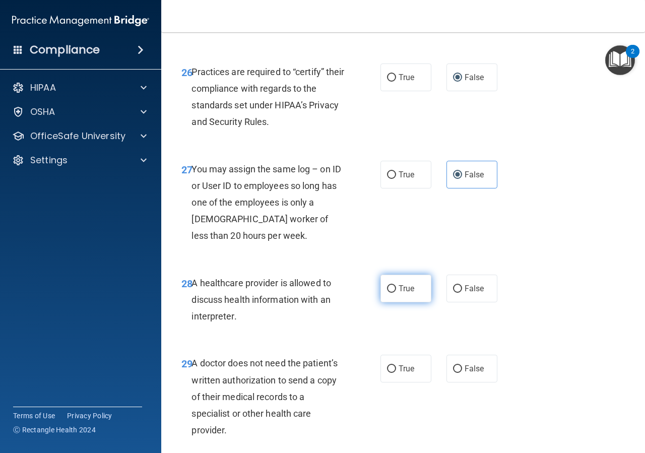
click at [402, 293] on span "True" at bounding box center [407, 289] width 16 height 10
click at [396, 293] on input "True" at bounding box center [391, 289] width 9 height 8
radio input "true"
click at [410, 373] on span "True" at bounding box center [407, 369] width 16 height 10
click at [396, 373] on input "True" at bounding box center [391, 369] width 9 height 8
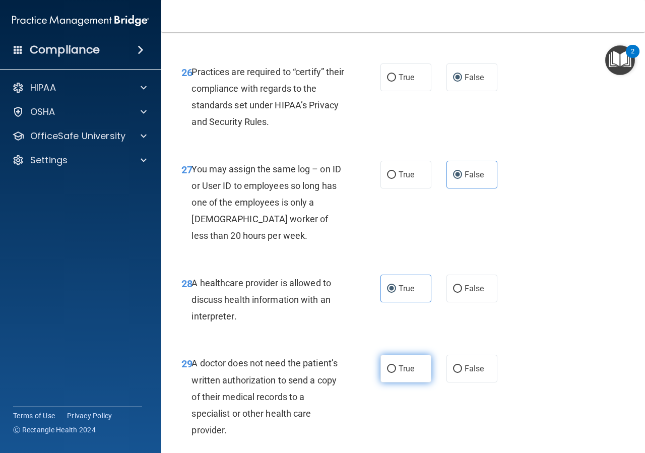
radio input "true"
click at [408, 373] on span "True" at bounding box center [407, 369] width 16 height 10
click at [396, 373] on input "True" at bounding box center [391, 369] width 9 height 8
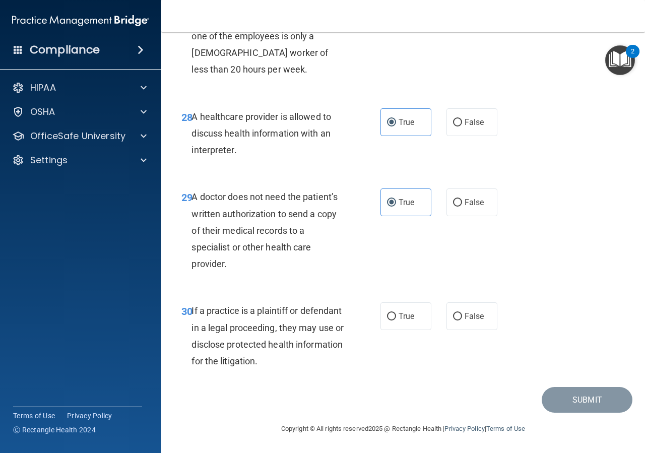
scroll to position [2831, 0]
drag, startPoint x: 406, startPoint y: 321, endPoint x: 442, endPoint y: 348, distance: 45.7
click at [407, 321] on span "True" at bounding box center [407, 316] width 16 height 10
click at [396, 321] on input "True" at bounding box center [391, 317] width 9 height 8
radio input "true"
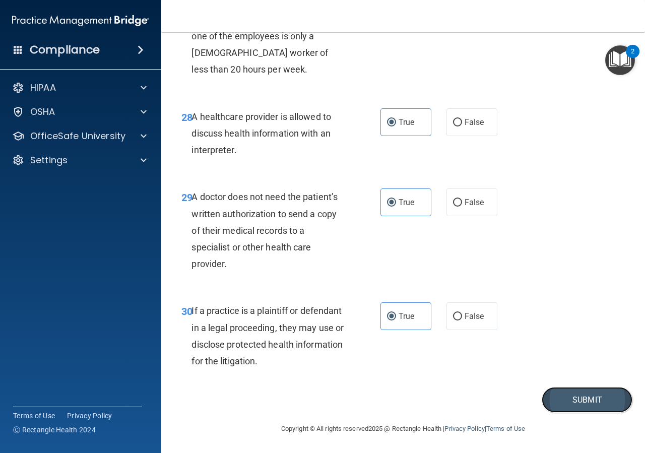
click at [550, 404] on button "Submit" at bounding box center [587, 400] width 91 height 26
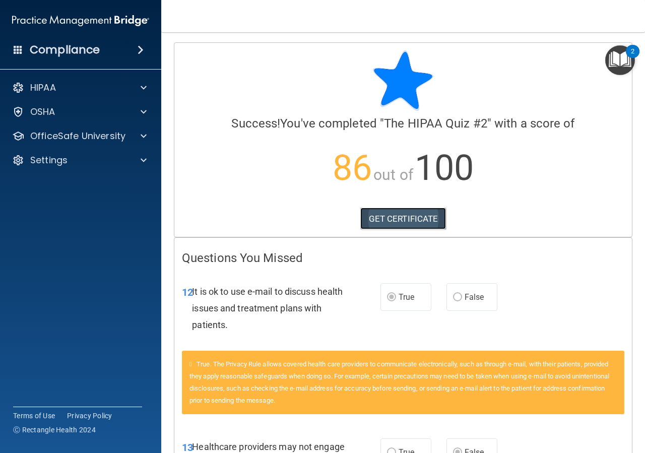
click at [401, 219] on link "GET CERTIFICATE" at bounding box center [403, 219] width 86 height 22
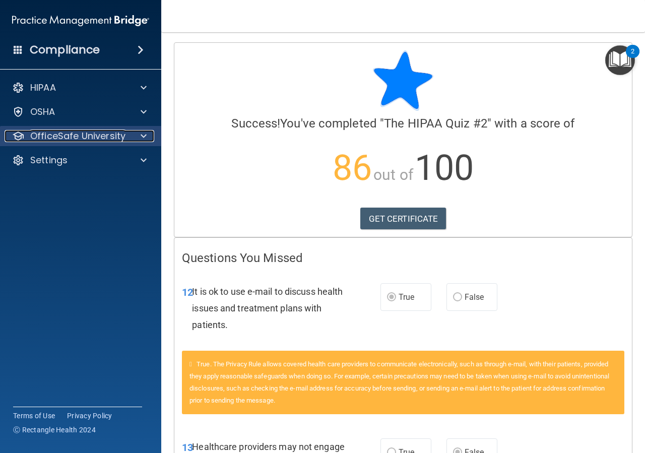
click at [93, 136] on p "OfficeSafe University" at bounding box center [77, 136] width 95 height 12
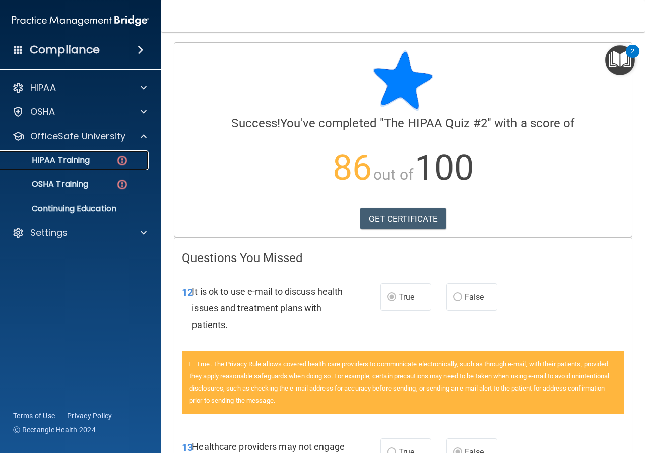
click at [44, 163] on p "HIPAA Training" at bounding box center [48, 160] width 83 height 10
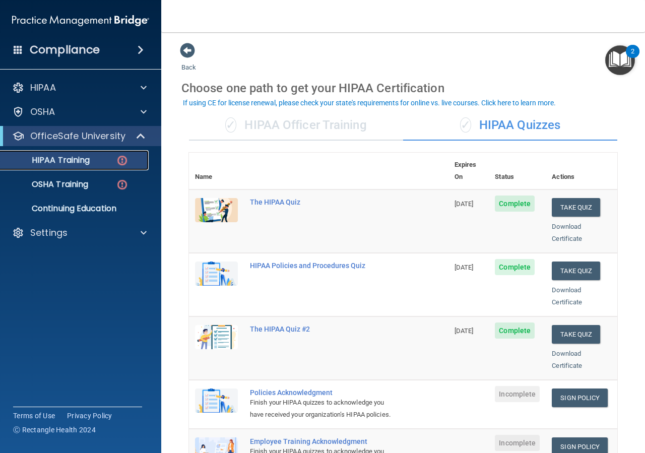
scroll to position [136, 0]
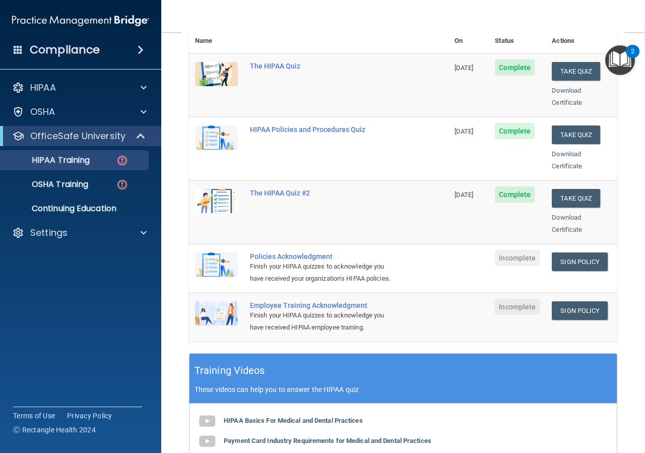
click at [315, 252] on div "Policies Acknowledgment" at bounding box center [324, 256] width 148 height 8
click at [215, 257] on img at bounding box center [216, 264] width 43 height 24
click at [215, 258] on img at bounding box center [216, 264] width 43 height 24
click at [560, 252] on link "Sign Policy" at bounding box center [580, 261] width 56 height 19
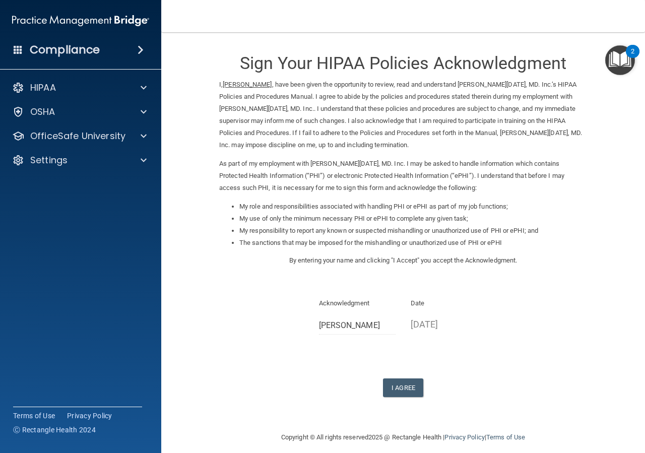
scroll to position [9, 0]
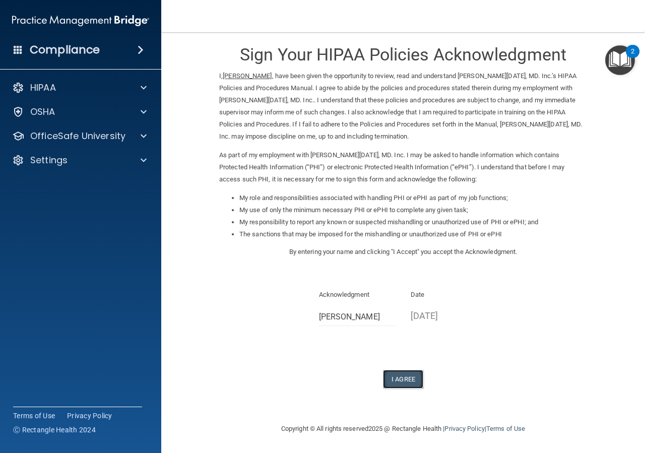
click at [397, 385] on button "I Agree" at bounding box center [403, 379] width 40 height 19
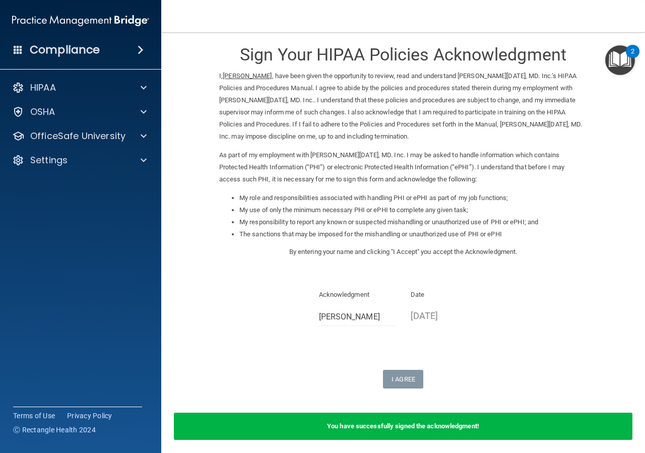
click at [426, 433] on div "You have successfully signed the acknowledgment!" at bounding box center [403, 426] width 459 height 27
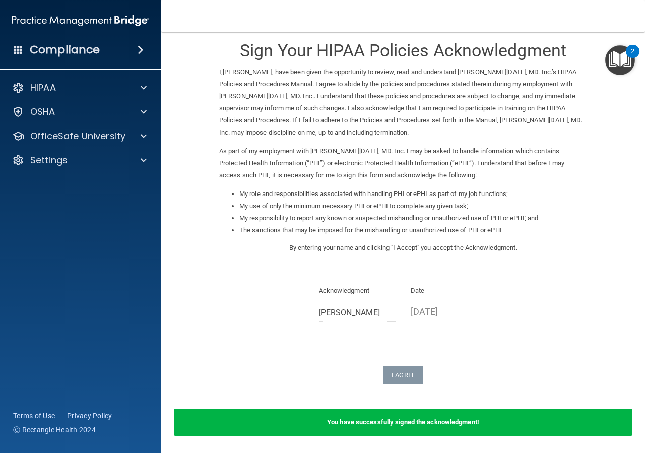
scroll to position [0, 0]
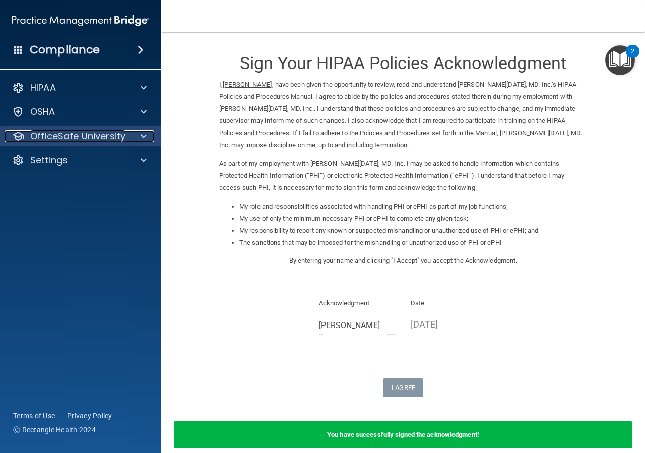
click at [101, 141] on p "OfficeSafe University" at bounding box center [77, 136] width 95 height 12
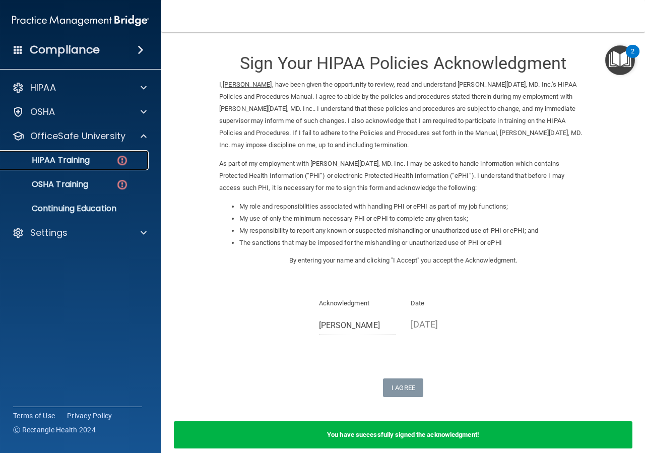
click at [90, 161] on p "HIPAA Training" at bounding box center [48, 160] width 83 height 10
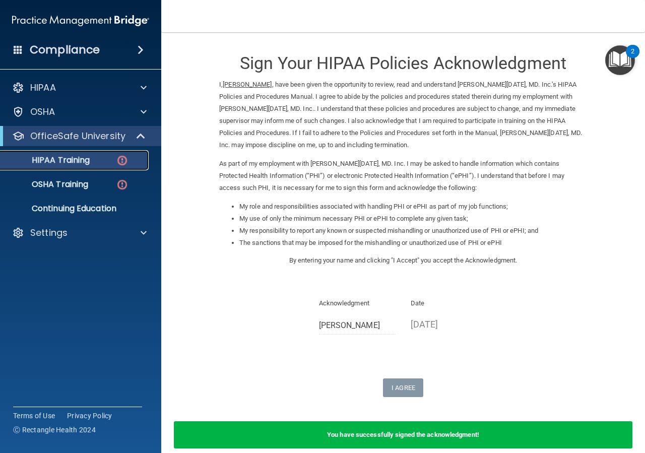
click at [90, 161] on p "HIPAA Training" at bounding box center [48, 160] width 83 height 10
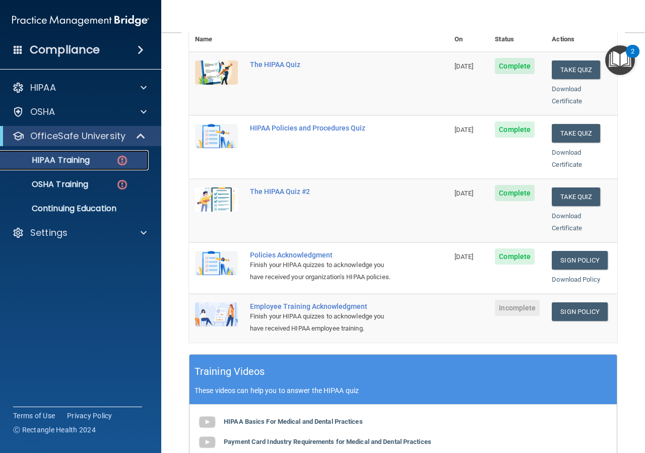
scroll to position [136, 0]
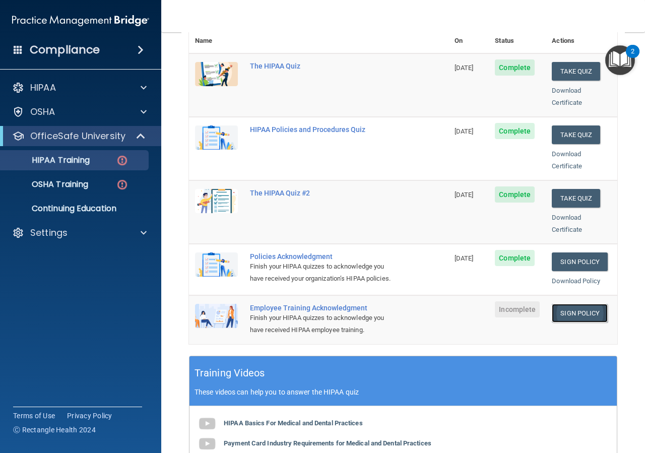
click at [584, 311] on link "Sign Policy" at bounding box center [580, 313] width 56 height 19
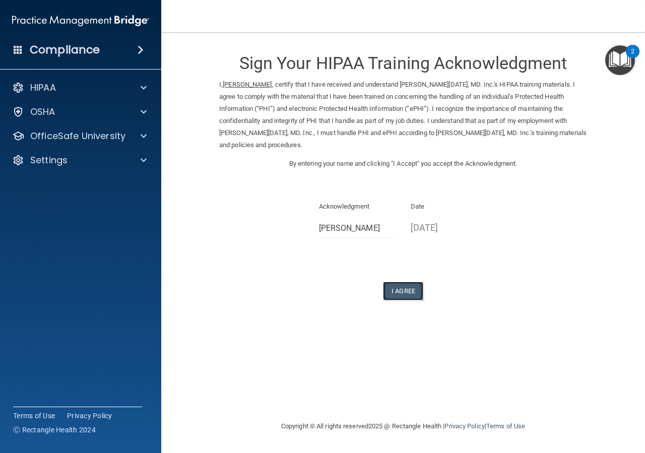
click at [405, 282] on button "I Agree" at bounding box center [403, 291] width 40 height 19
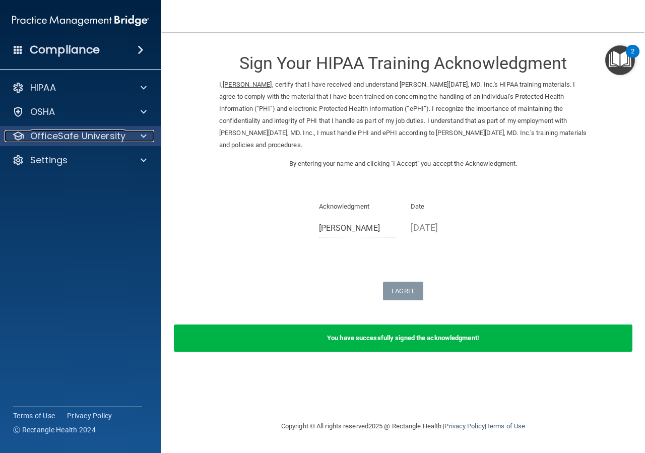
click at [87, 139] on p "OfficeSafe University" at bounding box center [77, 136] width 95 height 12
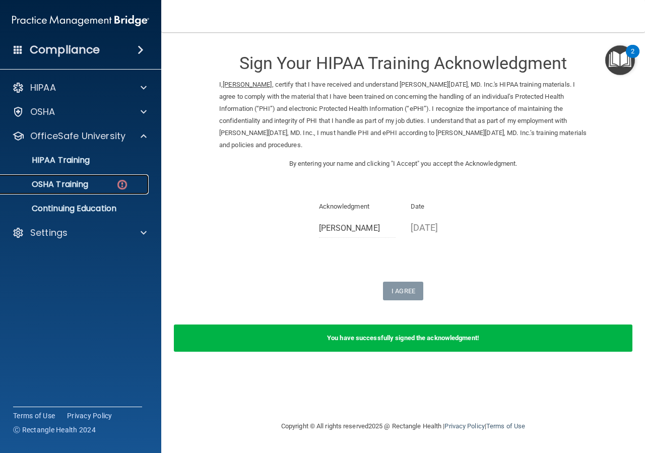
click at [88, 184] on p "OSHA Training" at bounding box center [48, 184] width 82 height 10
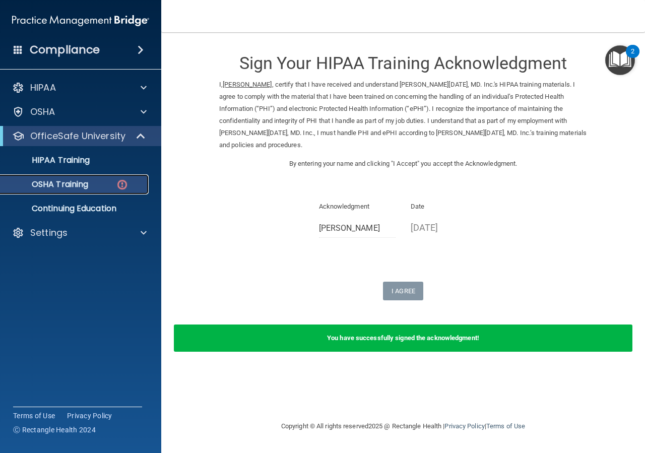
click at [88, 184] on p "OSHA Training" at bounding box center [48, 184] width 82 height 10
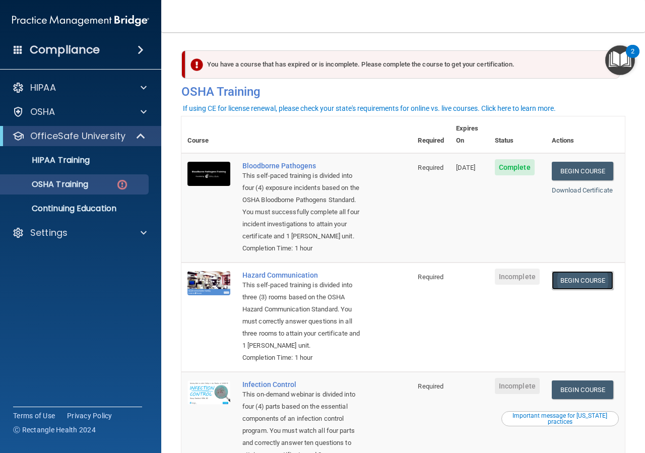
click at [589, 290] on link "Begin Course" at bounding box center [582, 280] width 61 height 19
click at [272, 279] on div "Hazard Communication" at bounding box center [301, 275] width 119 height 8
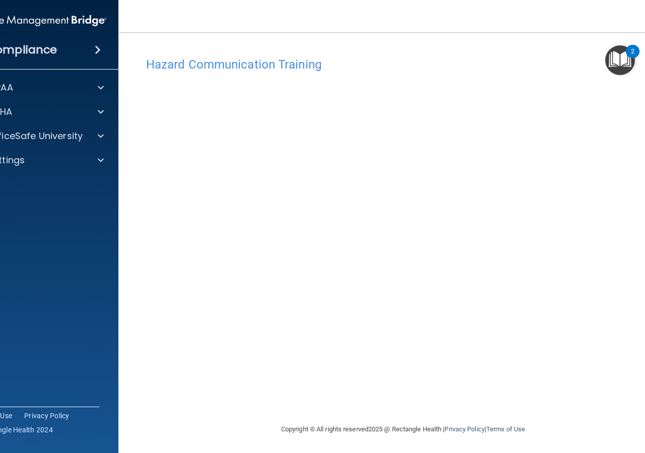
scroll to position [1, 0]
drag, startPoint x: 278, startPoint y: 68, endPoint x: 364, endPoint y: 76, distance: 86.6
click at [279, 67] on h4 "Hazard Communication Training" at bounding box center [403, 63] width 514 height 13
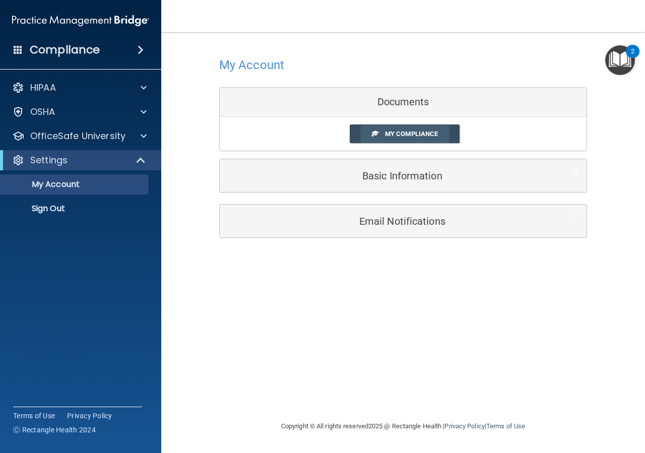
click at [444, 133] on link "My Compliance" at bounding box center [405, 133] width 110 height 19
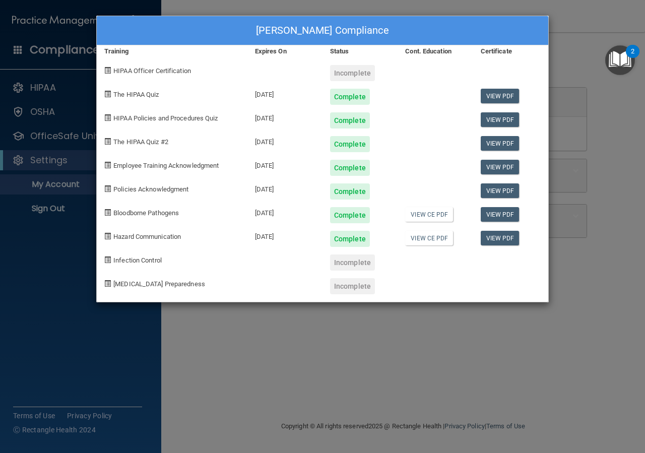
click at [155, 260] on span "Infection Control" at bounding box center [137, 261] width 48 height 8
click at [360, 75] on div "Incomplete" at bounding box center [352, 73] width 45 height 16
drag, startPoint x: 55, startPoint y: 343, endPoint x: 56, endPoint y: 309, distance: 33.3
click at [55, 343] on div "Monica Clark's Compliance Training Expires On Status Cont. Education Certificat…" at bounding box center [322, 226] width 645 height 453
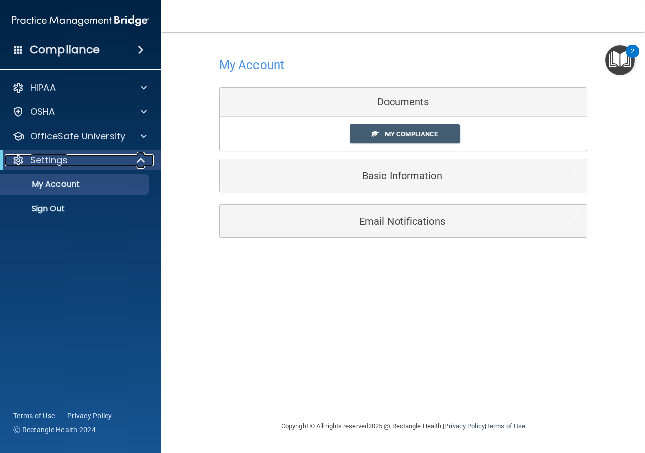
click at [56, 157] on p "Settings" at bounding box center [48, 160] width 37 height 12
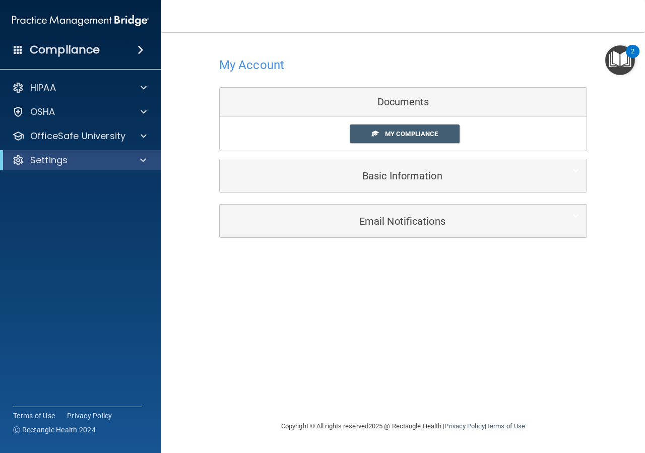
drag, startPoint x: 104, startPoint y: 293, endPoint x: 104, endPoint y: 188, distance: 105.3
click at [105, 283] on accordion "HIPAA Documents and Policies Report an Incident Business Associates Emergency P…" at bounding box center [81, 198] width 162 height 249
click at [111, 138] on p "OfficeSafe University" at bounding box center [77, 136] width 95 height 12
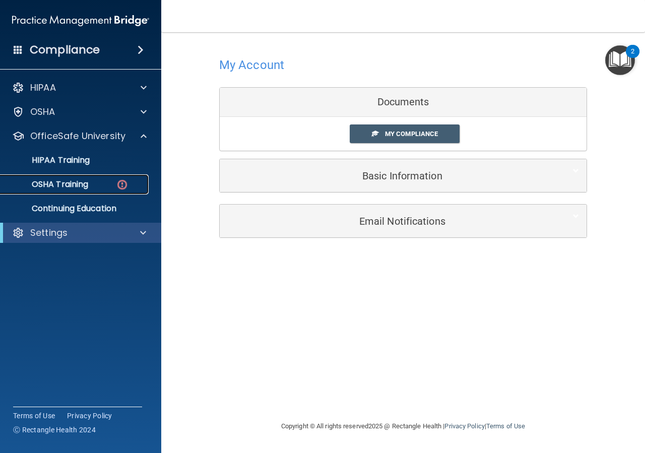
click at [74, 182] on p "OSHA Training" at bounding box center [48, 184] width 82 height 10
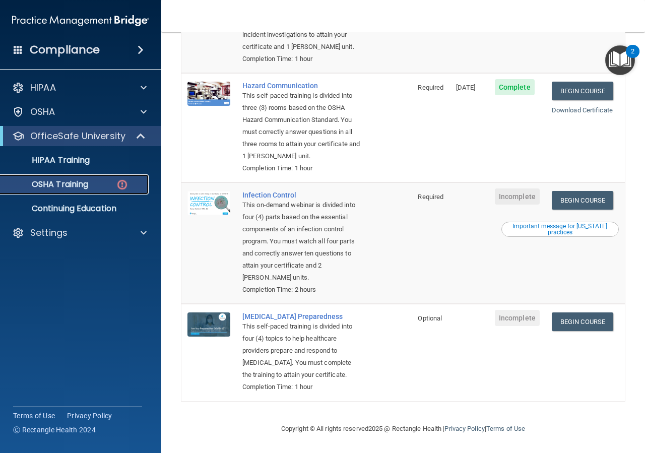
scroll to position [240, 0]
click at [565, 191] on link "Begin Course" at bounding box center [582, 200] width 61 height 19
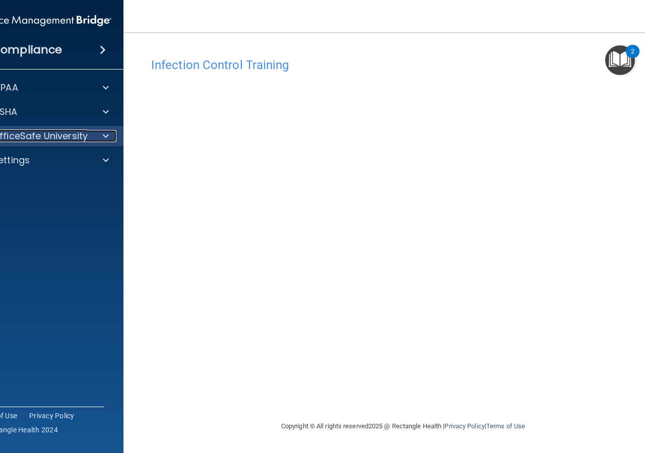
click at [25, 138] on p "OfficeSafe University" at bounding box center [39, 136] width 95 height 12
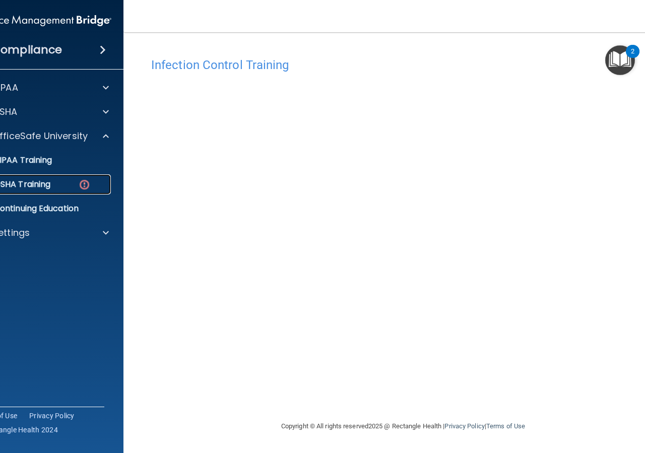
click at [48, 182] on p "OSHA Training" at bounding box center [10, 184] width 82 height 10
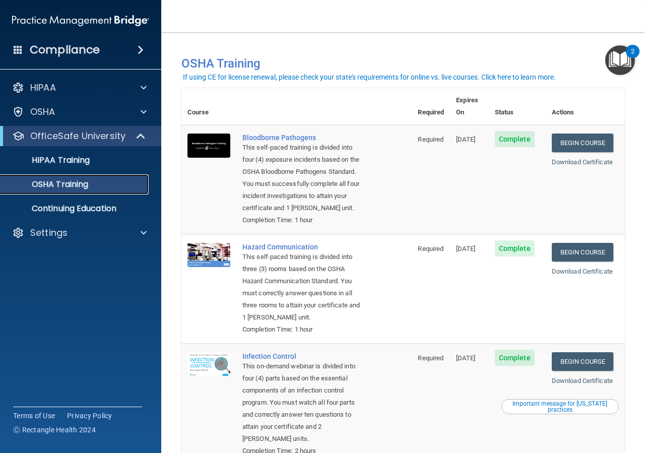
scroll to position [212, 0]
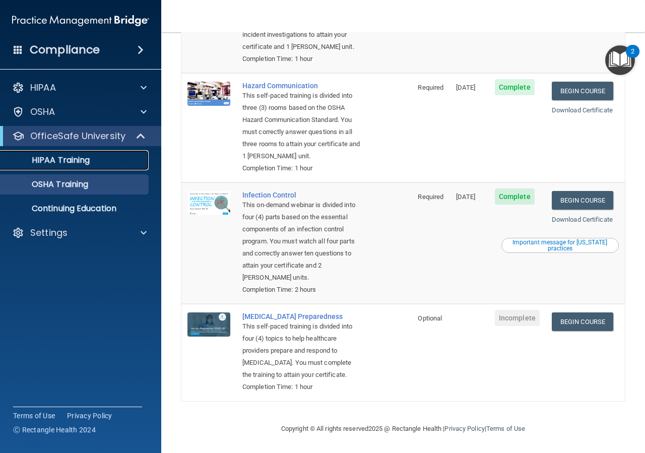
click at [76, 160] on p "HIPAA Training" at bounding box center [48, 160] width 83 height 10
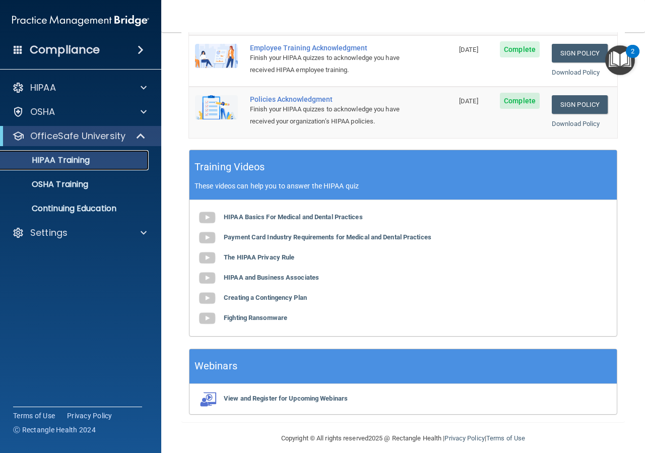
scroll to position [352, 0]
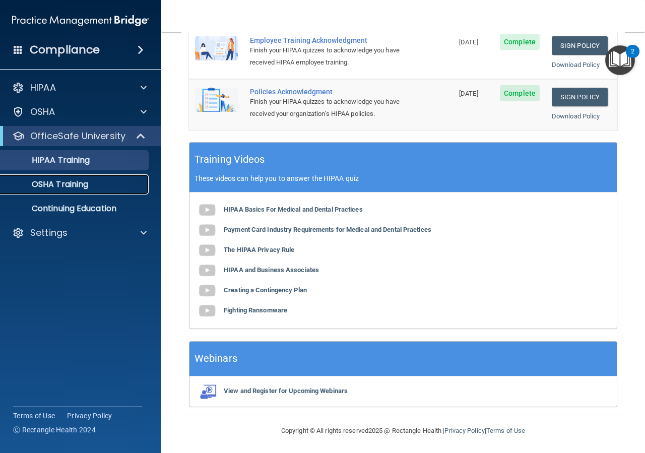
click at [48, 187] on p "OSHA Training" at bounding box center [48, 184] width 82 height 10
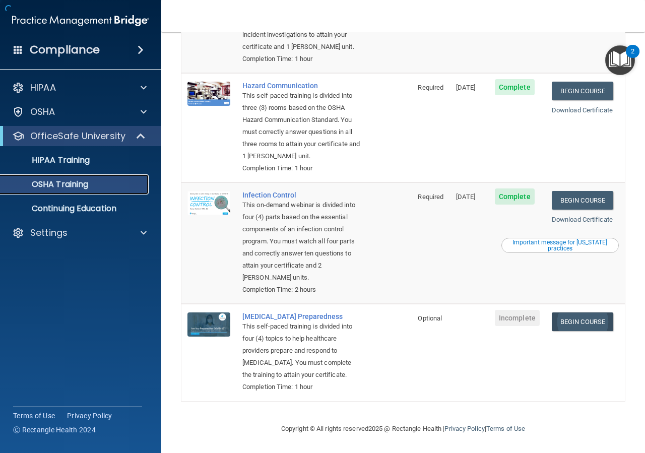
scroll to position [212, 0]
click at [515, 310] on span "Incomplete" at bounding box center [517, 318] width 45 height 16
click at [566, 312] on link "Begin Course" at bounding box center [582, 321] width 61 height 19
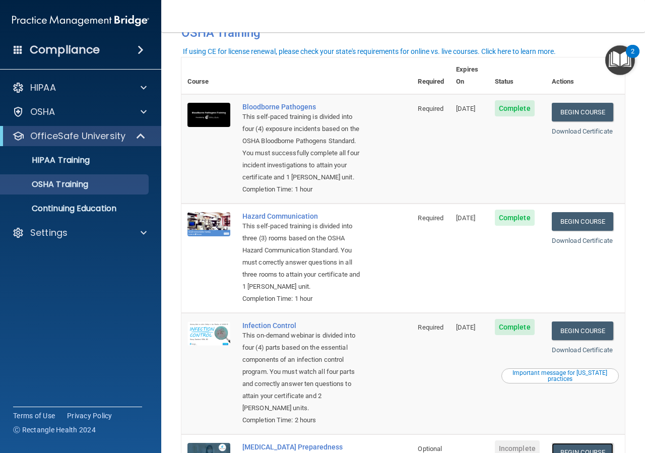
scroll to position [0, 0]
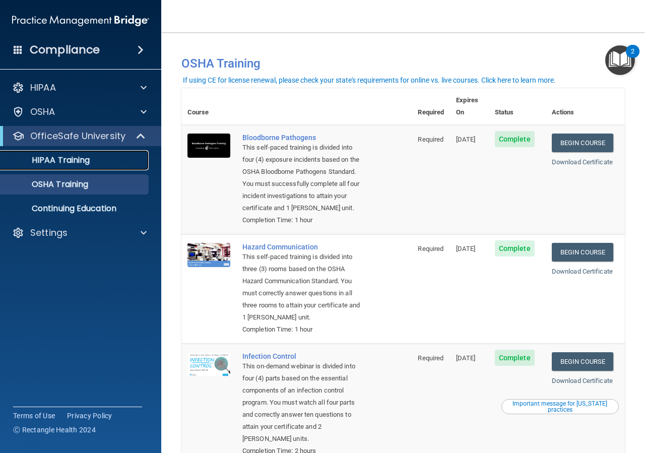
click at [79, 161] on p "HIPAA Training" at bounding box center [48, 160] width 83 height 10
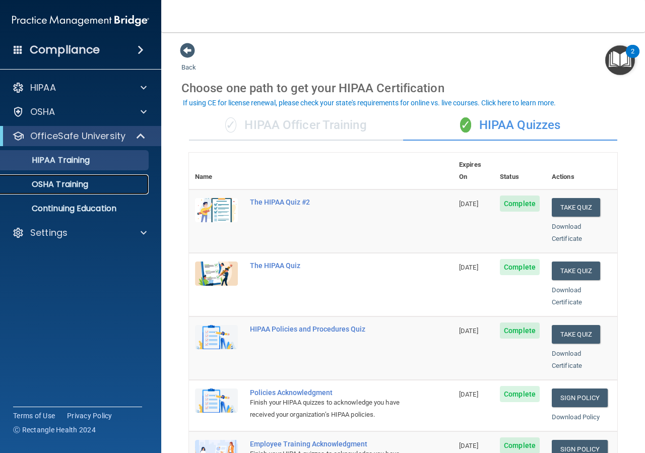
click at [70, 183] on p "OSHA Training" at bounding box center [48, 184] width 82 height 10
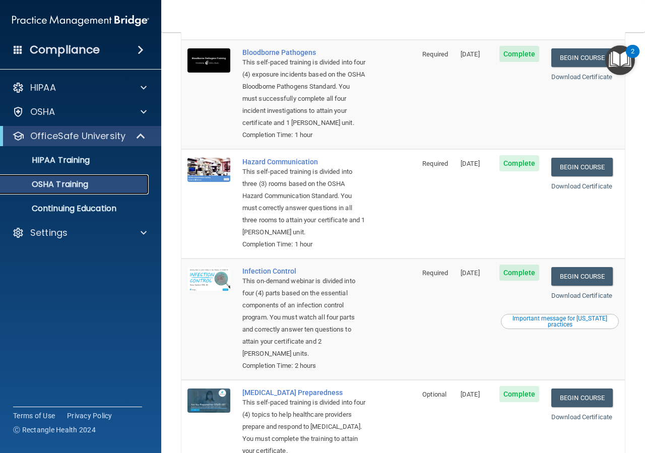
scroll to position [176, 0]
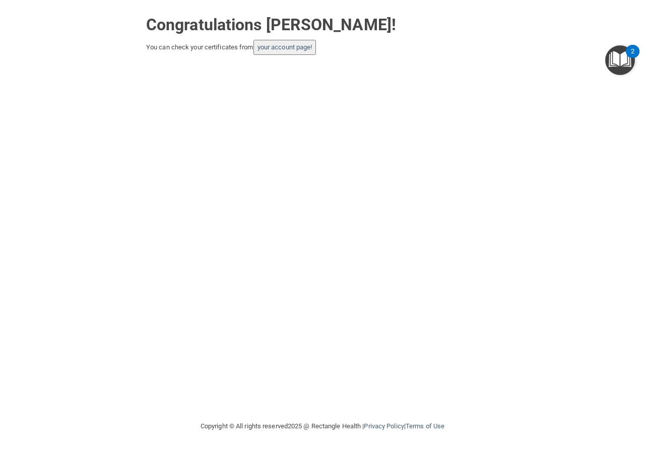
click at [312, 51] on button "your account page!" at bounding box center [285, 47] width 63 height 15
click at [276, 49] on link "your account page!" at bounding box center [285, 47] width 55 height 8
click at [364, 326] on div "Congratulations Monica Clark! You can check your certificates from your account…" at bounding box center [322, 210] width 605 height 400
drag, startPoint x: 274, startPoint y: 44, endPoint x: 272, endPoint y: 51, distance: 7.5
click at [274, 44] on link "your account page!" at bounding box center [285, 47] width 55 height 8
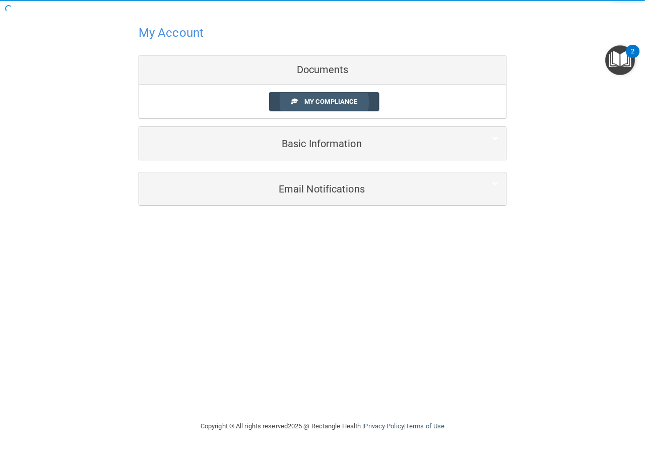
click at [363, 102] on link "My Compliance" at bounding box center [324, 101] width 110 height 19
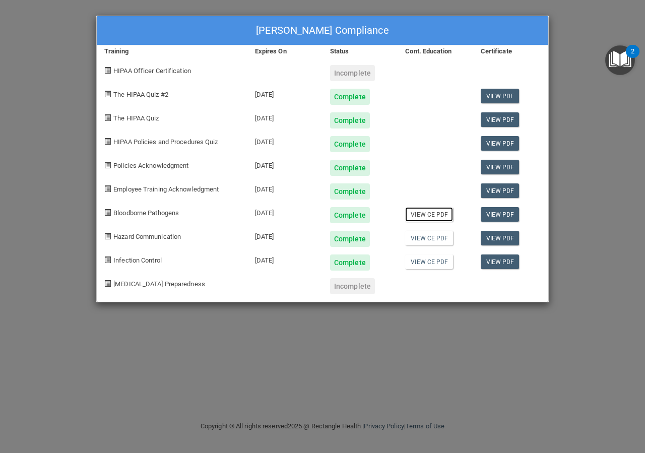
click at [429, 218] on link "View CE PDF" at bounding box center [429, 214] width 48 height 15
click at [354, 288] on div "Incomplete" at bounding box center [352, 286] width 45 height 16
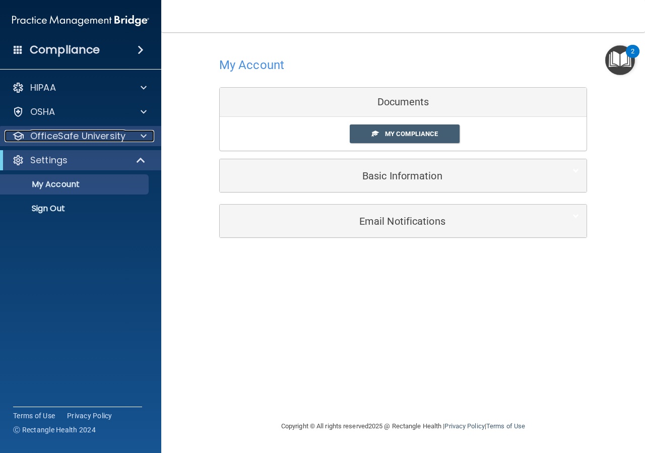
click at [109, 138] on p "OfficeSafe University" at bounding box center [77, 136] width 95 height 12
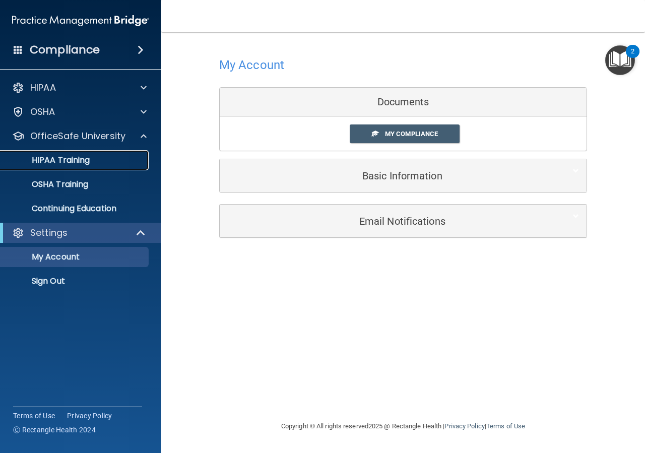
click at [102, 162] on div "HIPAA Training" at bounding box center [76, 160] width 138 height 10
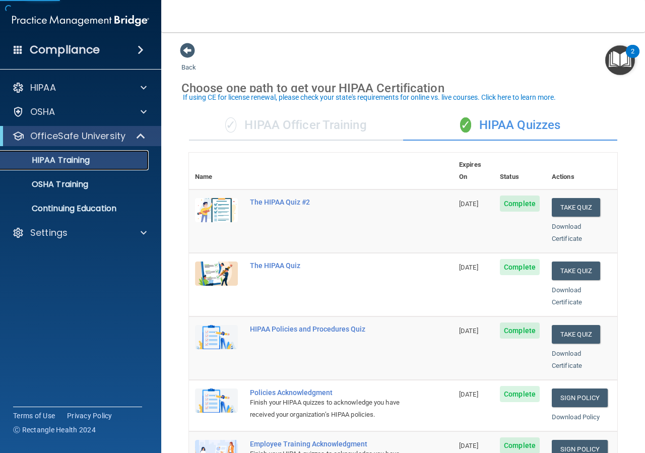
scroll to position [181, 0]
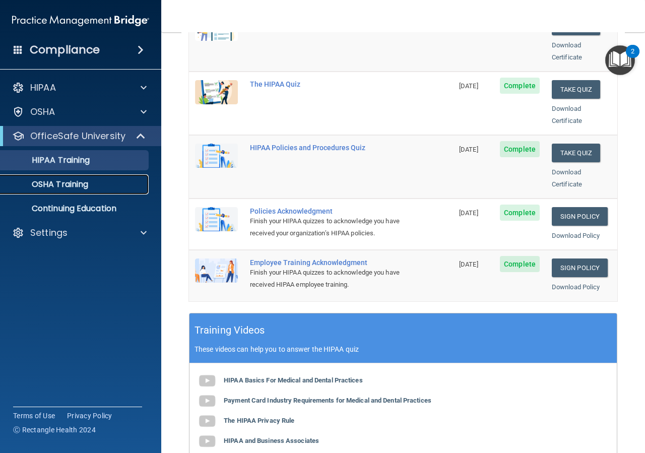
click at [115, 183] on div "OSHA Training" at bounding box center [76, 184] width 138 height 10
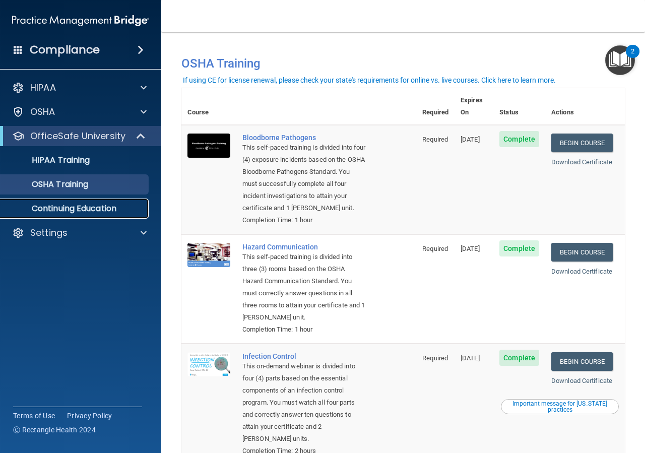
click at [105, 209] on p "Continuing Education" at bounding box center [76, 209] width 138 height 10
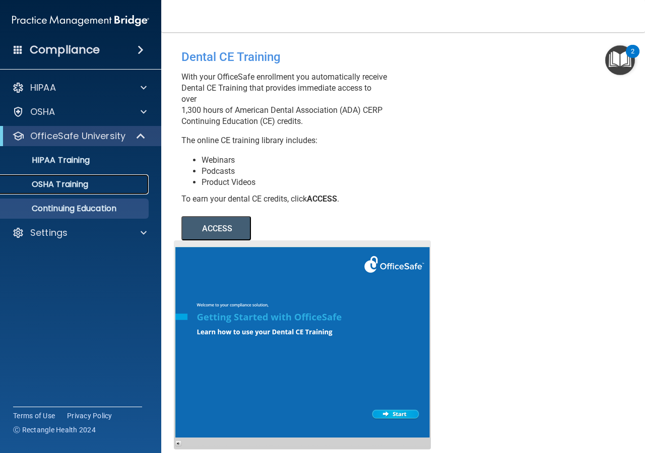
click at [127, 187] on div "OSHA Training" at bounding box center [76, 184] width 138 height 10
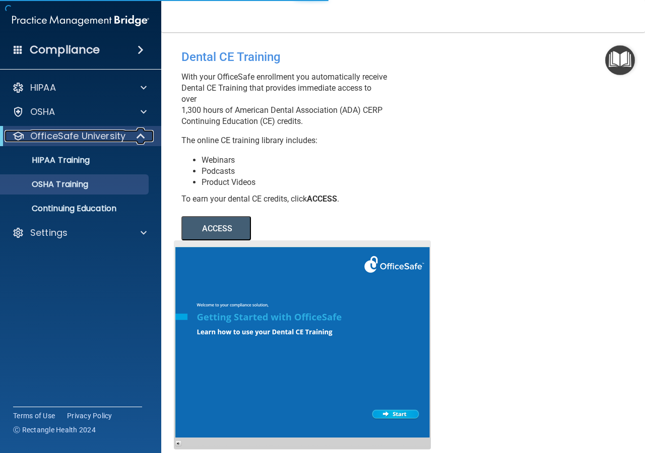
click at [115, 140] on p "OfficeSafe University" at bounding box center [77, 136] width 95 height 12
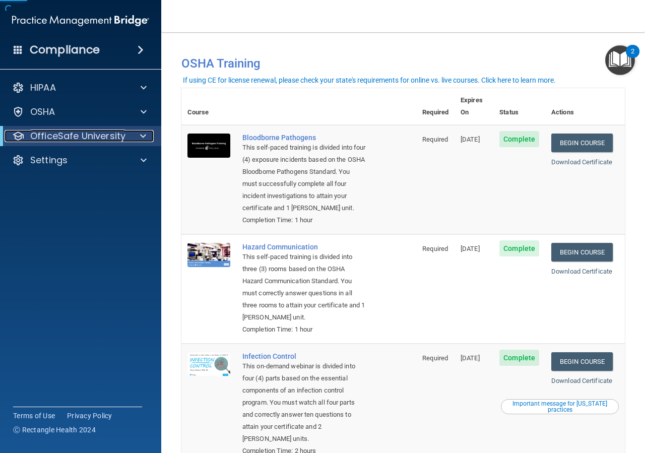
click at [105, 137] on p "OfficeSafe University" at bounding box center [77, 136] width 95 height 12
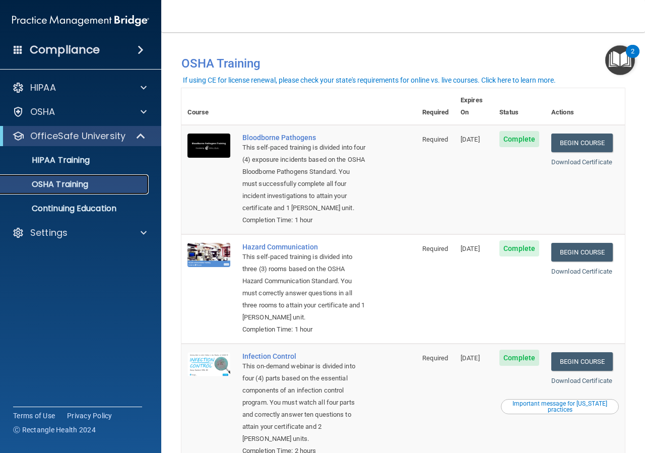
click at [78, 183] on p "OSHA Training" at bounding box center [48, 184] width 82 height 10
click at [74, 163] on p "HIPAA Training" at bounding box center [48, 160] width 83 height 10
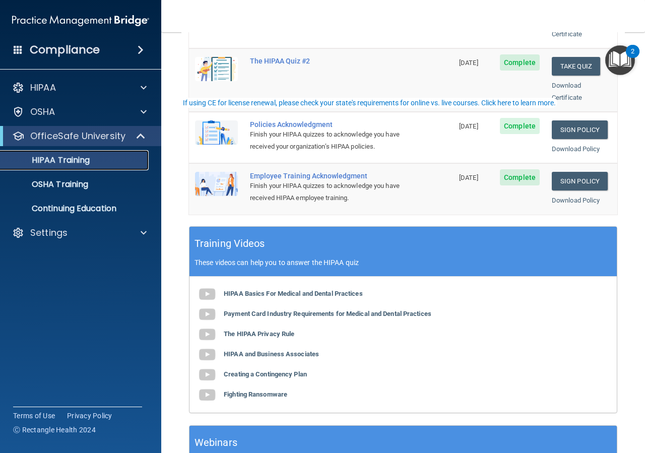
scroll to position [352, 0]
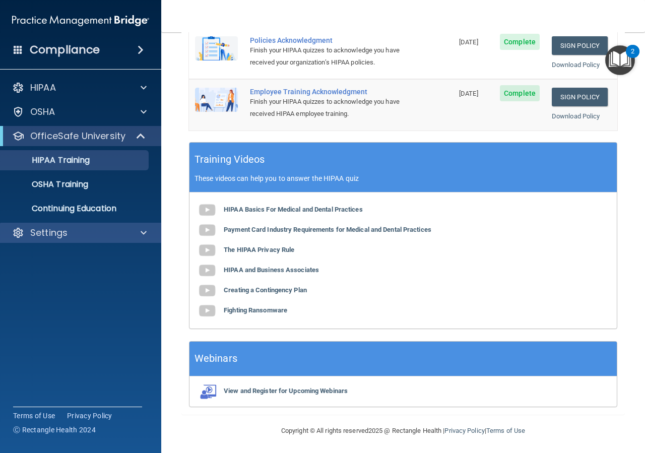
click at [80, 239] on div "Settings" at bounding box center [81, 233] width 162 height 20
click at [143, 232] on span at bounding box center [144, 233] width 6 height 12
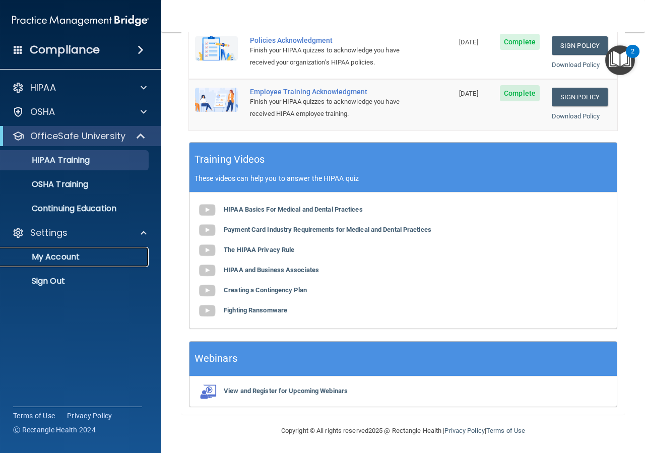
click at [124, 252] on p "My Account" at bounding box center [76, 257] width 138 height 10
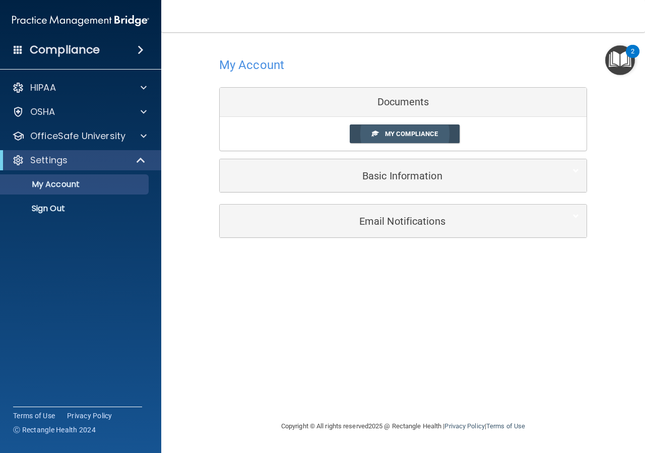
click at [412, 133] on span "My Compliance" at bounding box center [411, 134] width 53 height 8
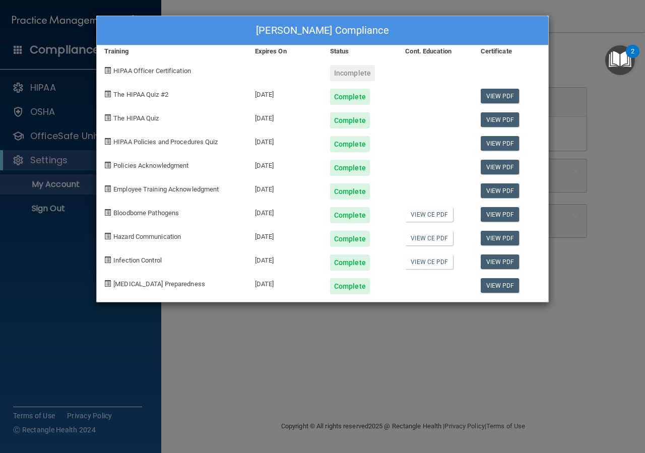
click at [353, 71] on div "Incomplete" at bounding box center [352, 73] width 45 height 16
drag, startPoint x: 160, startPoint y: 73, endPoint x: 217, endPoint y: 84, distance: 58.6
click at [163, 73] on span "HIPAA Officer Certification" at bounding box center [152, 71] width 78 height 8
click at [512, 287] on link "View PDF" at bounding box center [500, 285] width 39 height 15
click at [503, 261] on link "View PDF" at bounding box center [500, 262] width 39 height 15
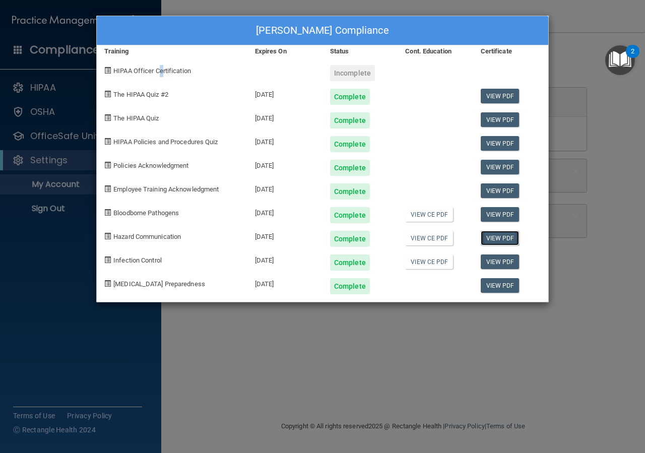
click at [502, 239] on link "View PDF" at bounding box center [500, 238] width 39 height 15
click at [500, 211] on link "View PDF" at bounding box center [500, 214] width 39 height 15
click at [501, 189] on link "View PDF" at bounding box center [500, 190] width 39 height 15
click at [497, 167] on link "View PDF" at bounding box center [500, 167] width 39 height 15
click at [492, 142] on link "View PDF" at bounding box center [500, 143] width 39 height 15
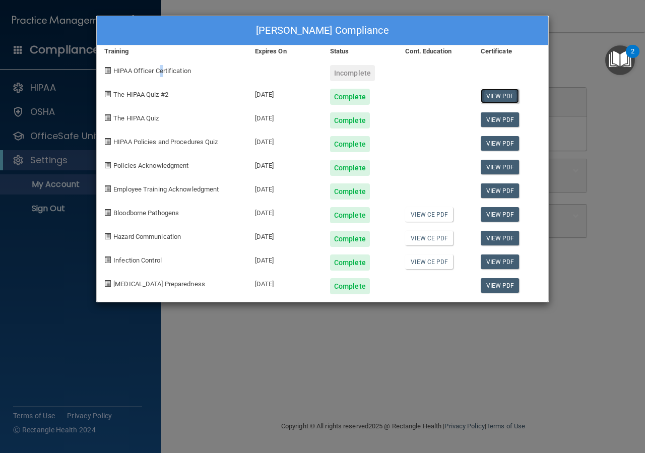
click at [498, 95] on link "View PDF" at bounding box center [500, 96] width 39 height 15
click at [159, 70] on span "HIPAA Officer Certification" at bounding box center [152, 71] width 78 height 8
click at [354, 71] on div "Incomplete" at bounding box center [352, 73] width 45 height 16
